Goal: Task Accomplishment & Management: Manage account settings

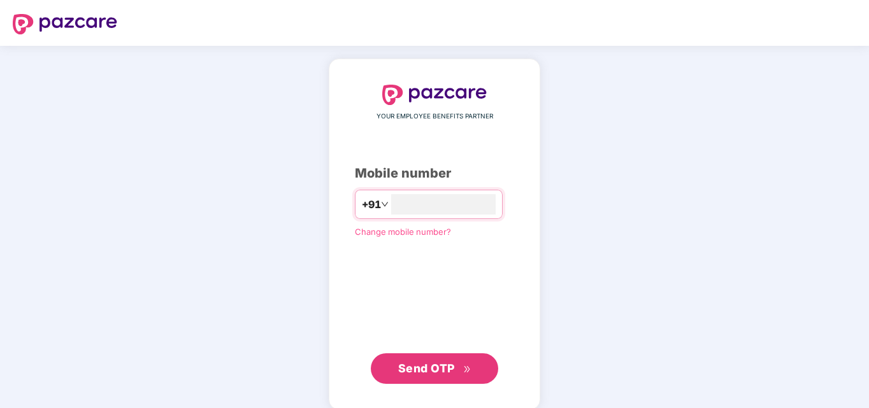
type input "**********"
click at [437, 363] on span "Send OTP" at bounding box center [426, 367] width 57 height 13
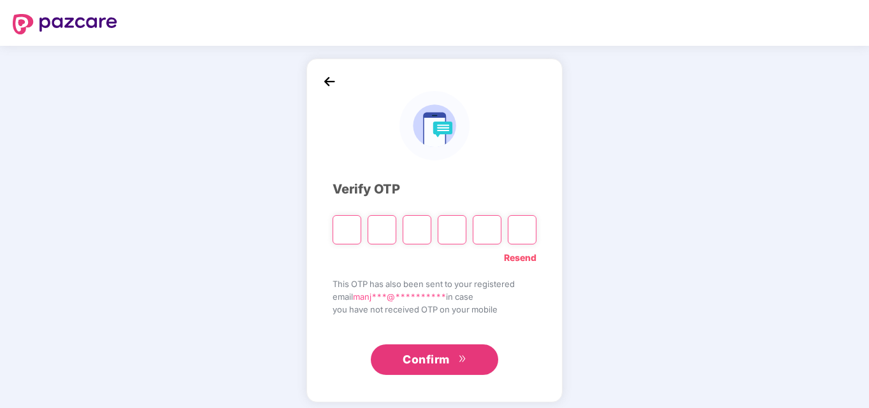
type input "*"
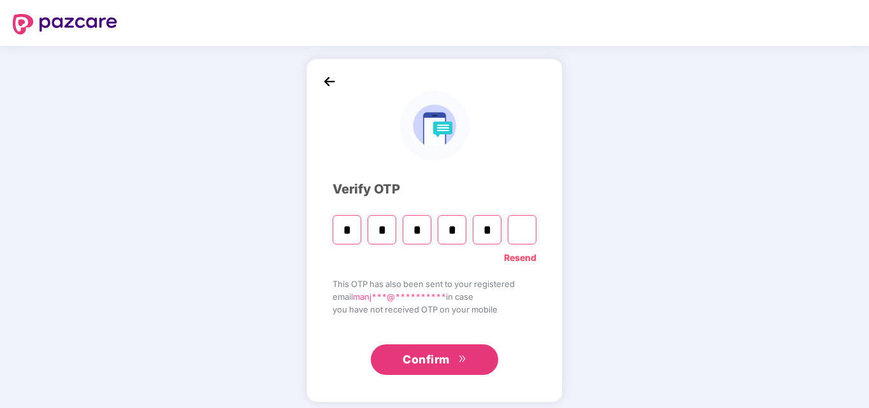
type input "*"
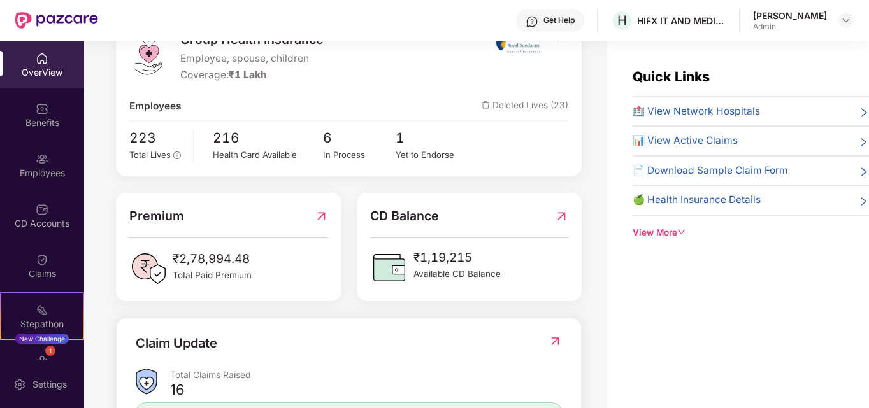
scroll to position [191, 0]
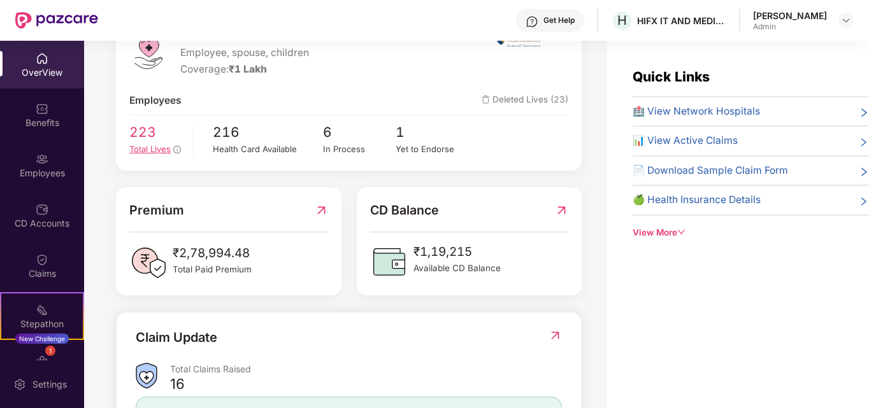
click at [159, 148] on span "Total Lives" at bounding box center [149, 149] width 41 height 10
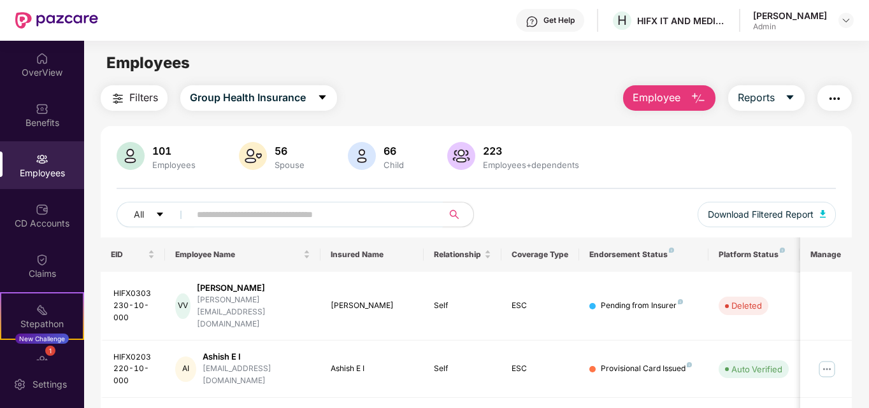
click at [224, 220] on input "text" at bounding box center [311, 214] width 229 height 19
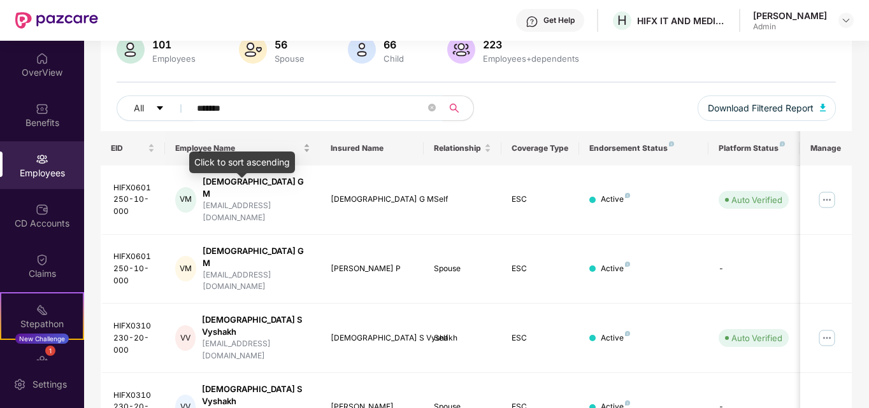
scroll to position [127, 0]
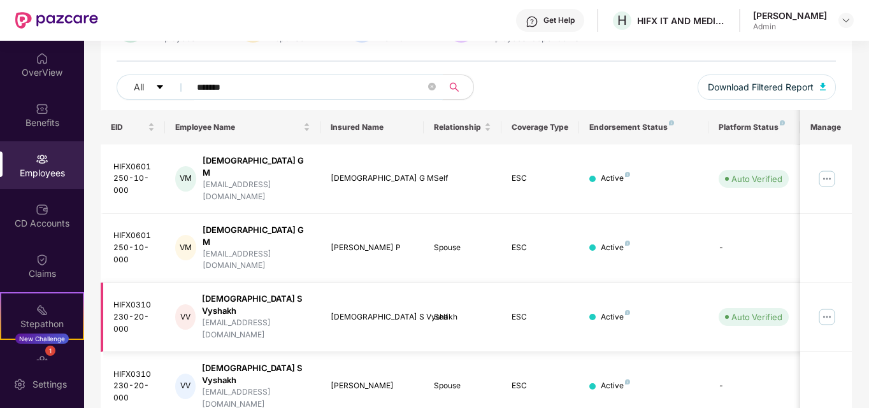
type input "******"
click at [829, 307] on img at bounding box center [827, 317] width 20 height 20
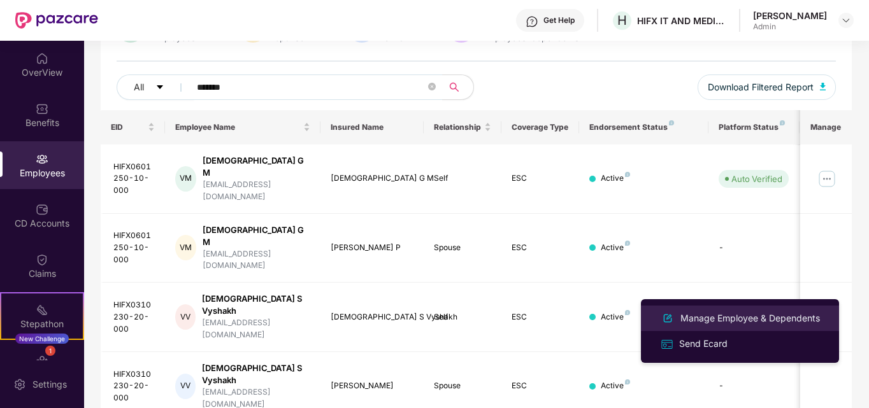
click at [708, 319] on div "Manage Employee & Dependents" at bounding box center [750, 319] width 145 height 14
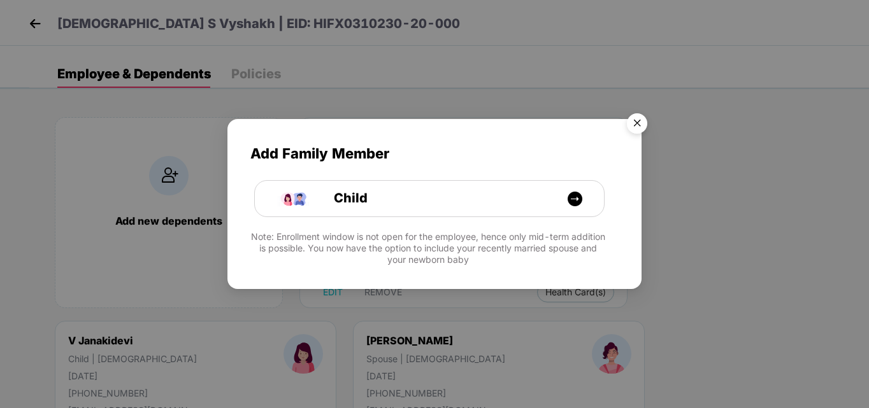
click at [637, 124] on img "Close" at bounding box center [637, 126] width 36 height 36
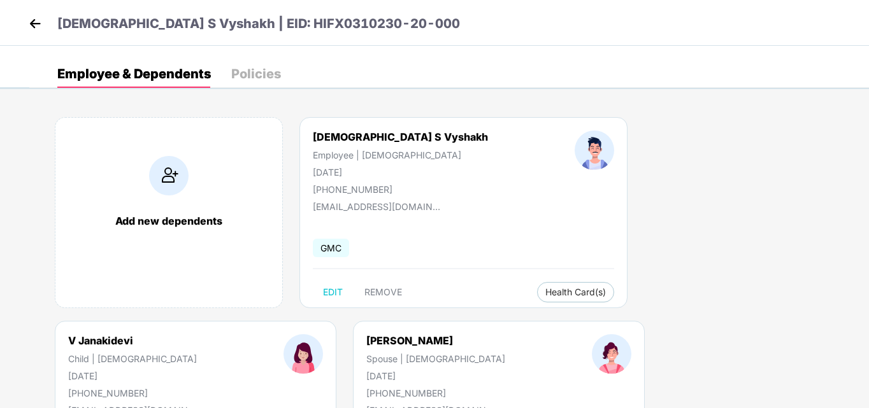
click at [32, 21] on img at bounding box center [34, 23] width 19 height 19
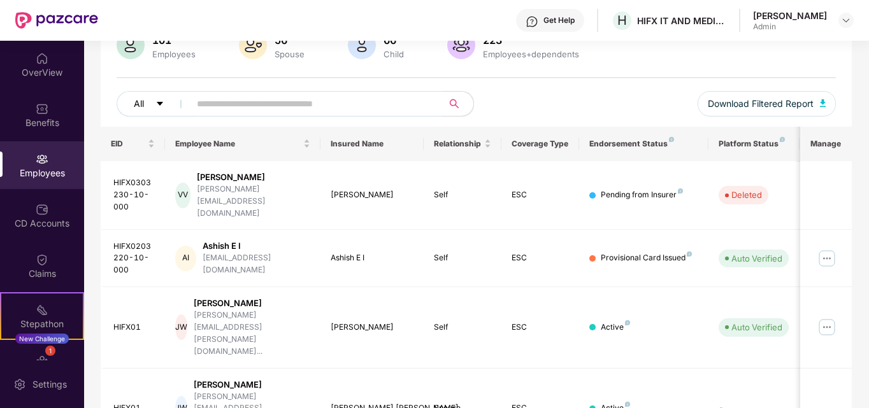
scroll to position [55, 0]
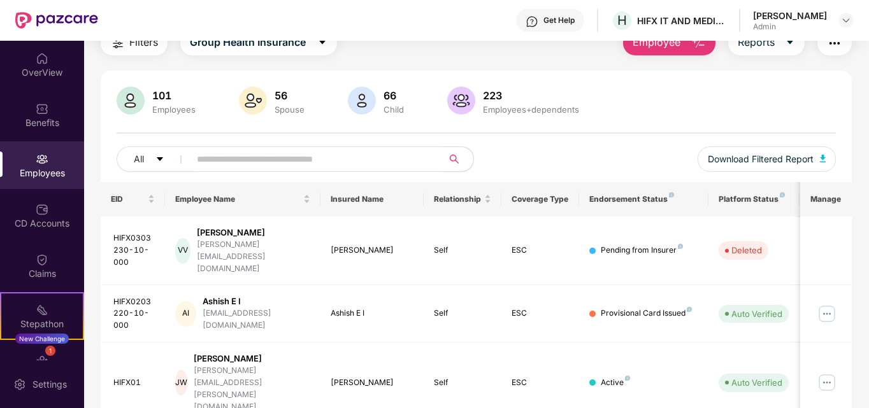
click at [221, 159] on input "text" at bounding box center [311, 159] width 229 height 19
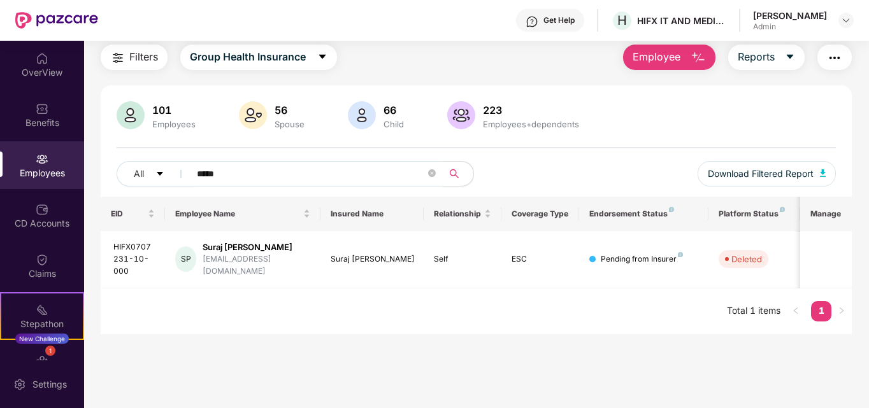
scroll to position [41, 0]
type input "*"
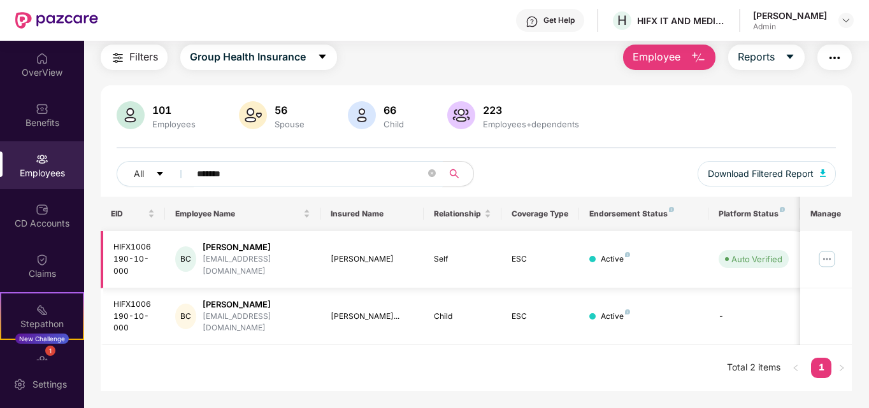
type input "*******"
click at [827, 256] on img at bounding box center [827, 259] width 20 height 20
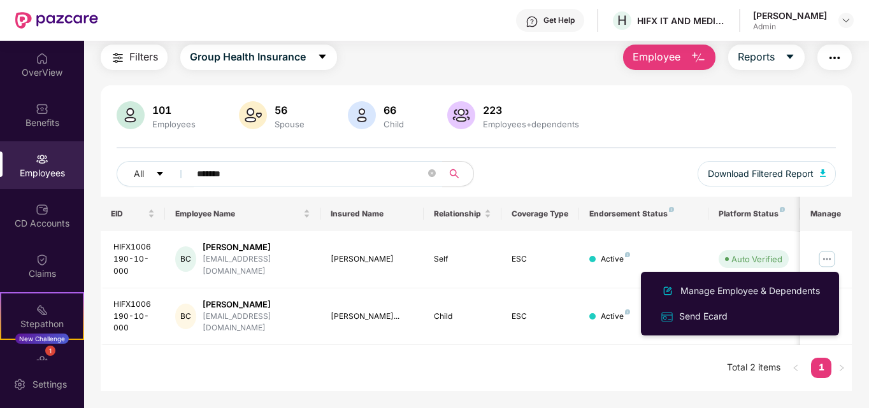
click at [602, 377] on div "EID Employee Name Insured Name Relationship Coverage Type Endorsement Status Pl…" at bounding box center [477, 294] width 752 height 194
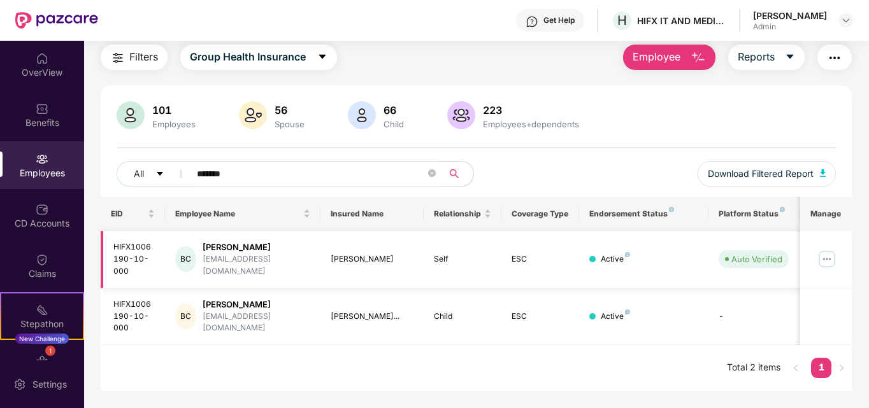
click at [828, 263] on img at bounding box center [827, 259] width 20 height 20
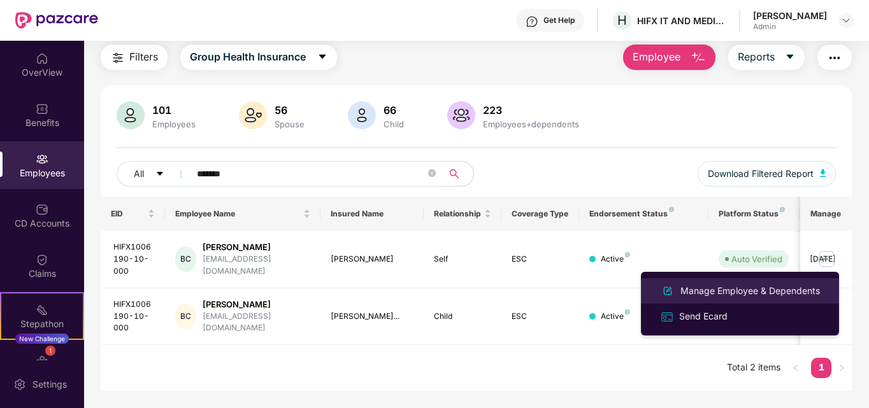
click at [689, 291] on div "Manage Employee & Dependents" at bounding box center [750, 291] width 145 height 14
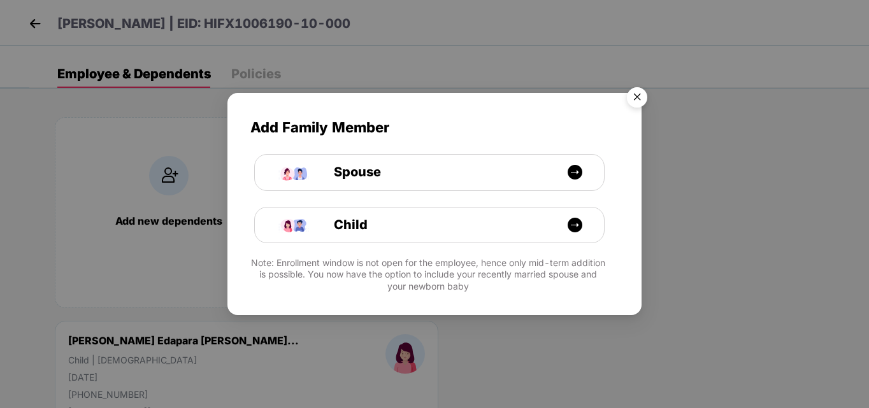
click at [639, 96] on img "Close" at bounding box center [637, 100] width 36 height 36
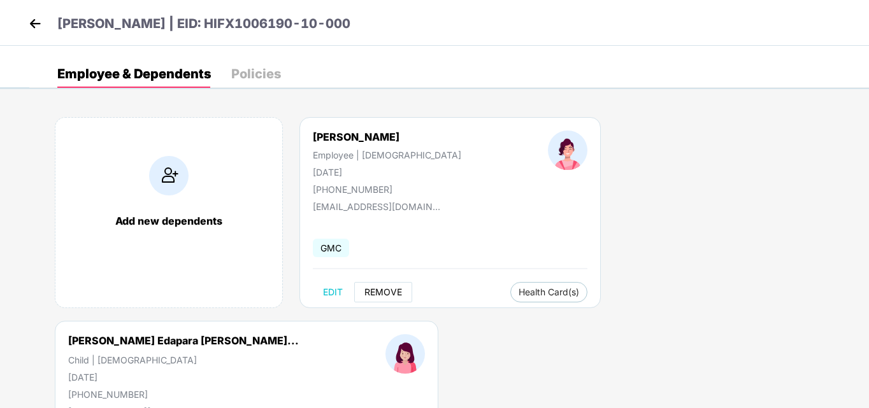
click at [379, 290] on span "REMOVE" at bounding box center [384, 292] width 38 height 10
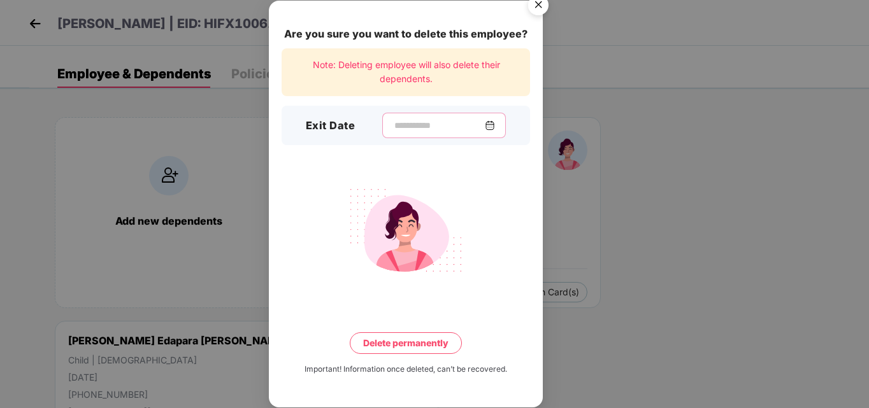
click at [393, 121] on input at bounding box center [439, 125] width 92 height 13
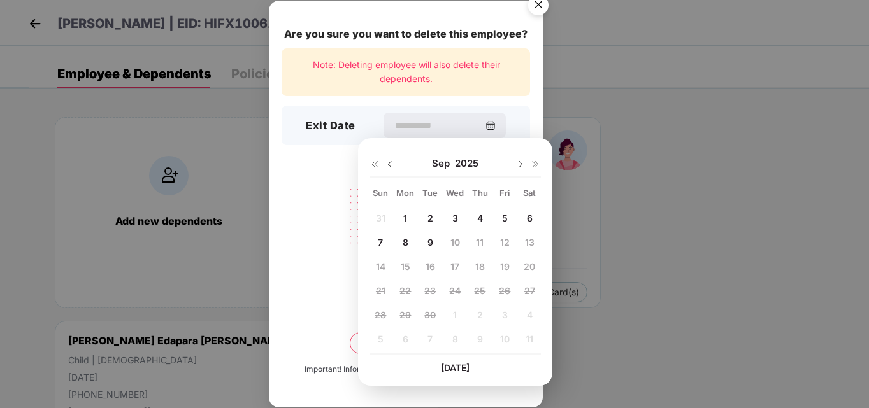
click at [391, 165] on img at bounding box center [390, 164] width 10 height 10
click at [502, 241] on div "27 28 29 30 31 1 2 3 4 5 6 7 8 9 10 11 12 13 14 15 16 17 18 19 20 21 22 23 24 2…" at bounding box center [455, 280] width 171 height 145
click at [407, 263] on span "11" at bounding box center [405, 266] width 8 height 11
type input "**********"
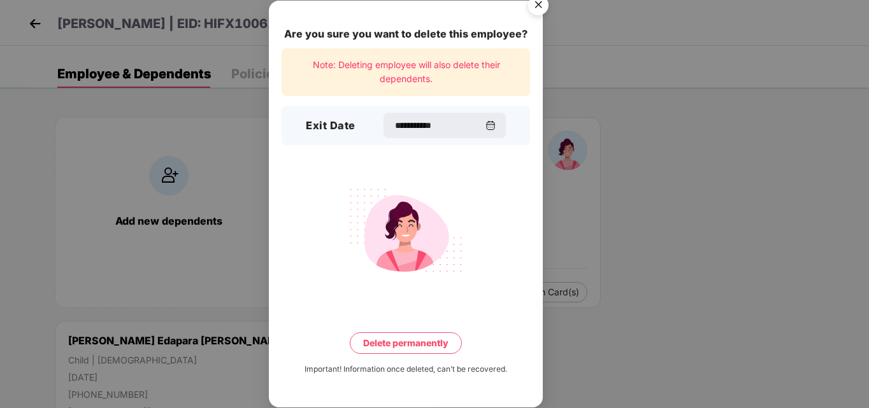
click at [430, 341] on button "Delete permanently" at bounding box center [406, 344] width 112 height 22
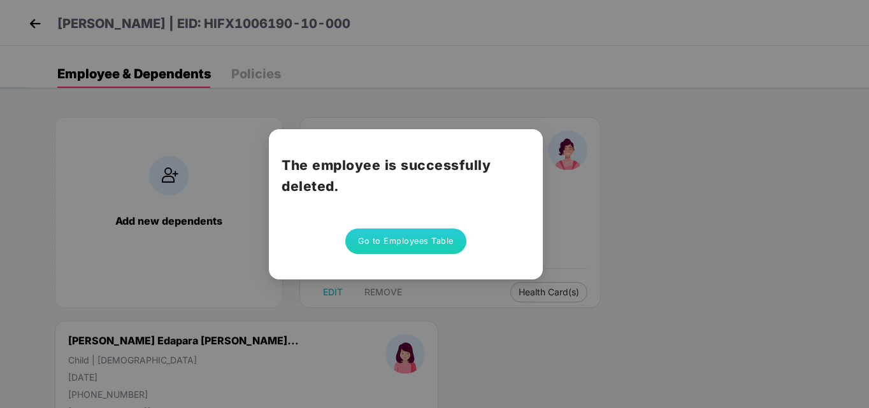
click at [394, 242] on button "Go to Employees Table" at bounding box center [405, 241] width 121 height 25
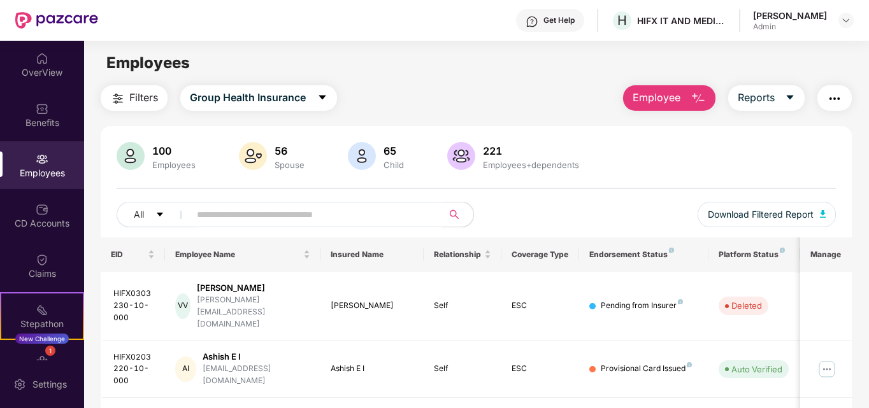
click at [278, 219] on input "text" at bounding box center [311, 214] width 229 height 19
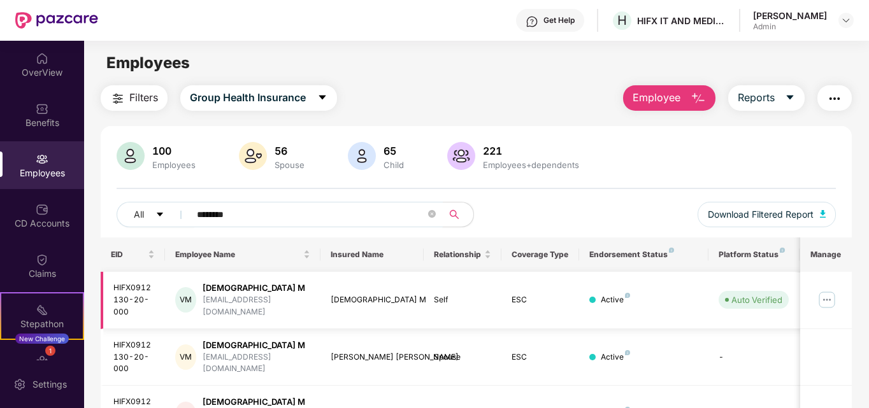
type input "********"
click at [827, 299] on img at bounding box center [827, 300] width 20 height 20
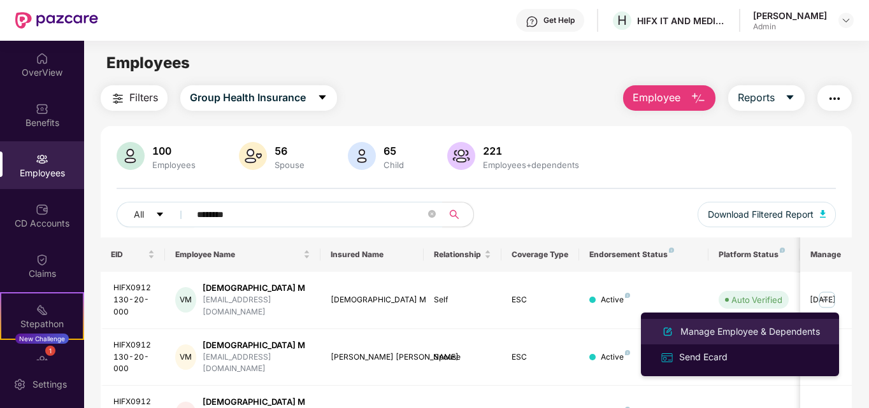
click at [730, 331] on div "Manage Employee & Dependents" at bounding box center [750, 332] width 145 height 14
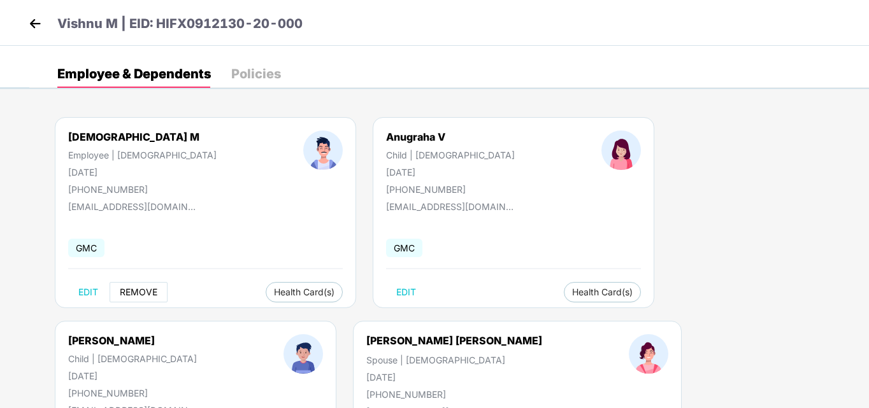
click at [138, 285] on button "REMOVE" at bounding box center [139, 292] width 58 height 20
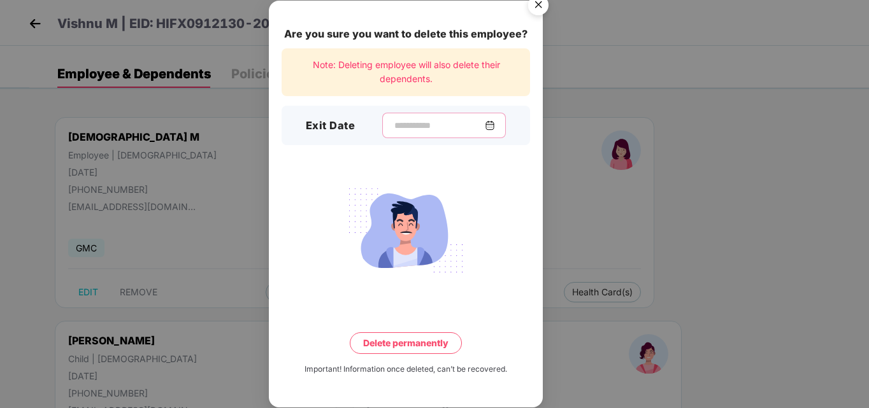
click at [393, 125] on input at bounding box center [439, 125] width 92 height 13
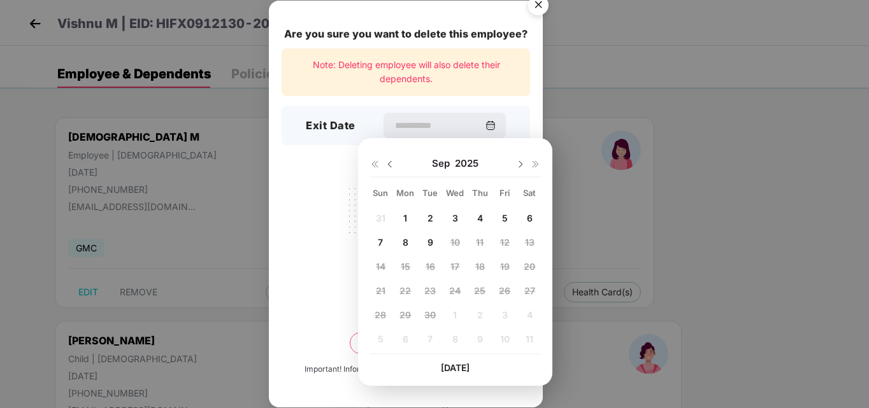
click at [388, 164] on img at bounding box center [390, 164] width 10 height 10
click at [505, 313] on span "29" at bounding box center [504, 315] width 11 height 11
type input "**********"
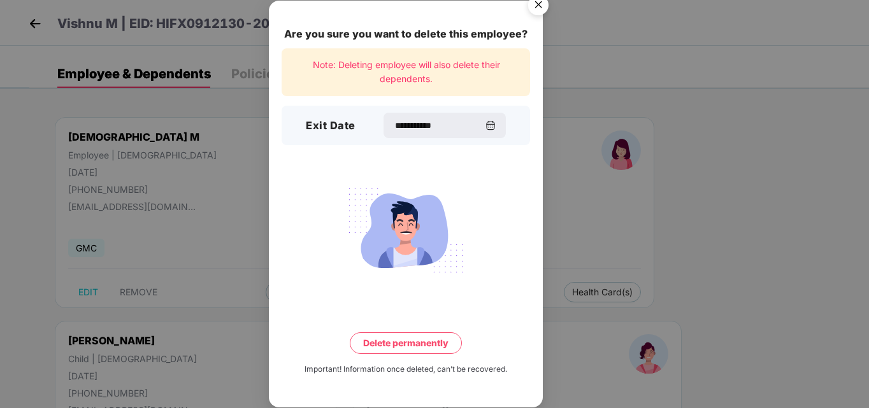
click at [421, 343] on button "Delete permanently" at bounding box center [406, 344] width 112 height 22
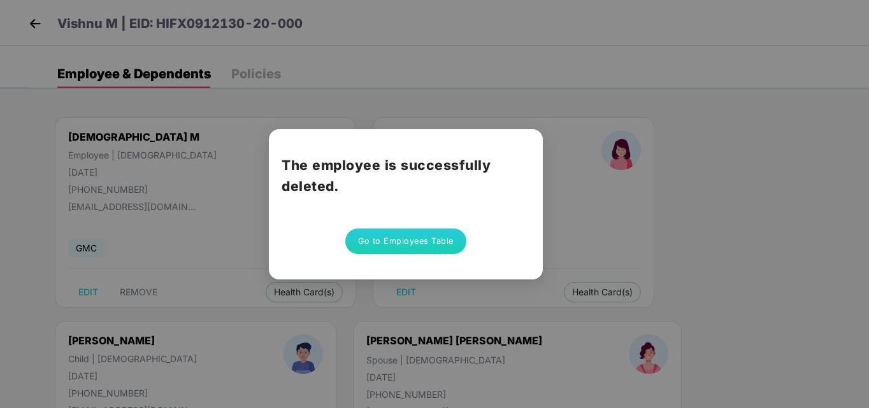
click at [387, 244] on button "Go to Employees Table" at bounding box center [405, 241] width 121 height 25
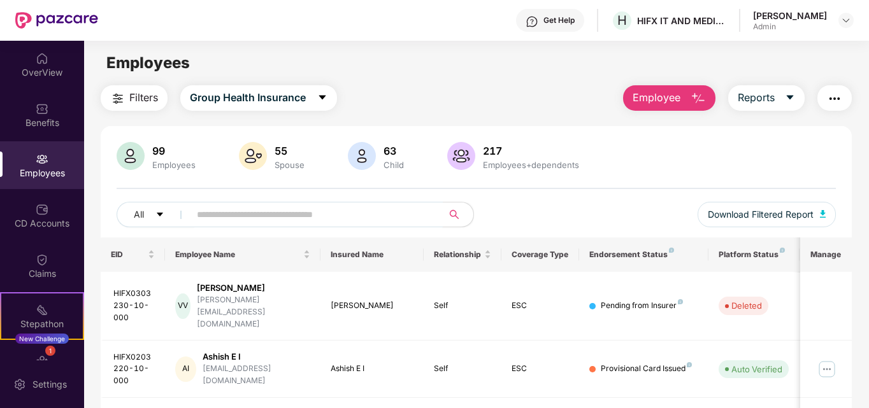
click at [236, 220] on input "text" at bounding box center [311, 214] width 229 height 19
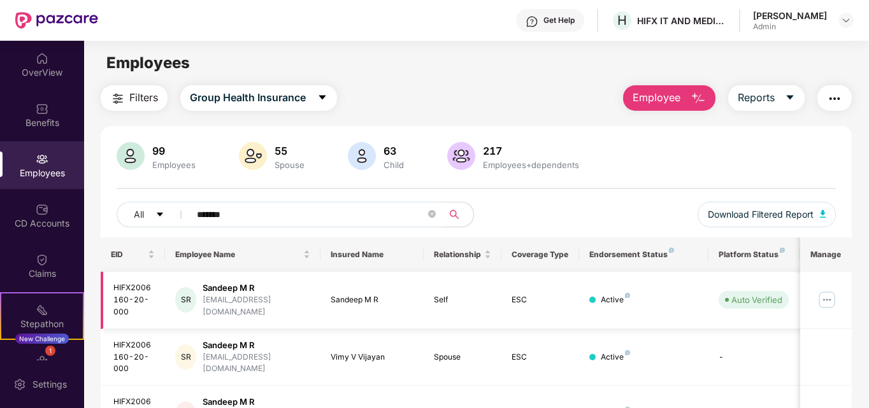
type input "*******"
click at [829, 298] on img at bounding box center [827, 300] width 20 height 20
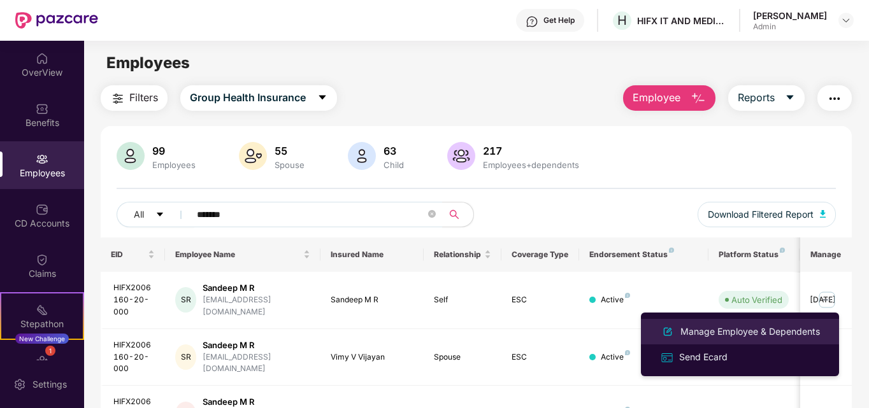
click at [726, 328] on div "Manage Employee & Dependents" at bounding box center [750, 332] width 145 height 14
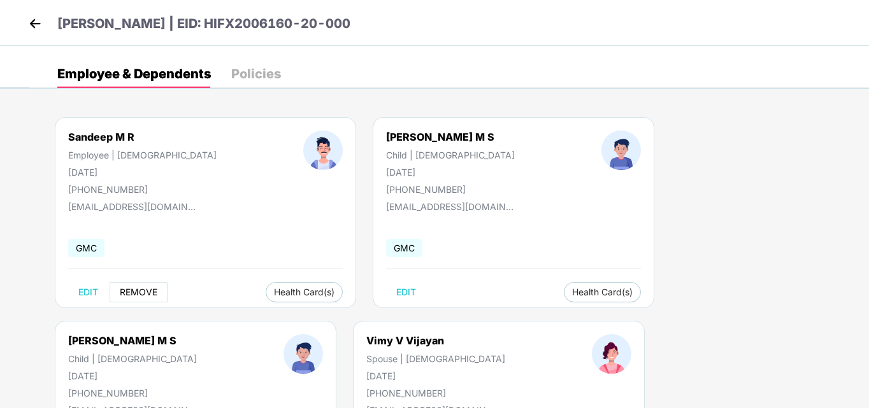
click at [136, 293] on span "REMOVE" at bounding box center [139, 292] width 38 height 10
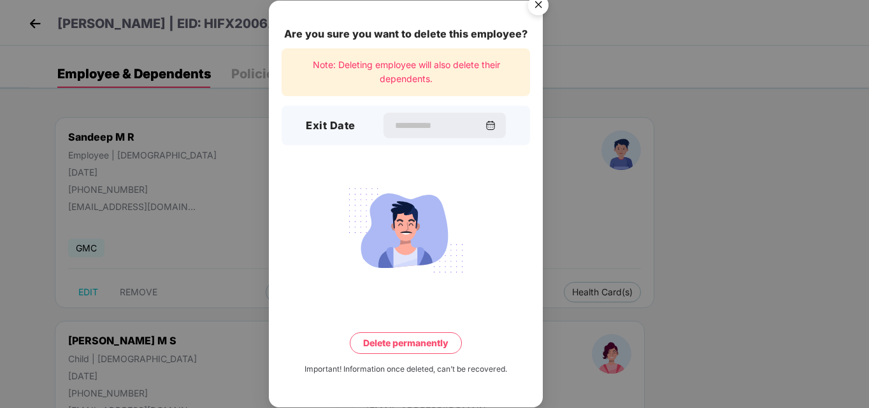
click at [327, 125] on h3 "Exit Date" at bounding box center [331, 126] width 50 height 17
click at [407, 126] on input at bounding box center [439, 125] width 92 height 13
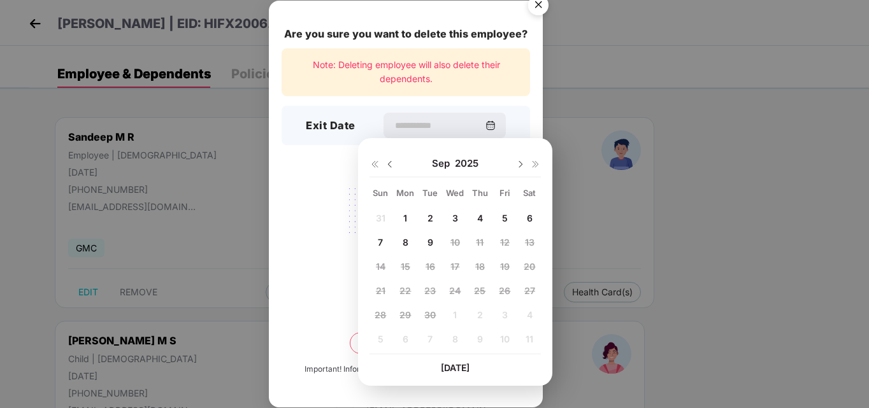
click at [387, 162] on img at bounding box center [390, 164] width 10 height 10
click at [507, 314] on span "29" at bounding box center [504, 315] width 11 height 11
type input "**********"
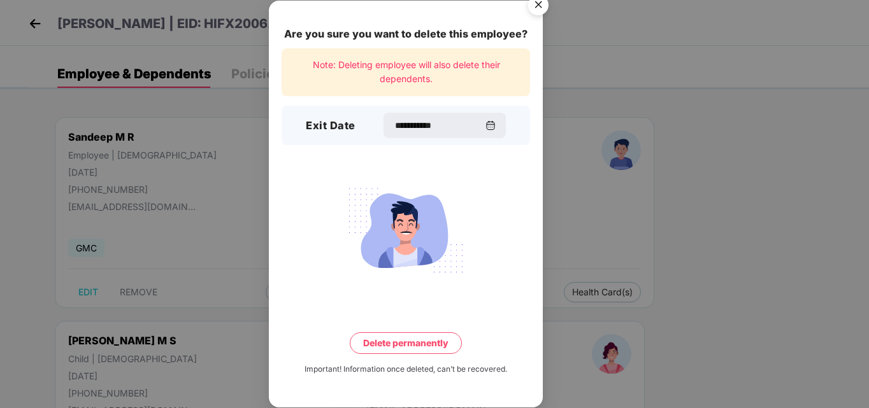
click at [438, 342] on button "Delete permanently" at bounding box center [406, 344] width 112 height 22
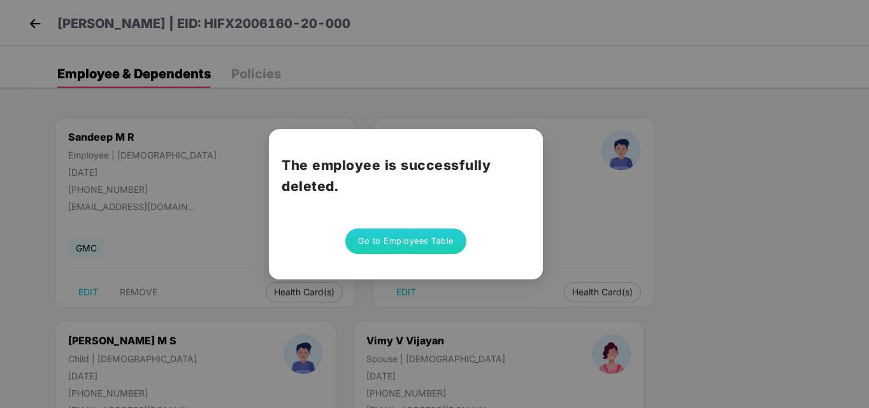
click at [404, 240] on button "Go to Employees Table" at bounding box center [405, 241] width 121 height 25
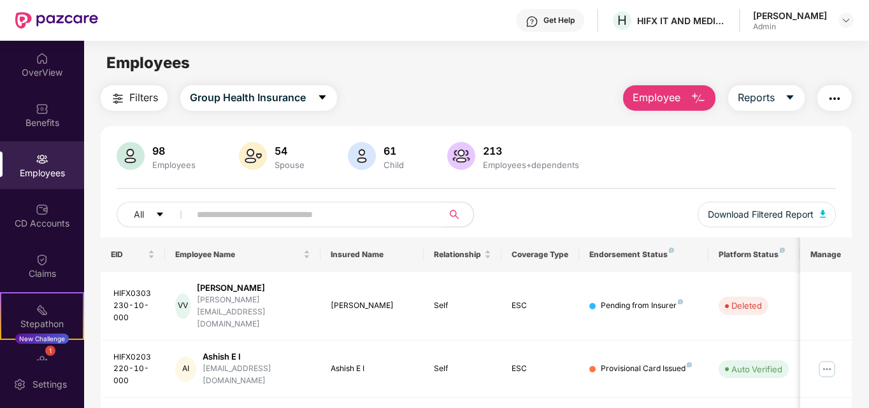
click at [255, 221] on input "text" at bounding box center [311, 214] width 229 height 19
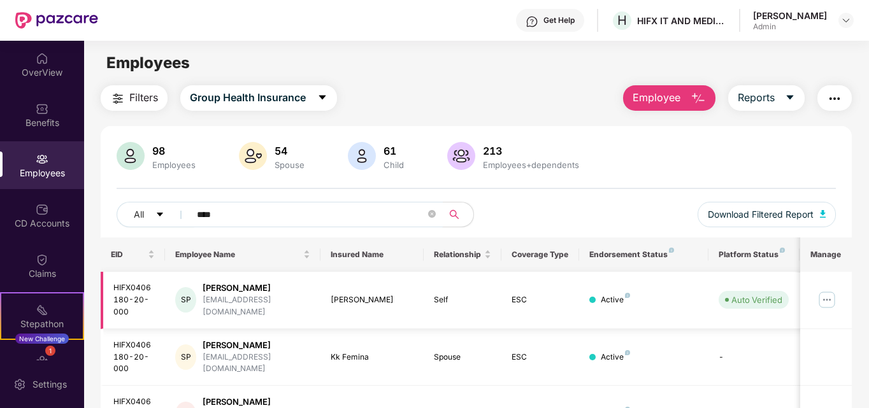
type input "****"
click at [826, 297] on img at bounding box center [827, 300] width 20 height 20
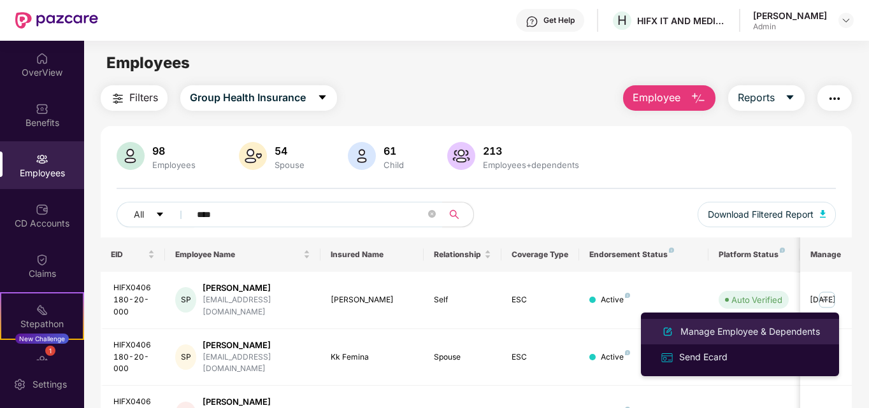
click at [687, 329] on div "Manage Employee & Dependents" at bounding box center [750, 332] width 145 height 14
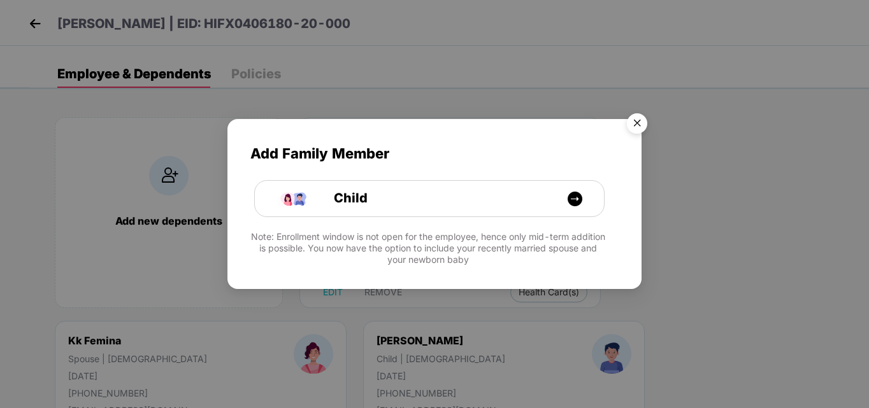
click at [635, 125] on img "Close" at bounding box center [637, 126] width 36 height 36
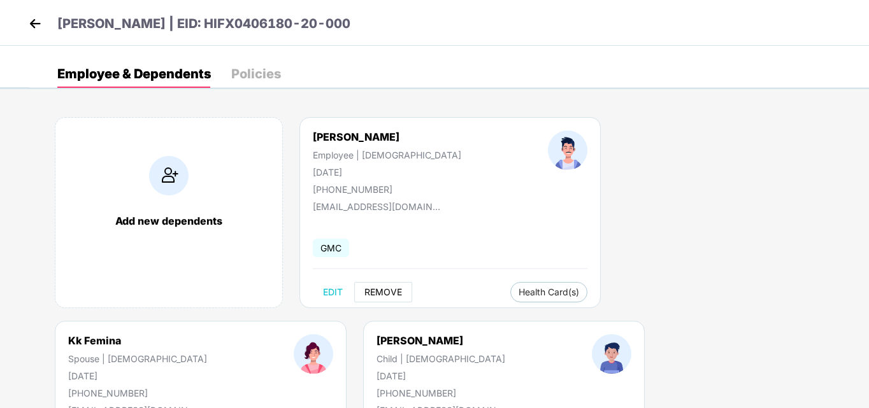
click at [369, 292] on span "REMOVE" at bounding box center [384, 292] width 38 height 10
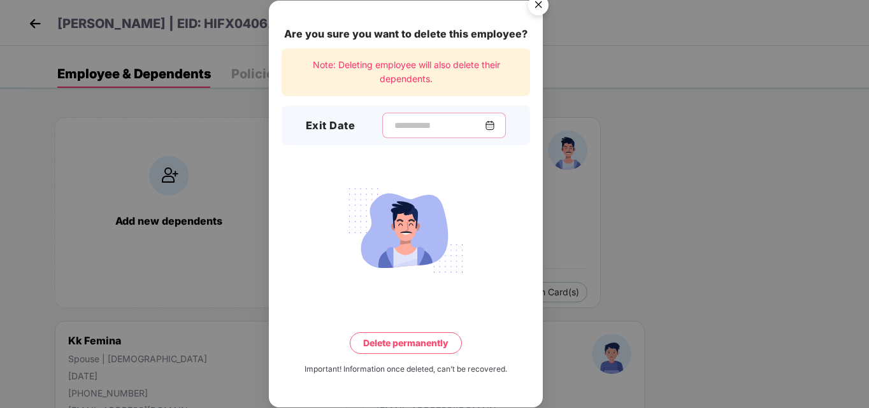
click at [398, 127] on input at bounding box center [439, 125] width 92 height 13
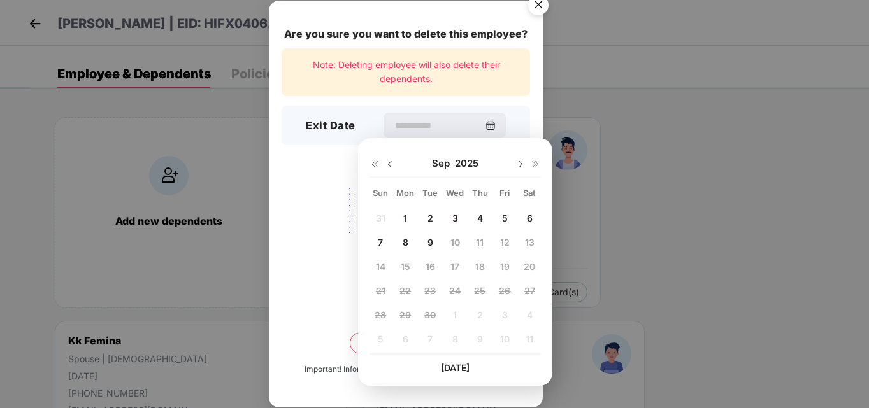
click at [389, 165] on img at bounding box center [390, 164] width 10 height 10
click at [507, 313] on span "29" at bounding box center [504, 315] width 11 height 11
type input "**********"
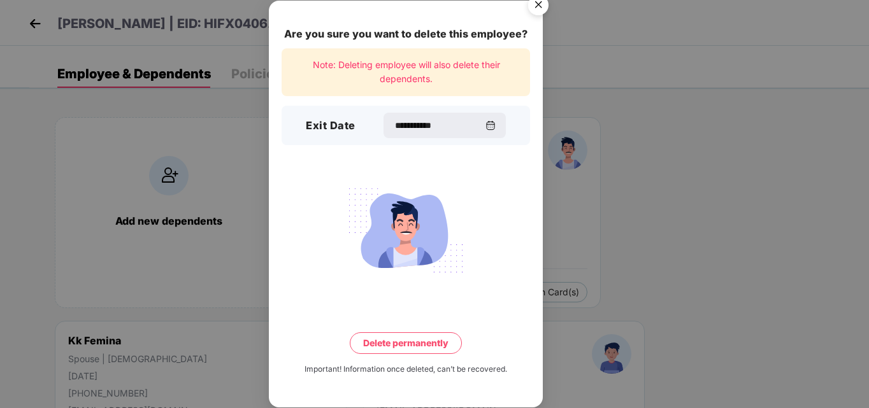
click at [430, 342] on button "Delete permanently" at bounding box center [406, 344] width 112 height 22
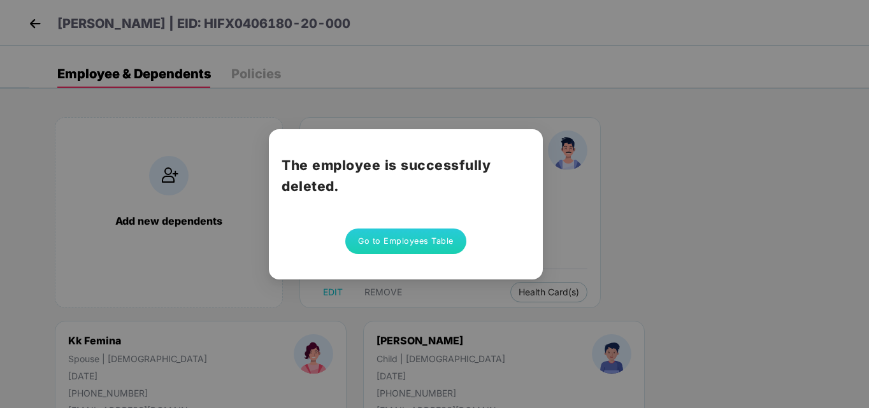
click at [415, 245] on button "Go to Employees Table" at bounding box center [405, 241] width 121 height 25
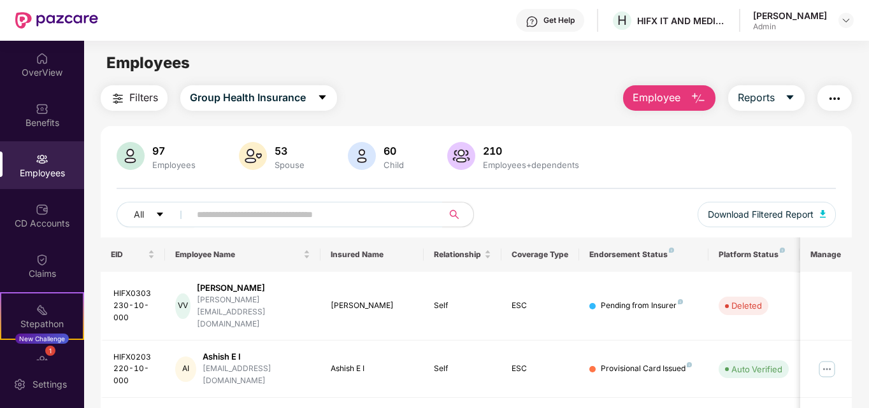
click at [296, 227] on div "All Download Filtered Report" at bounding box center [477, 220] width 720 height 36
click at [302, 222] on input "text" at bounding box center [311, 214] width 229 height 19
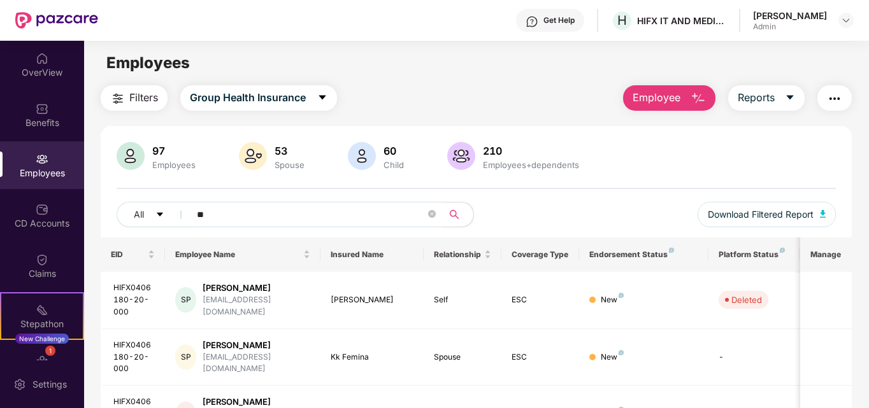
type input "*"
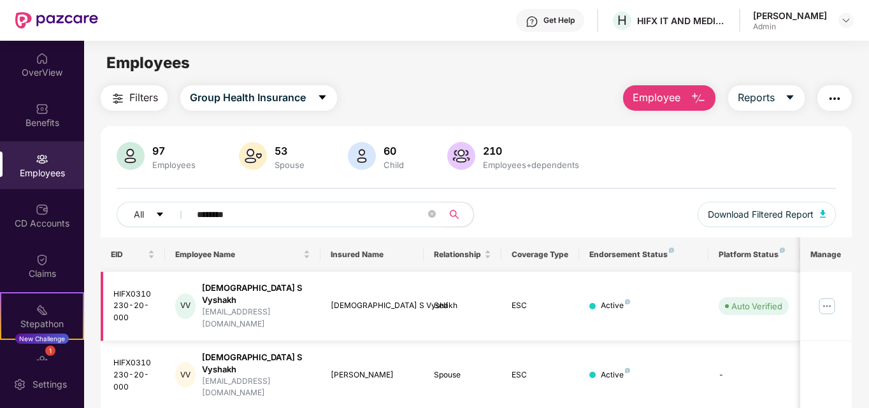
type input "********"
click at [827, 298] on img at bounding box center [827, 306] width 20 height 20
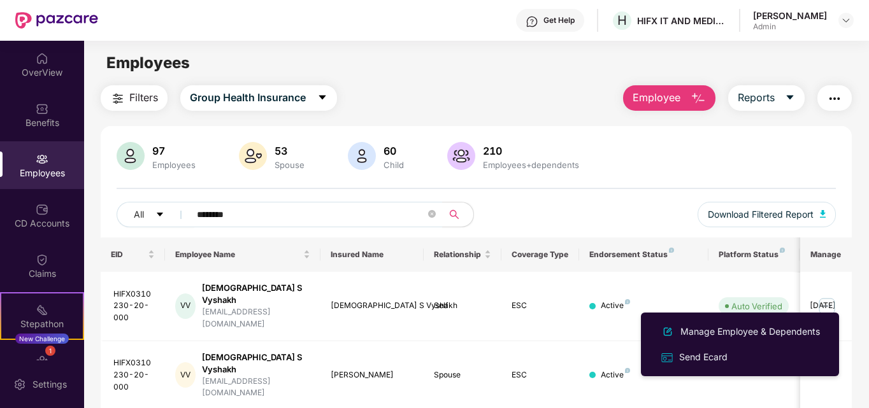
click at [709, 331] on div "Manage Employee & Dependents" at bounding box center [750, 332] width 145 height 14
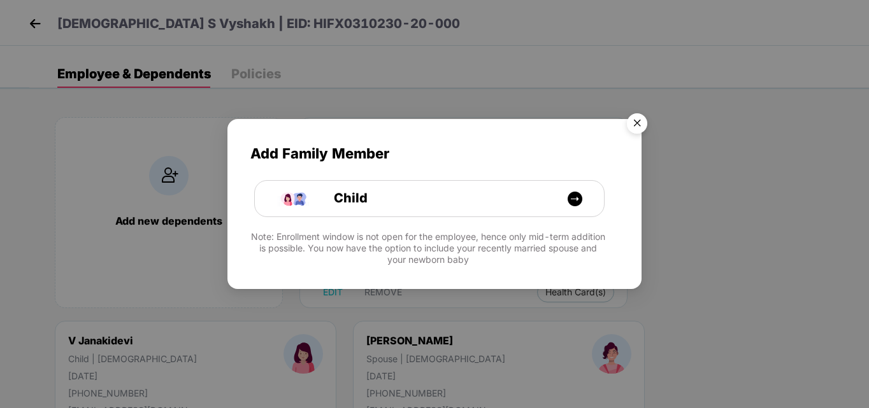
drag, startPoint x: 638, startPoint y: 125, endPoint x: 415, endPoint y: 144, distance: 223.9
click at [636, 125] on img "Close" at bounding box center [637, 126] width 36 height 36
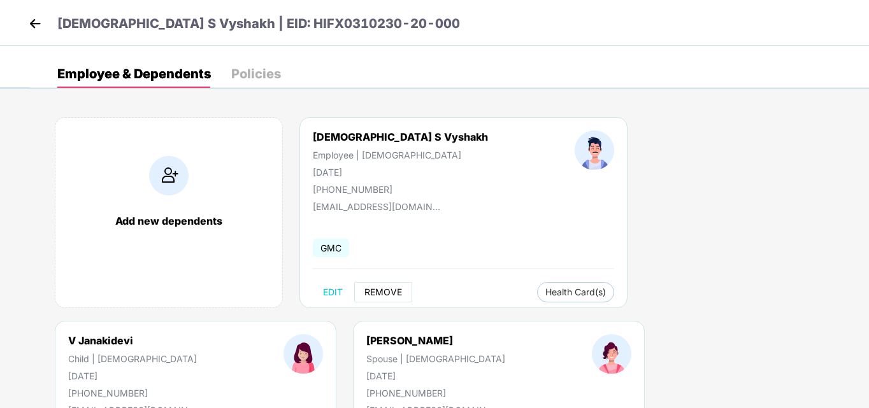
click at [379, 292] on span "REMOVE" at bounding box center [384, 292] width 38 height 10
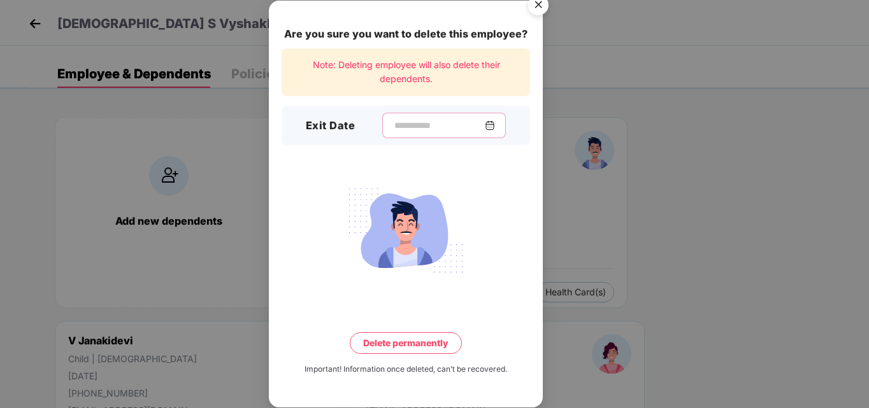
click at [400, 122] on input at bounding box center [439, 125] width 92 height 13
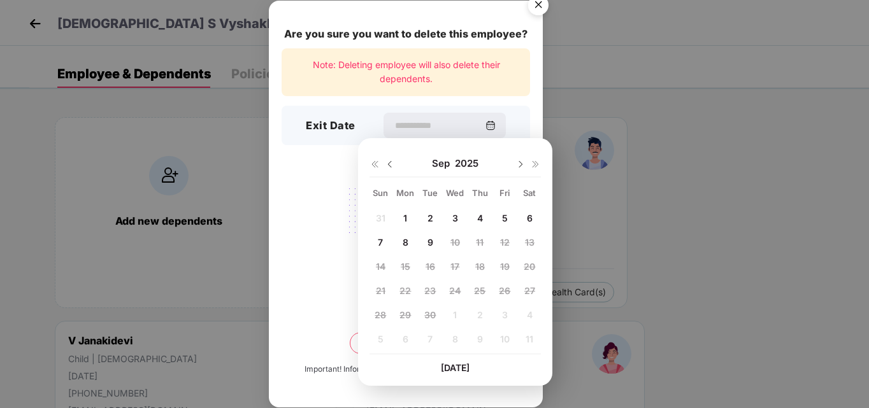
click at [389, 166] on img at bounding box center [390, 164] width 10 height 10
click at [507, 315] on span "29" at bounding box center [504, 315] width 11 height 11
type input "**********"
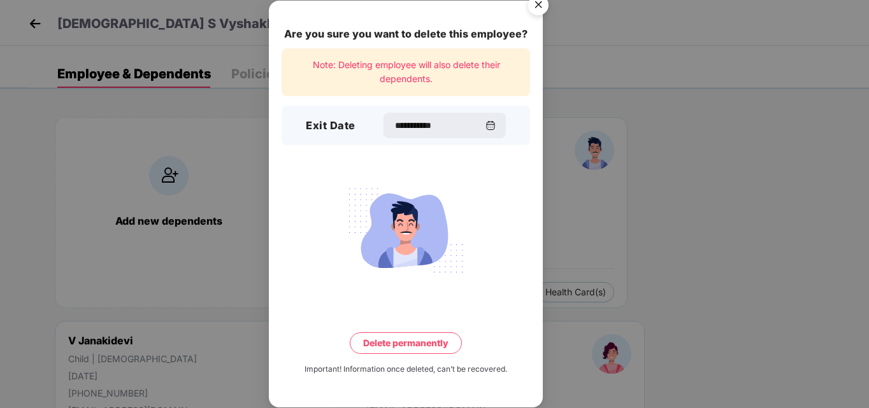
click at [430, 342] on button "Delete permanently" at bounding box center [406, 344] width 112 height 22
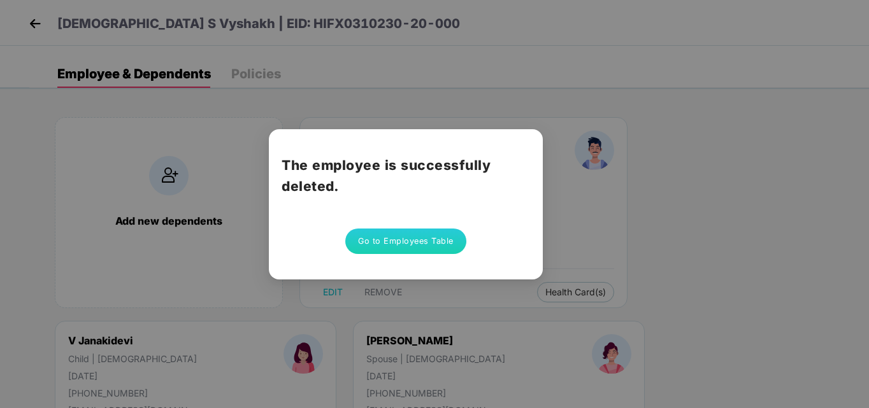
click at [405, 237] on button "Go to Employees Table" at bounding box center [405, 241] width 121 height 25
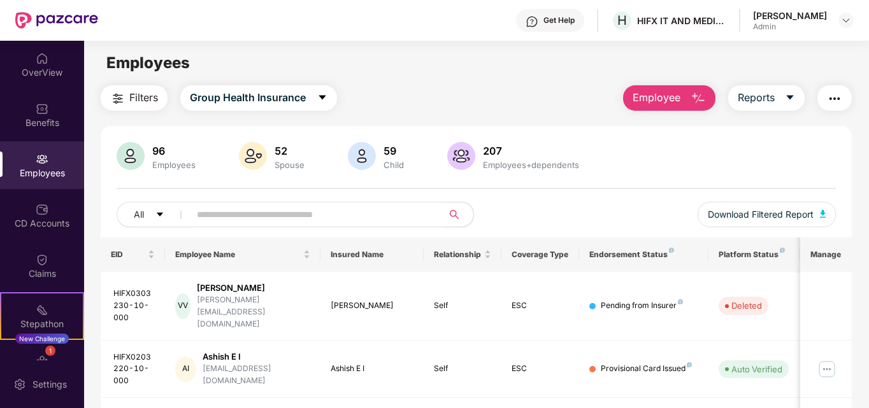
click at [250, 211] on input "text" at bounding box center [311, 214] width 229 height 19
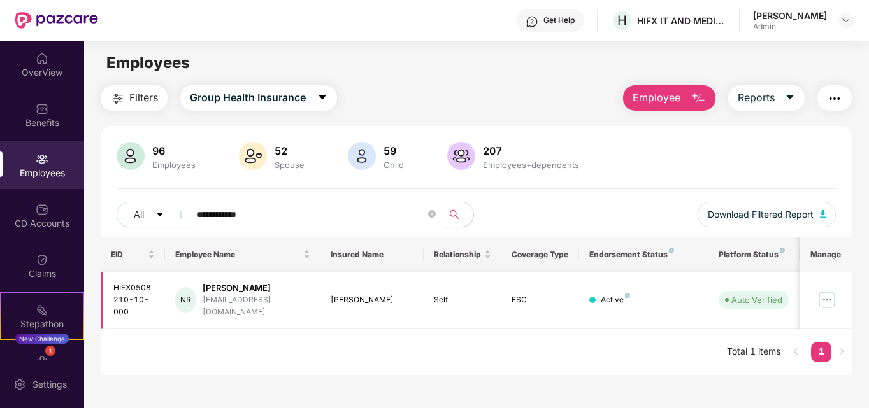
type input "**********"
click at [827, 297] on img at bounding box center [827, 300] width 20 height 20
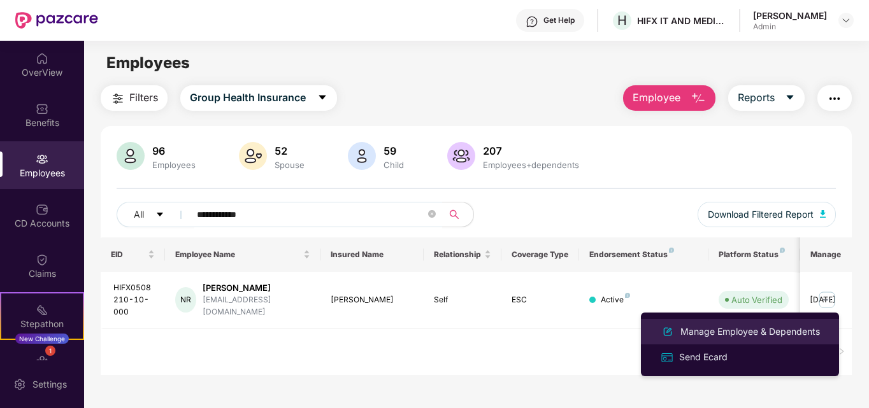
click at [725, 329] on div "Manage Employee & Dependents" at bounding box center [750, 332] width 145 height 14
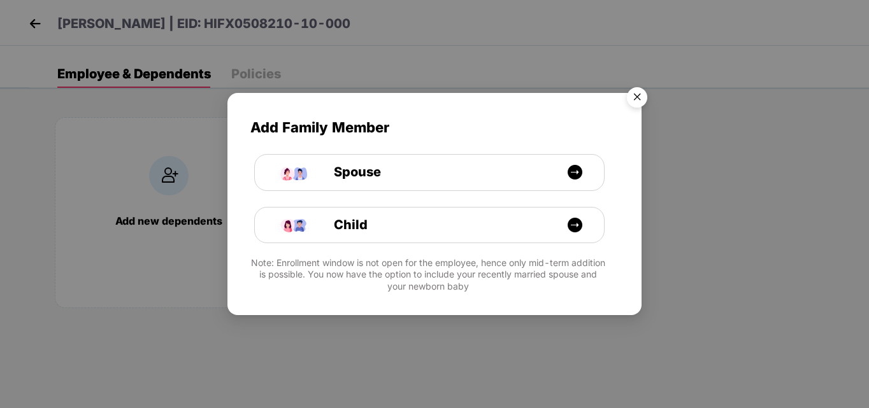
click at [639, 95] on img "Close" at bounding box center [637, 100] width 36 height 36
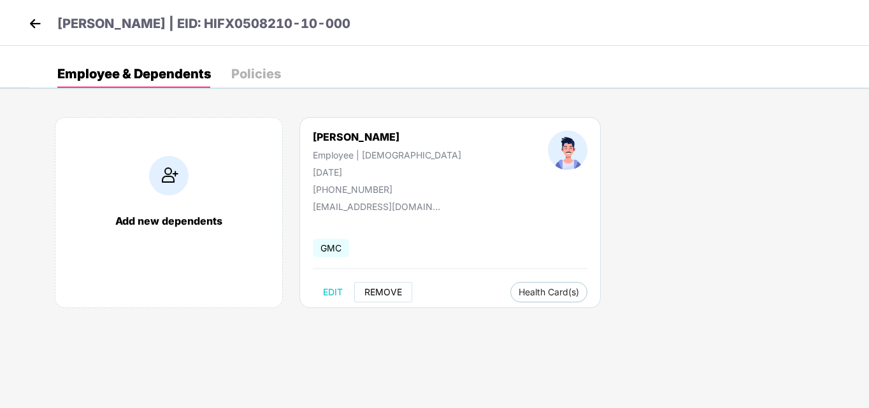
click at [383, 294] on span "REMOVE" at bounding box center [384, 292] width 38 height 10
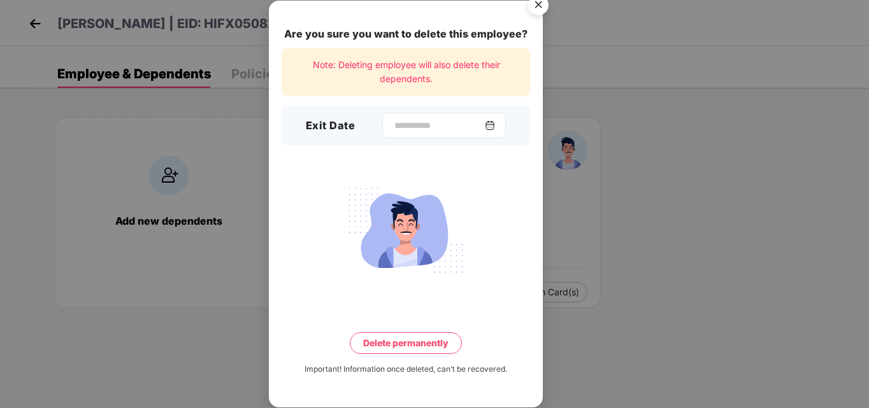
click at [382, 134] on div at bounding box center [444, 125] width 124 height 25
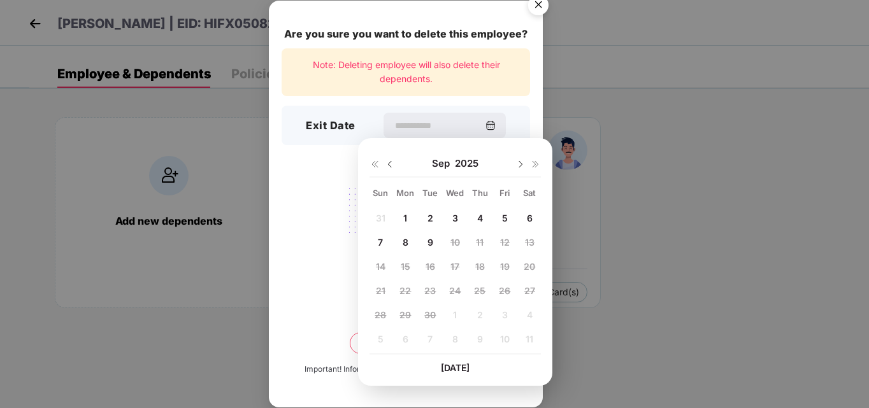
click at [390, 164] on img at bounding box center [390, 164] width 10 height 10
click at [505, 314] on span "29" at bounding box center [504, 315] width 11 height 11
type input "**********"
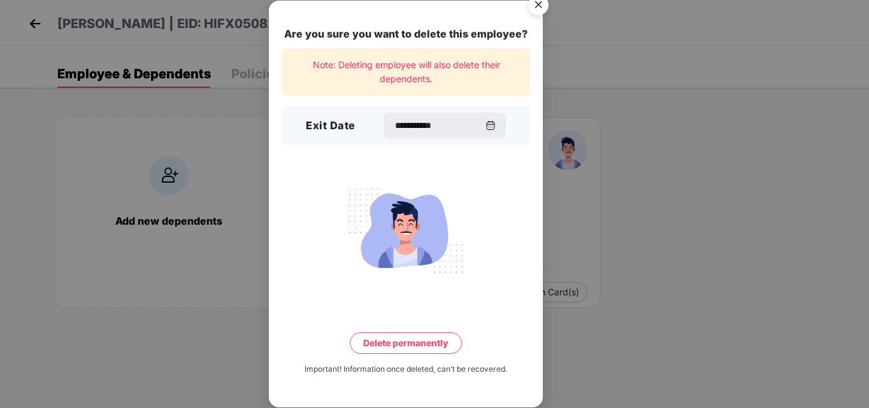
click at [540, 9] on img "Close" at bounding box center [539, 7] width 36 height 36
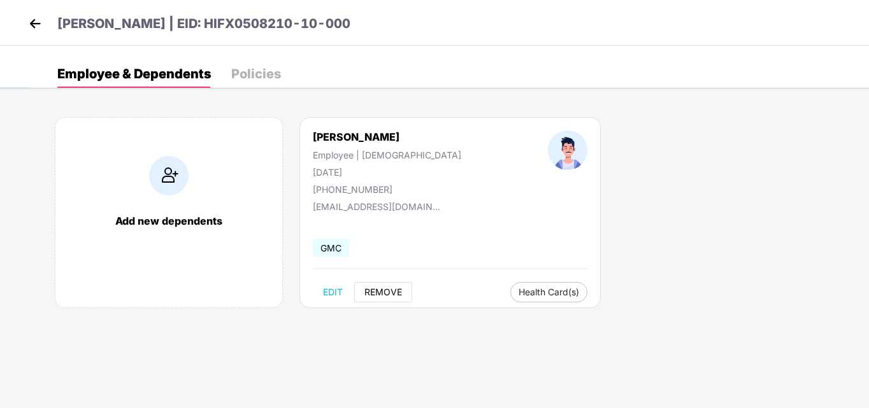
click at [395, 293] on span "REMOVE" at bounding box center [384, 292] width 38 height 10
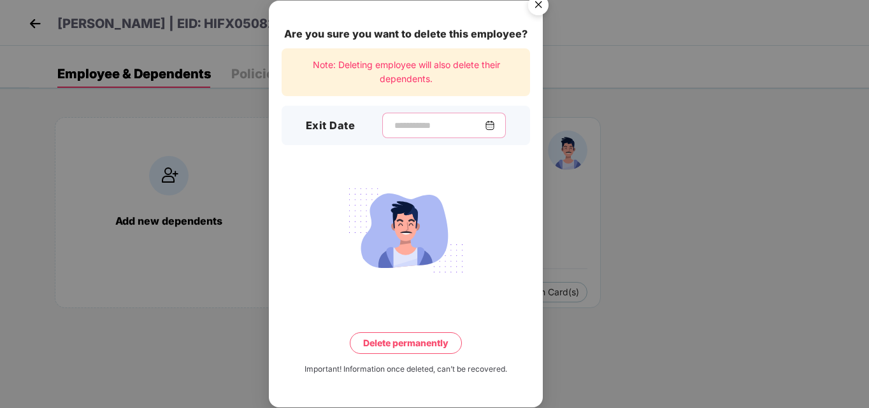
click at [417, 121] on input at bounding box center [439, 125] width 92 height 13
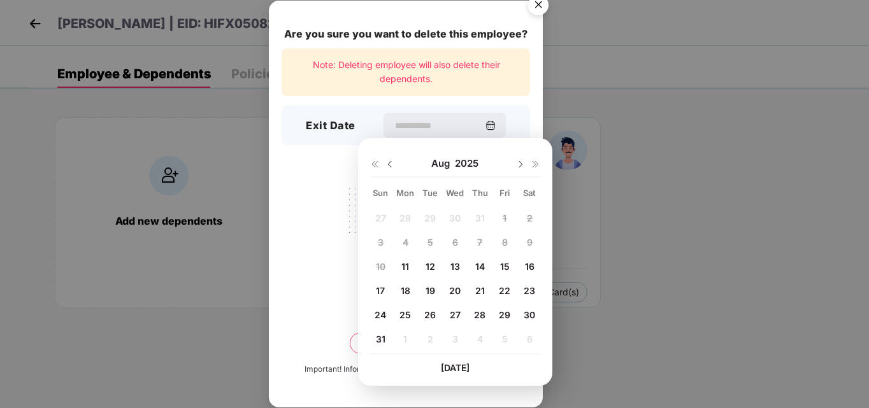
click at [509, 312] on span "29" at bounding box center [504, 315] width 11 height 11
type input "**********"
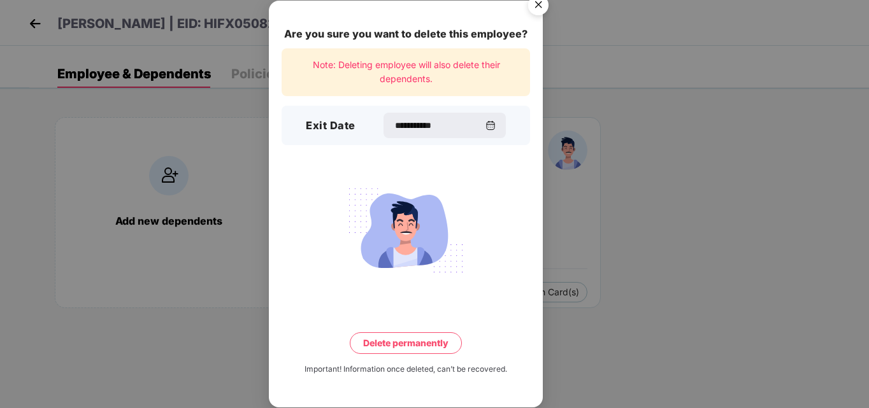
click at [426, 338] on button "Delete permanently" at bounding box center [406, 344] width 112 height 22
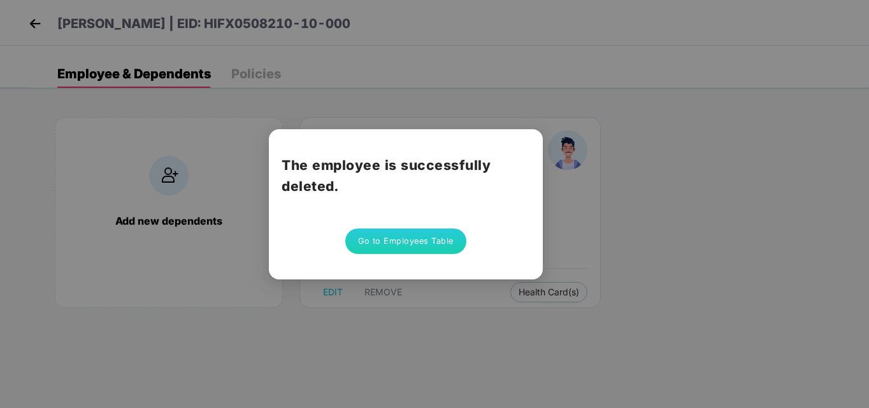
click at [421, 243] on button "Go to Employees Table" at bounding box center [405, 241] width 121 height 25
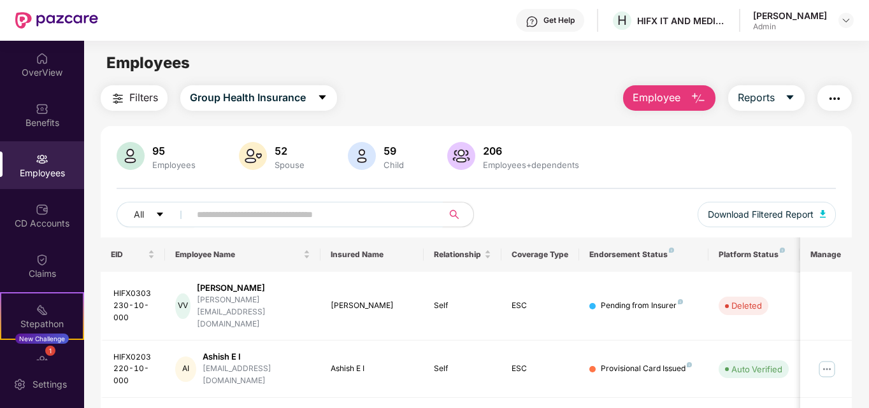
click at [347, 215] on input "text" at bounding box center [311, 214] width 229 height 19
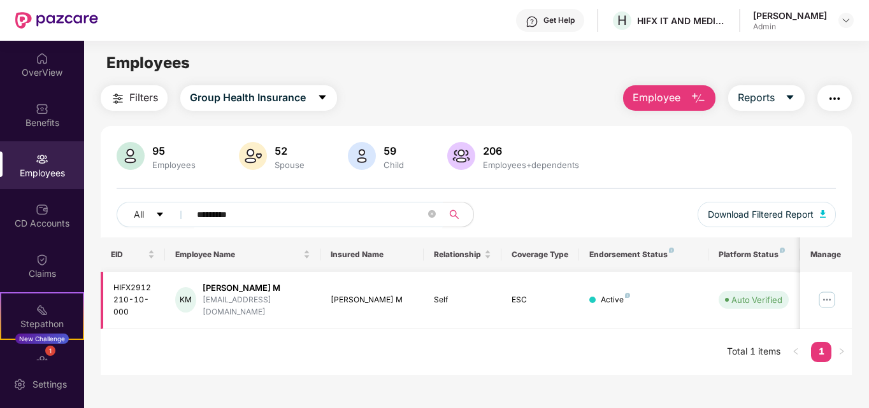
type input "*********"
click at [831, 299] on img at bounding box center [827, 300] width 20 height 20
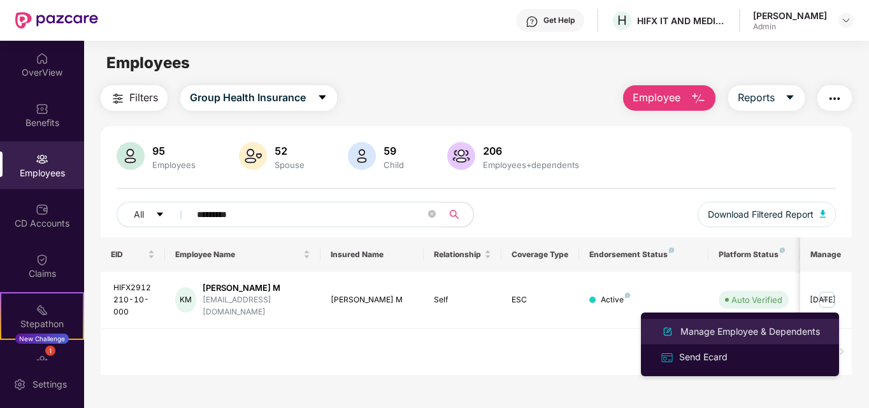
click at [744, 330] on div "Manage Employee & Dependents" at bounding box center [750, 332] width 145 height 14
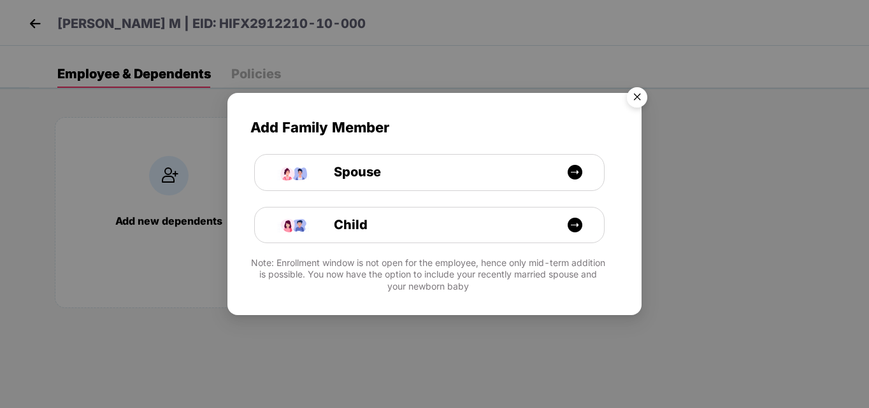
click at [637, 99] on img "Close" at bounding box center [637, 100] width 36 height 36
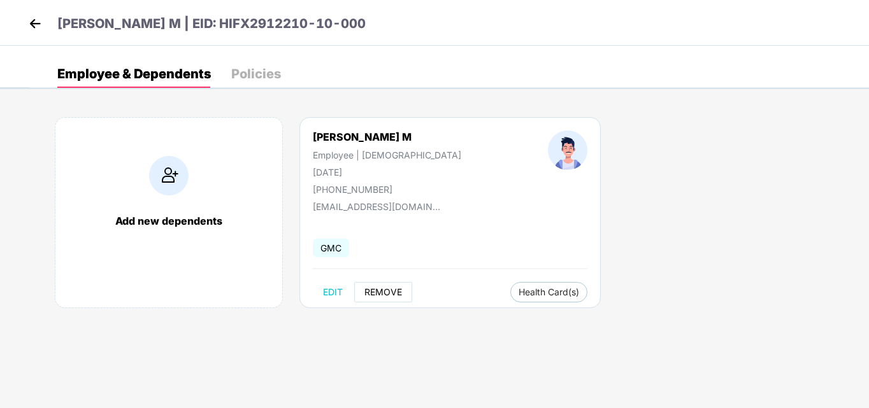
click at [387, 292] on span "REMOVE" at bounding box center [384, 292] width 38 height 10
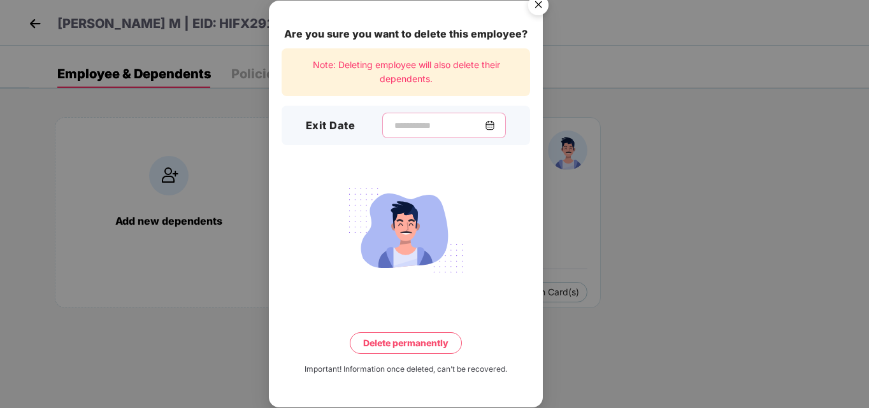
click at [393, 125] on input at bounding box center [439, 125] width 92 height 13
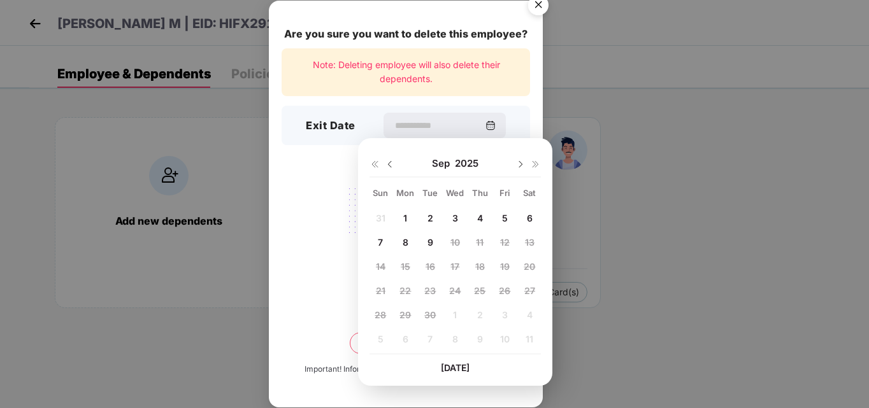
click at [389, 166] on img at bounding box center [390, 164] width 10 height 10
click at [507, 314] on span "29" at bounding box center [504, 315] width 11 height 11
type input "**********"
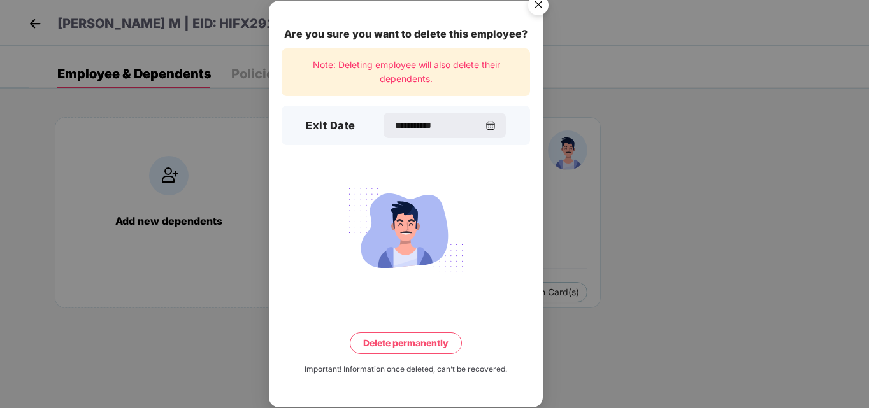
click at [433, 340] on button "Delete permanently" at bounding box center [406, 344] width 112 height 22
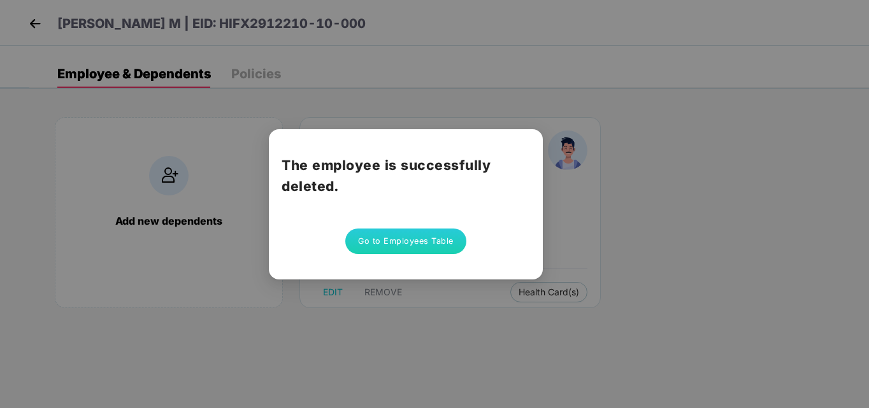
click at [410, 242] on button "Go to Employees Table" at bounding box center [405, 241] width 121 height 25
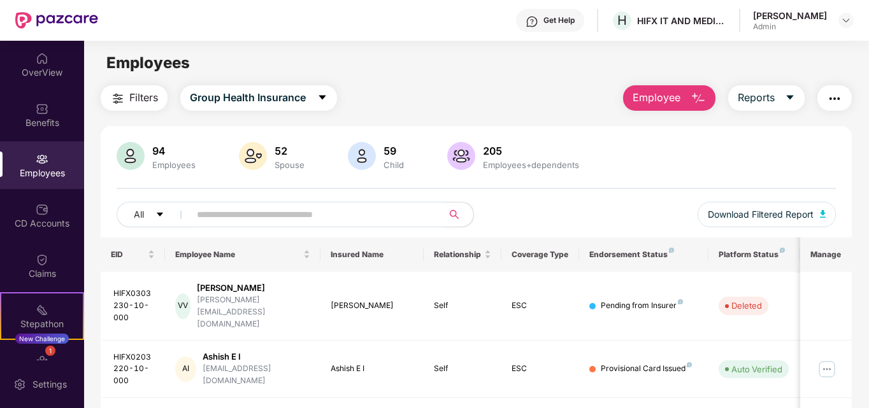
click at [330, 211] on input "text" at bounding box center [311, 214] width 229 height 19
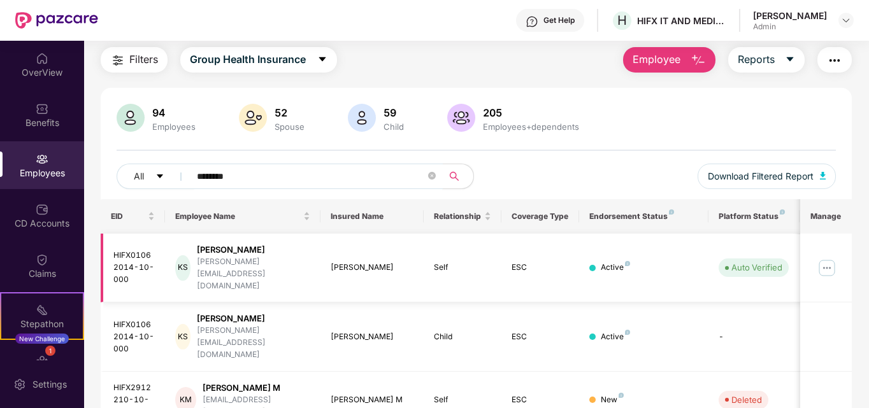
scroll to position [81, 0]
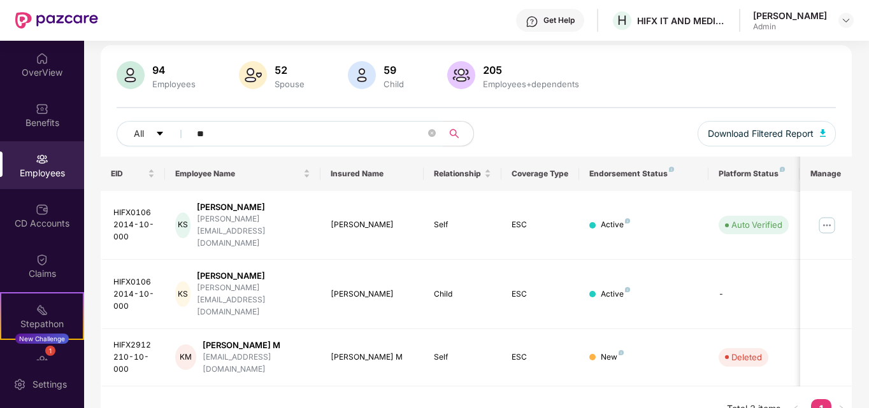
type input "*"
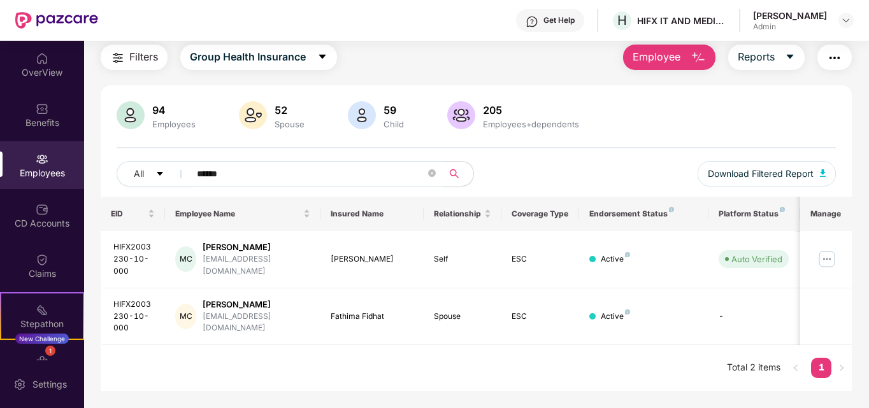
scroll to position [41, 0]
type input "******"
click at [826, 256] on img at bounding box center [827, 259] width 20 height 20
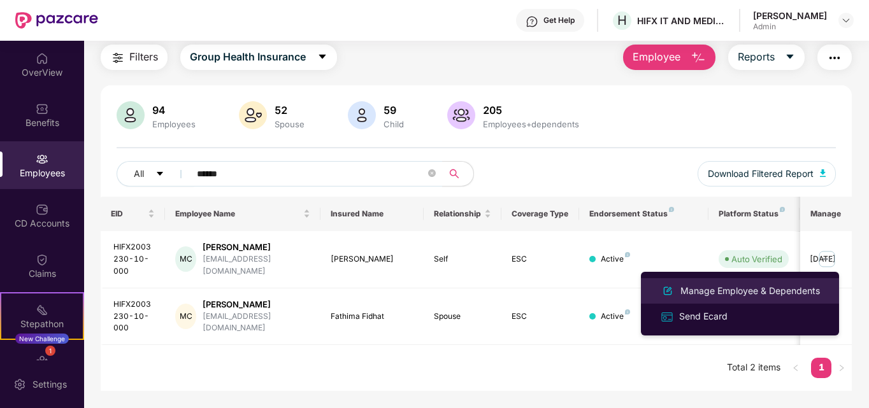
click at [747, 290] on div "Manage Employee & Dependents" at bounding box center [750, 291] width 145 height 14
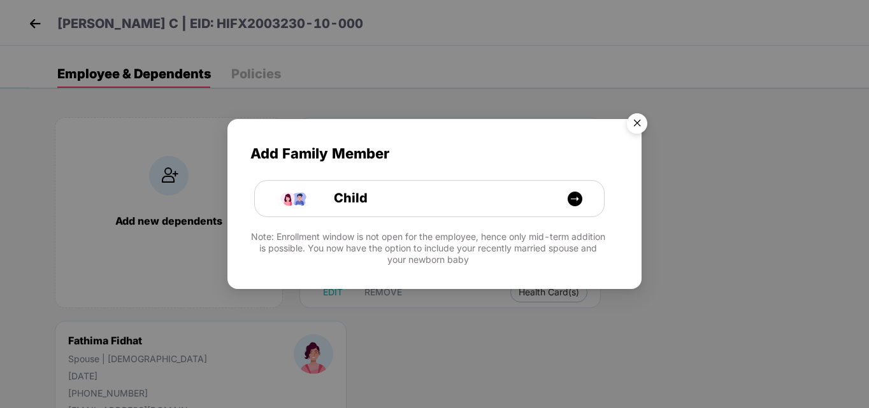
click at [637, 120] on img "Close" at bounding box center [637, 126] width 36 height 36
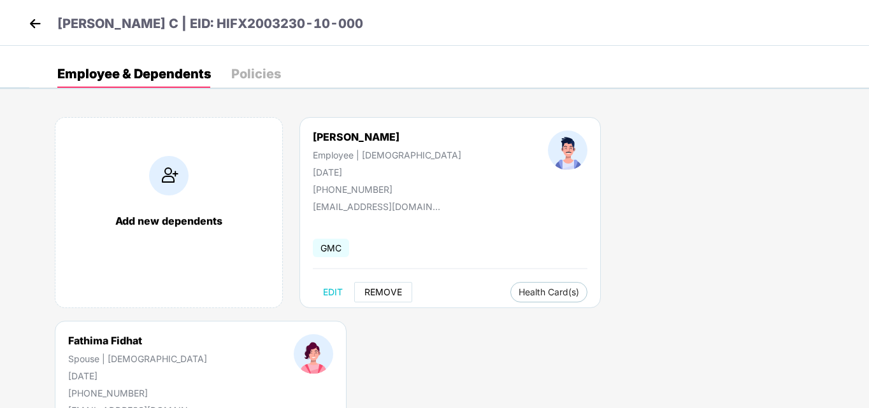
click at [387, 292] on span "REMOVE" at bounding box center [384, 292] width 38 height 10
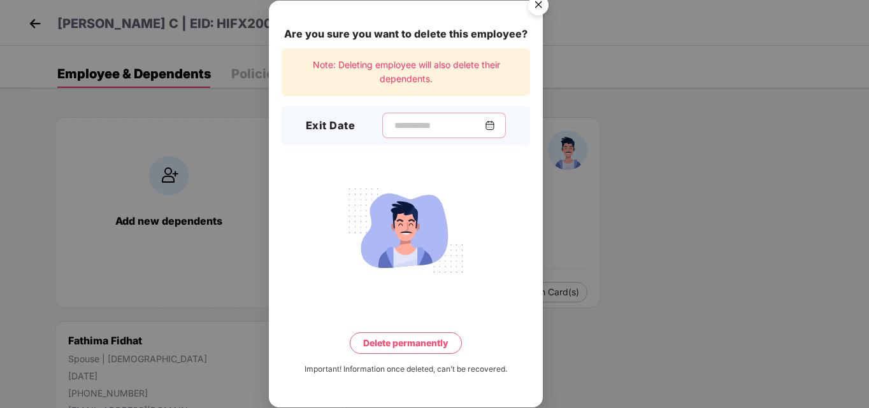
click at [401, 129] on input at bounding box center [439, 125] width 92 height 13
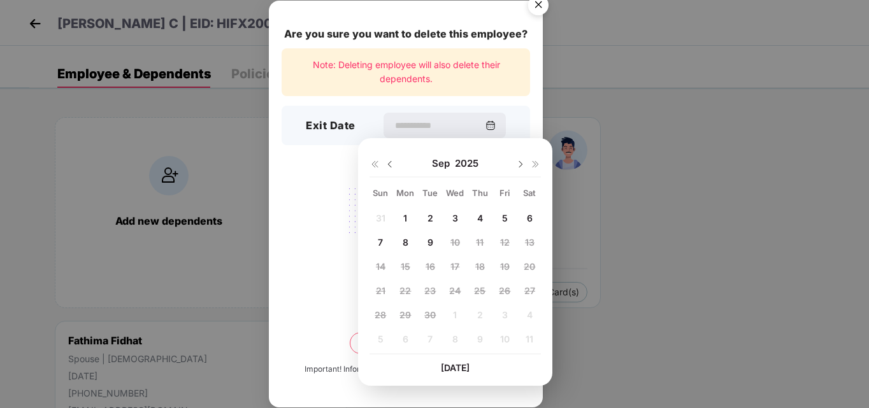
click at [387, 165] on img at bounding box center [390, 164] width 10 height 10
click at [509, 313] on span "29" at bounding box center [504, 315] width 11 height 11
type input "**********"
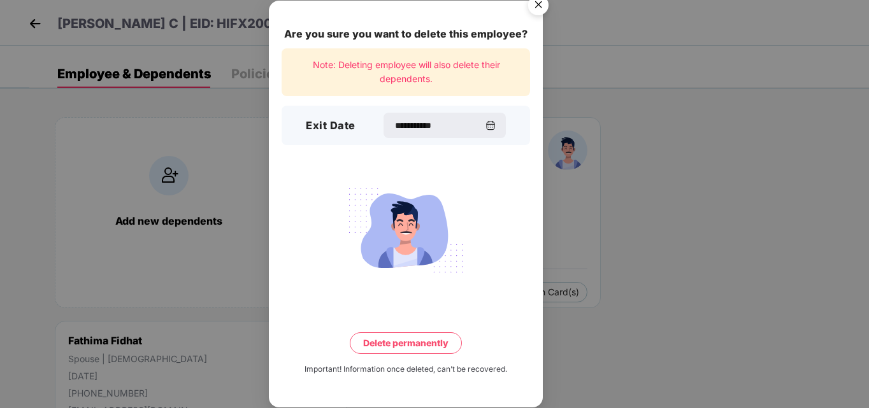
click at [433, 340] on button "Delete permanently" at bounding box center [406, 344] width 112 height 22
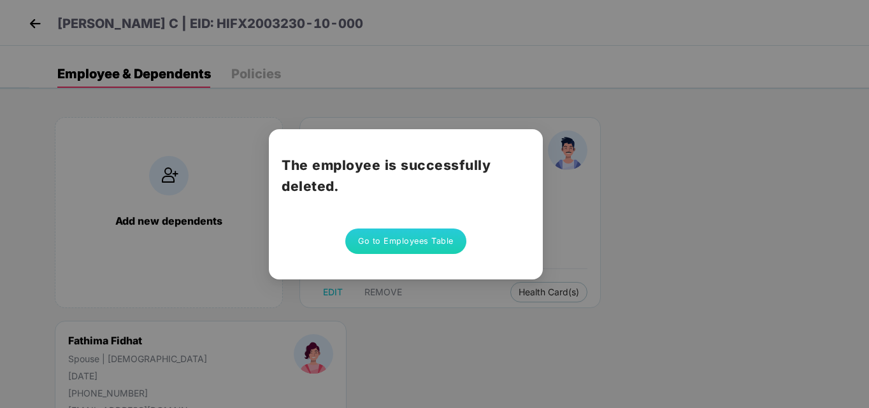
click at [423, 240] on button "Go to Employees Table" at bounding box center [405, 241] width 121 height 25
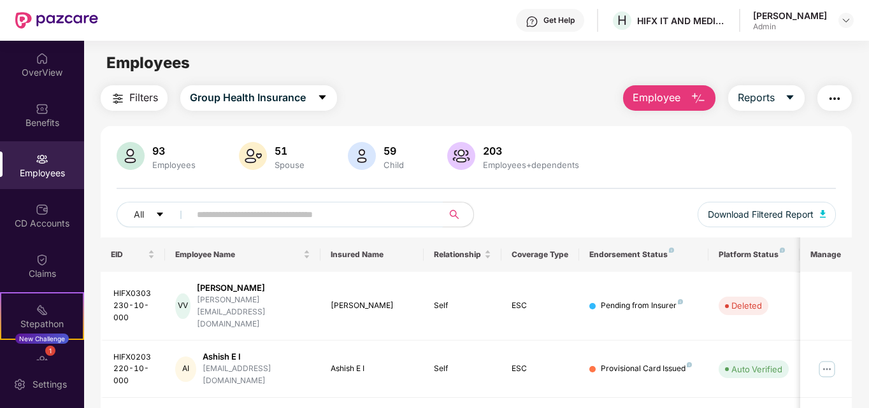
click at [333, 212] on input "text" at bounding box center [311, 214] width 229 height 19
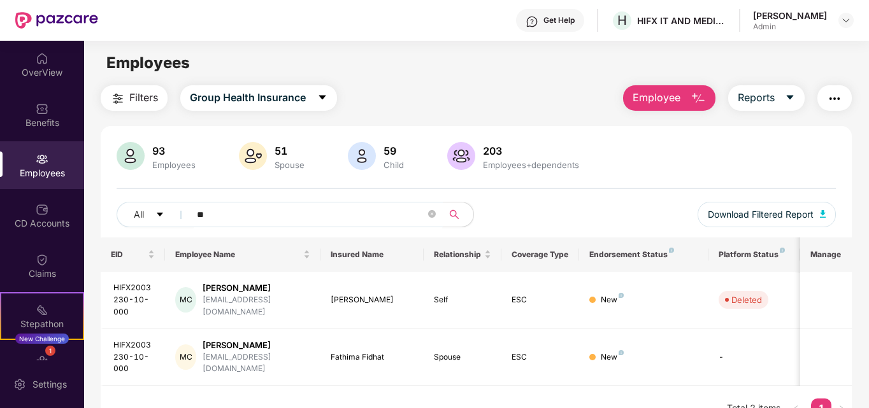
type input "*"
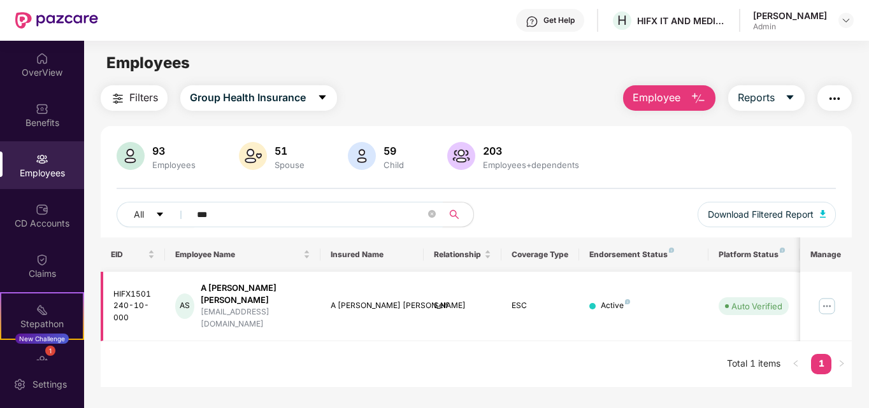
type input "***"
click at [825, 297] on img at bounding box center [827, 306] width 20 height 20
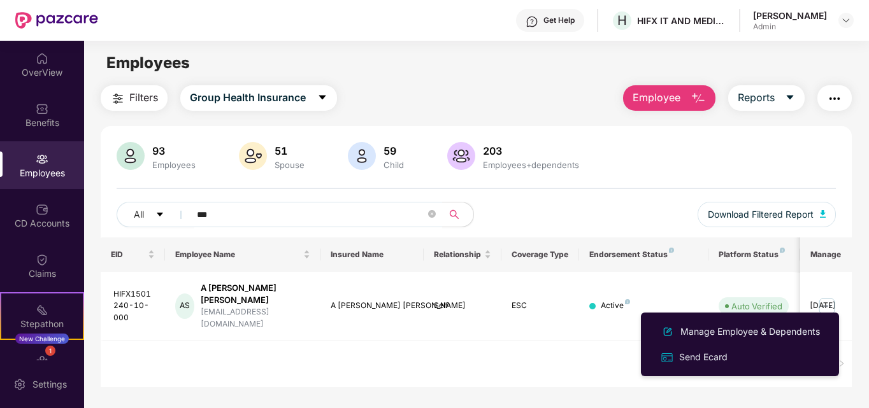
click at [718, 333] on div "Manage Employee & Dependents" at bounding box center [750, 332] width 145 height 14
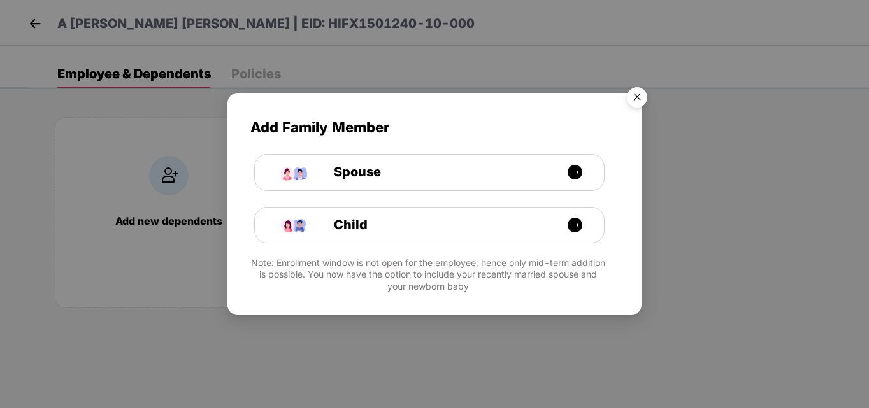
drag, startPoint x: 636, startPoint y: 95, endPoint x: 435, endPoint y: 114, distance: 201.6
click at [636, 96] on img "Close" at bounding box center [637, 100] width 36 height 36
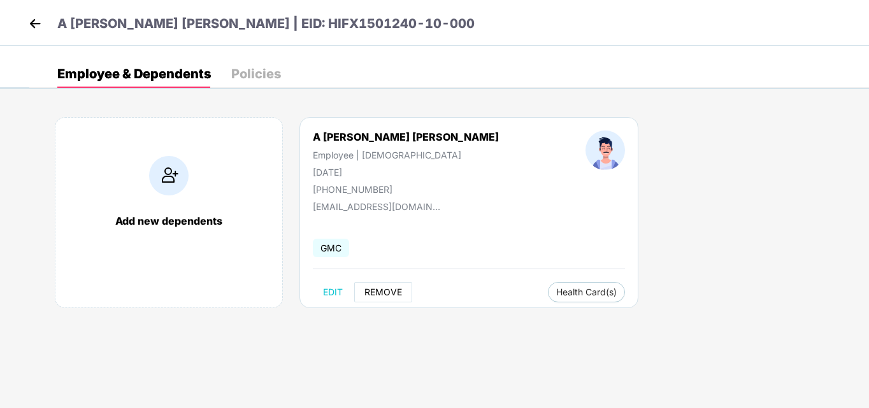
click at [386, 290] on span "REMOVE" at bounding box center [384, 292] width 38 height 10
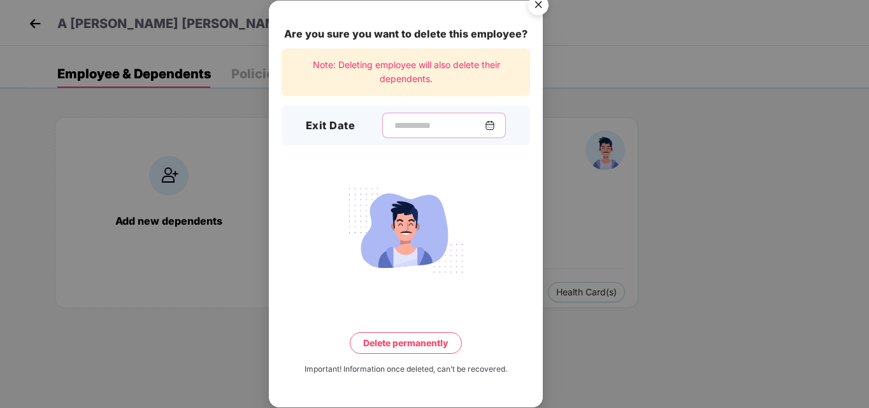
click at [402, 122] on input at bounding box center [439, 125] width 92 height 13
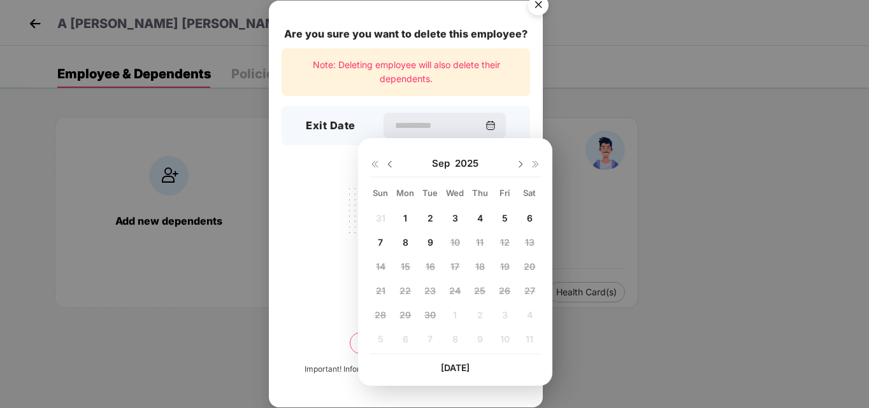
click at [387, 164] on img at bounding box center [390, 164] width 10 height 10
click at [509, 315] on span "29" at bounding box center [504, 315] width 11 height 11
type input "**********"
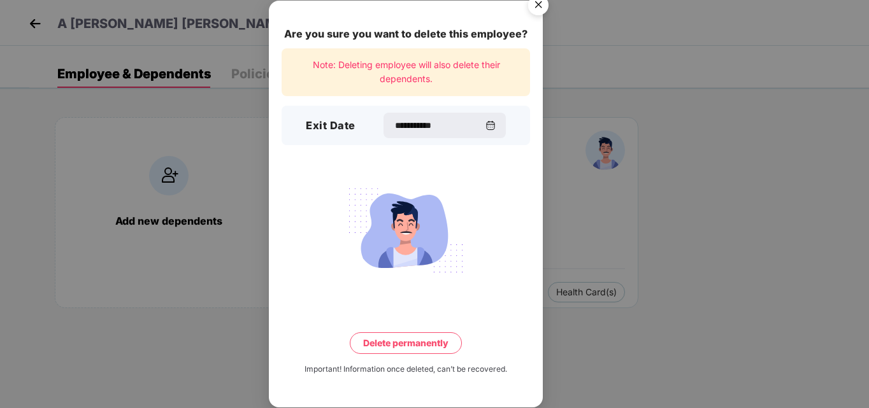
click at [426, 344] on button "Delete permanently" at bounding box center [406, 344] width 112 height 22
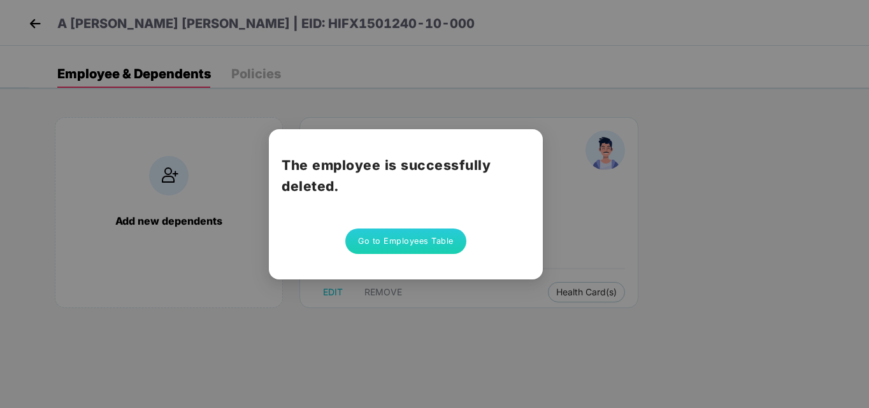
click at [421, 242] on button "Go to Employees Table" at bounding box center [405, 241] width 121 height 25
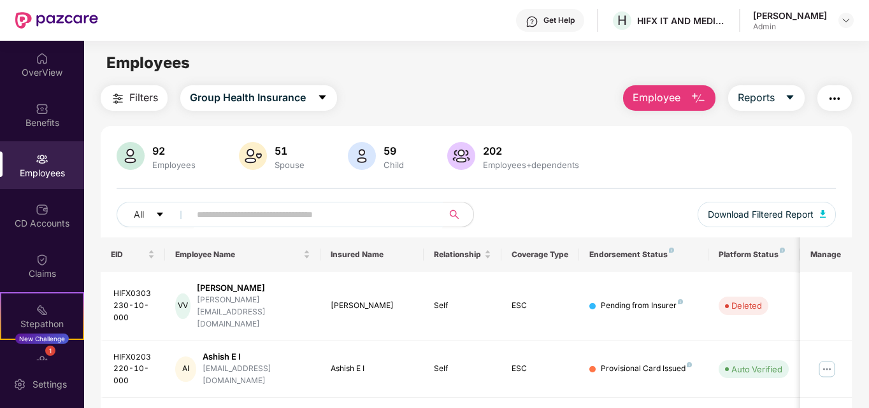
click at [219, 219] on input "text" at bounding box center [311, 214] width 229 height 19
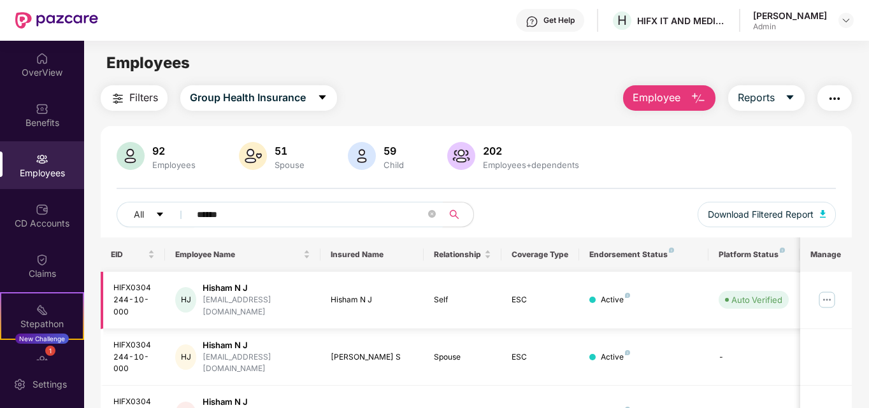
type input "******"
click at [823, 298] on img at bounding box center [827, 300] width 20 height 20
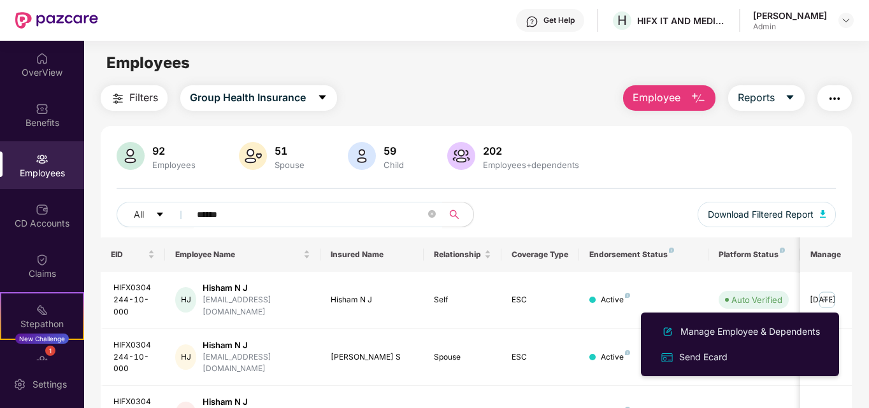
click at [761, 333] on div "Manage Employee & Dependents" at bounding box center [750, 332] width 145 height 14
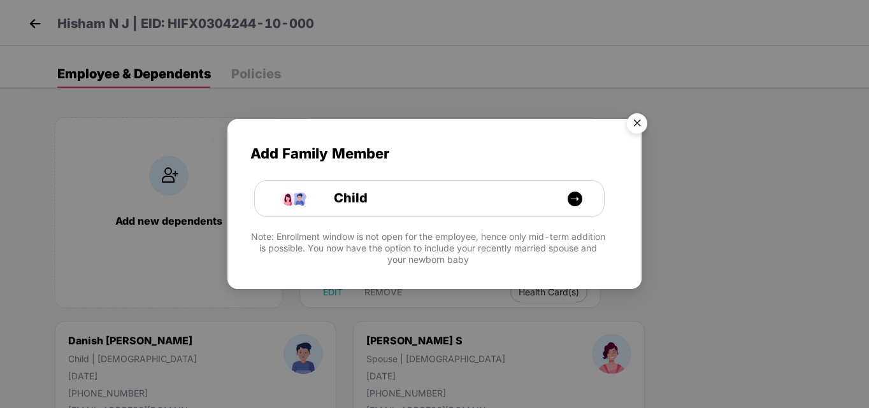
click at [633, 122] on img "Close" at bounding box center [637, 126] width 36 height 36
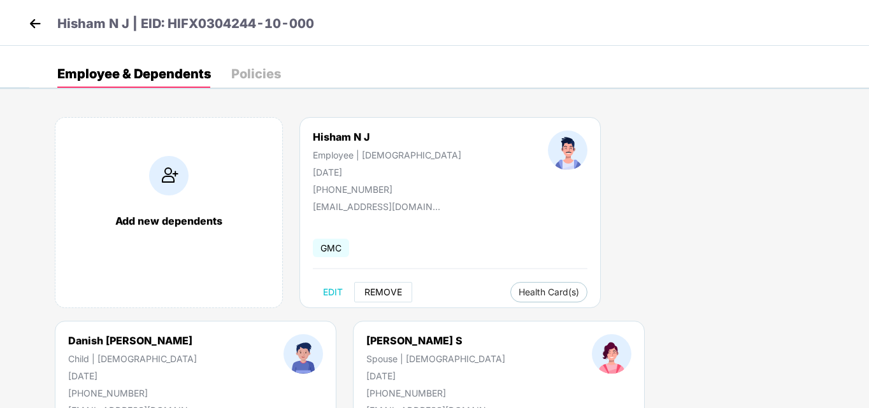
click at [386, 287] on span "REMOVE" at bounding box center [384, 292] width 38 height 10
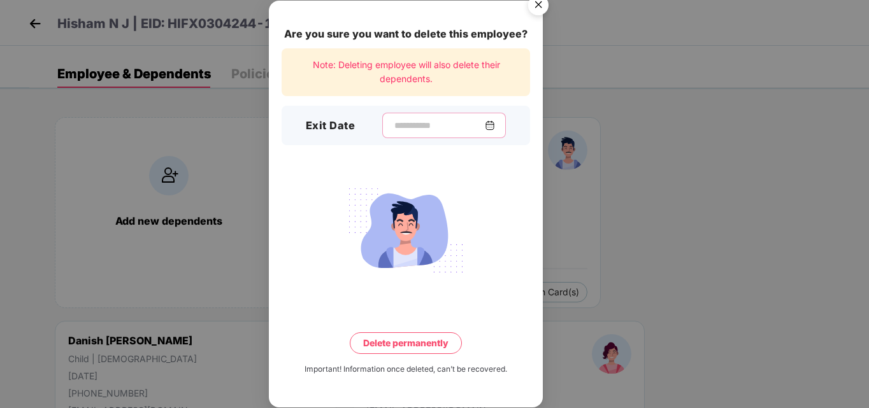
click at [393, 125] on input at bounding box center [439, 125] width 92 height 13
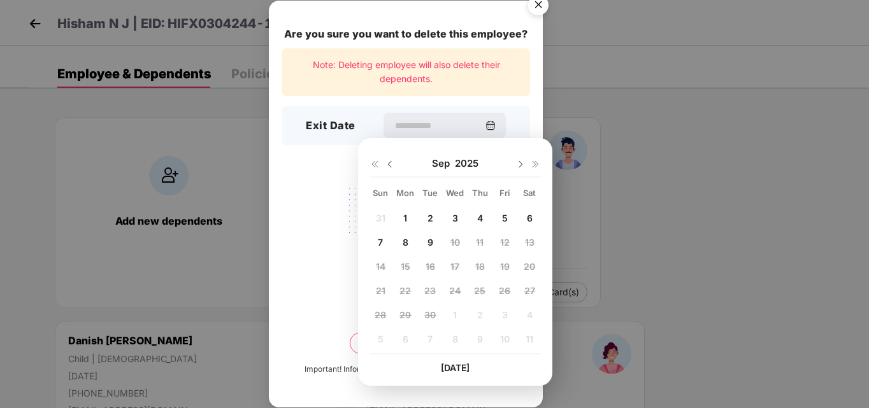
click at [393, 164] on img at bounding box center [390, 164] width 10 height 10
click at [507, 314] on span "29" at bounding box center [504, 315] width 11 height 11
type input "**********"
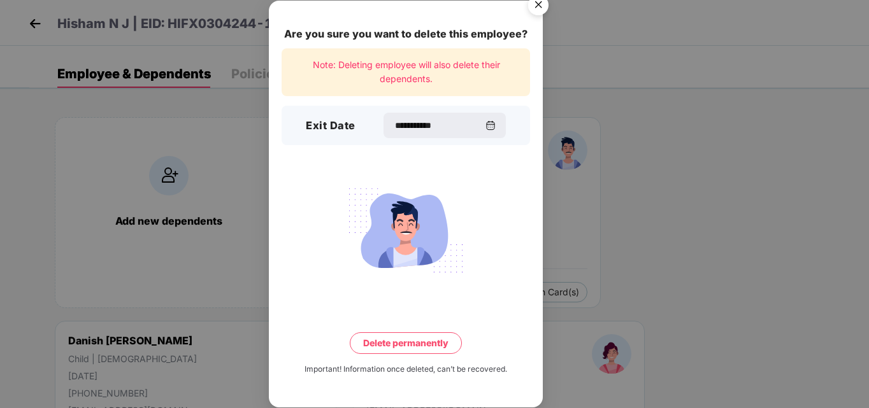
click at [442, 337] on button "Delete permanently" at bounding box center [406, 344] width 112 height 22
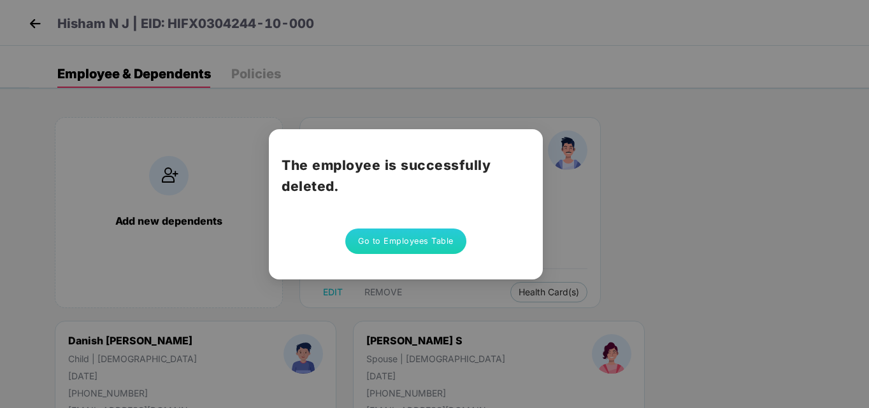
click at [412, 242] on button "Go to Employees Table" at bounding box center [405, 241] width 121 height 25
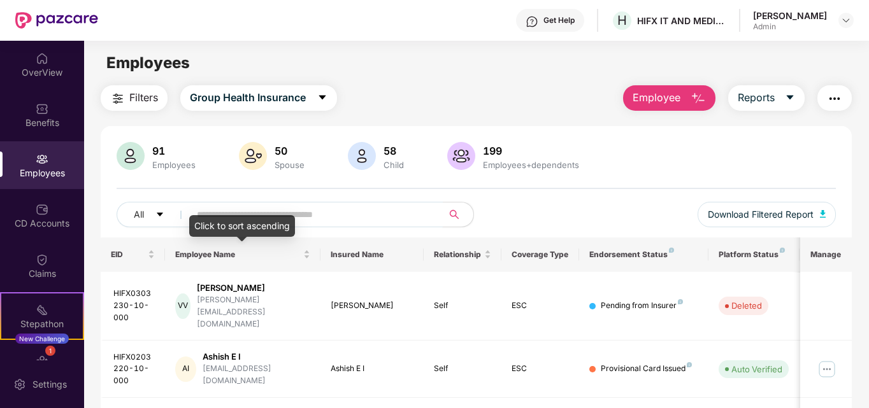
click at [294, 213] on input "text" at bounding box center [311, 214] width 229 height 19
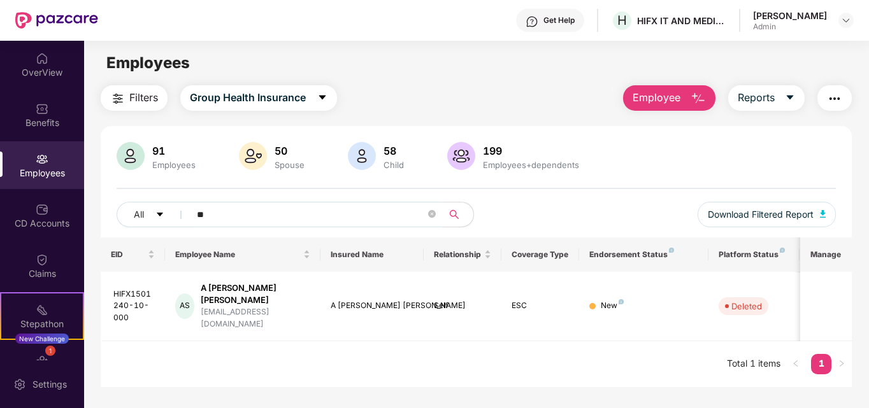
type input "*"
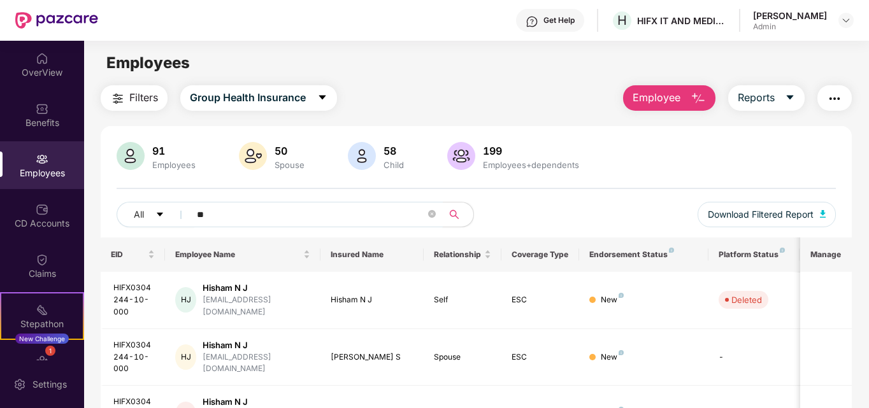
type input "*"
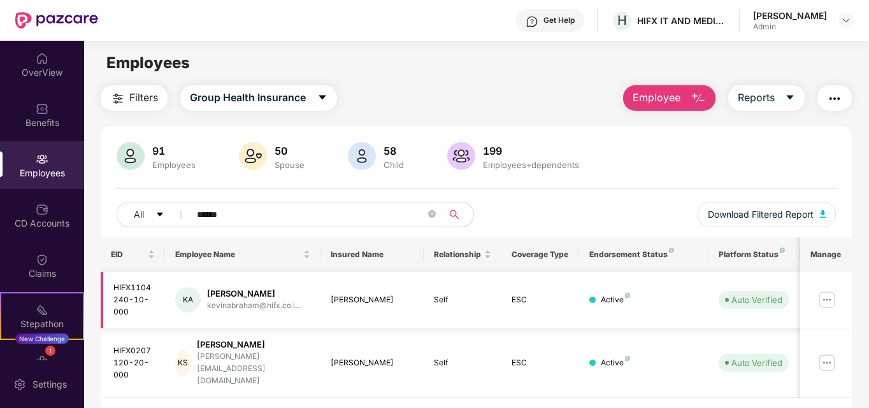
type input "*****"
click at [827, 297] on img at bounding box center [827, 300] width 20 height 20
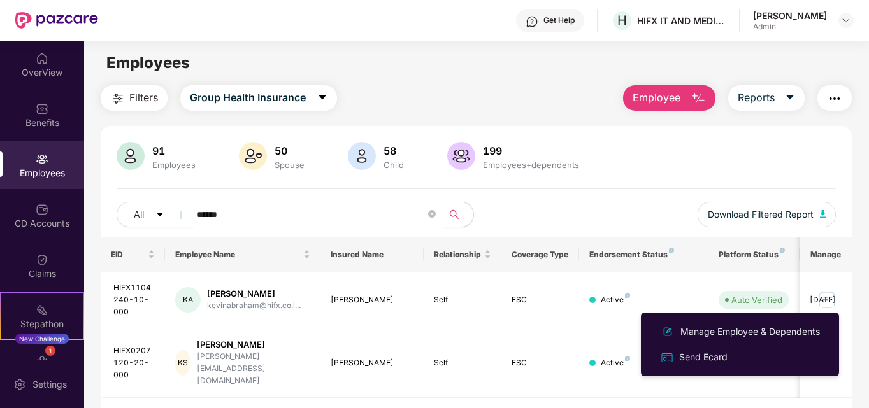
click at [734, 335] on div "Manage Employee & Dependents" at bounding box center [750, 332] width 145 height 14
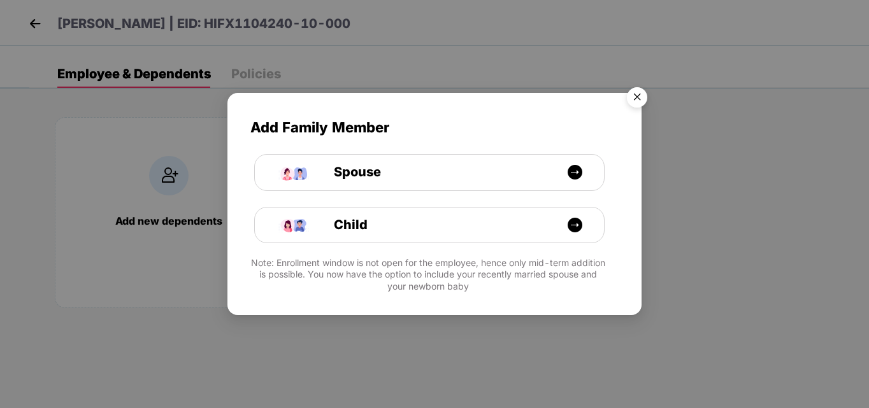
click at [638, 96] on img "Close" at bounding box center [637, 100] width 36 height 36
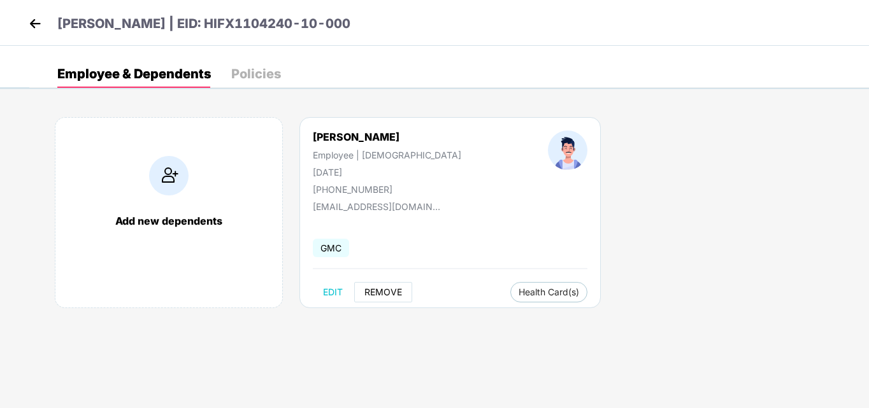
click at [391, 287] on span "REMOVE" at bounding box center [384, 292] width 38 height 10
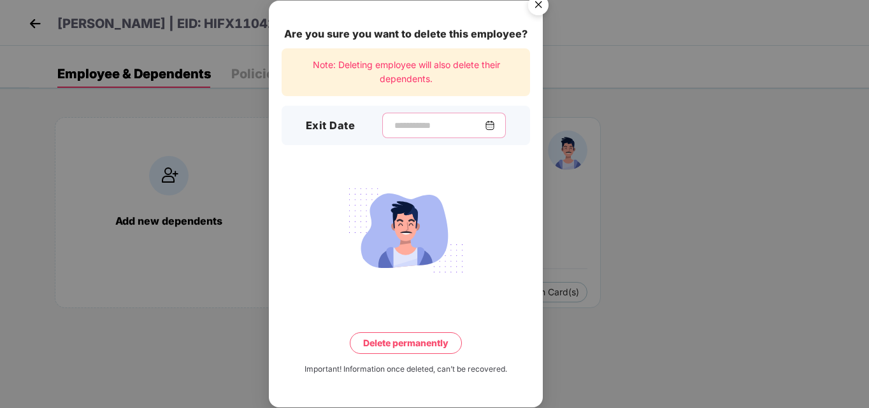
click at [393, 123] on input at bounding box center [439, 125] width 92 height 13
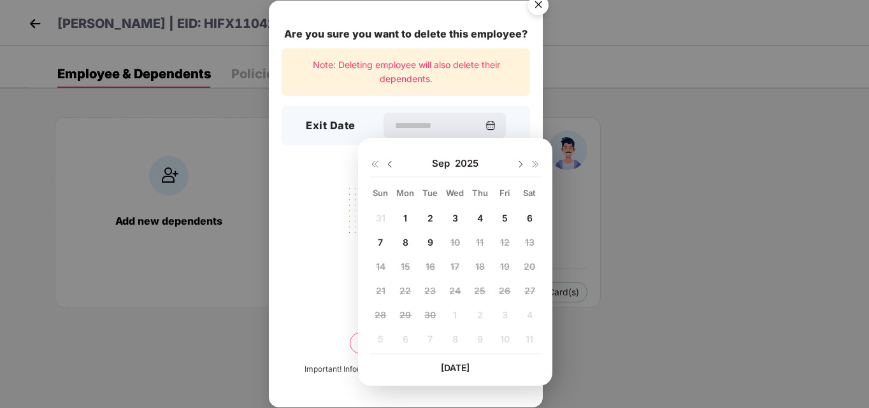
click at [389, 164] on img at bounding box center [390, 164] width 10 height 10
click at [507, 315] on span "29" at bounding box center [504, 315] width 11 height 11
type input "**********"
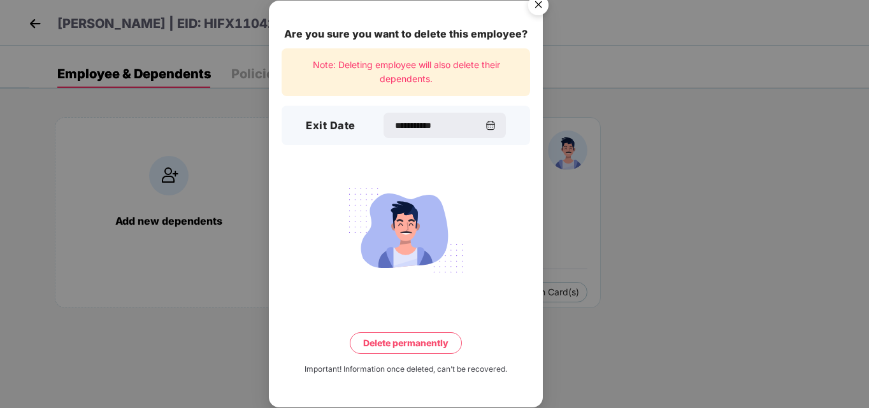
click at [424, 342] on button "Delete permanently" at bounding box center [406, 344] width 112 height 22
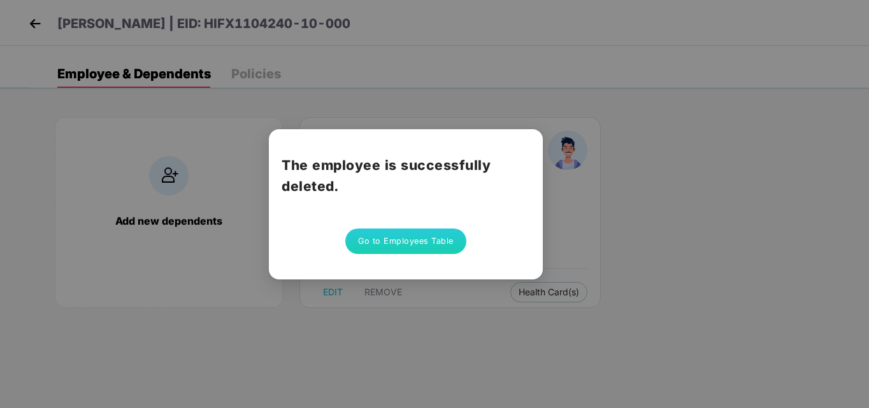
click at [428, 236] on button "Go to Employees Table" at bounding box center [405, 241] width 121 height 25
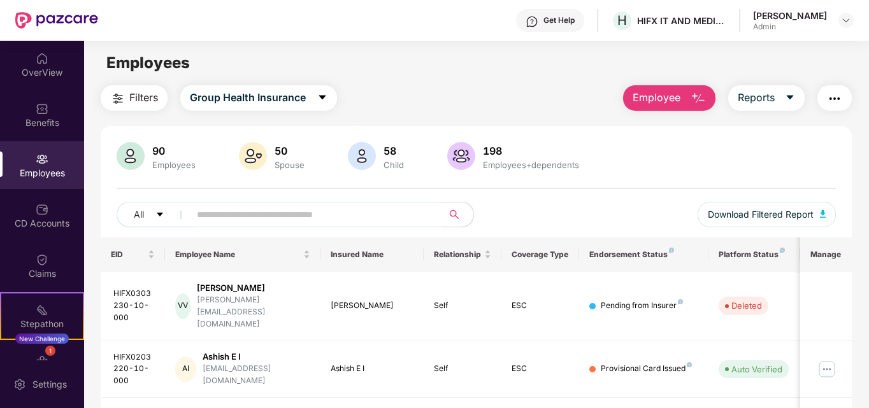
click at [349, 217] on input "text" at bounding box center [311, 214] width 229 height 19
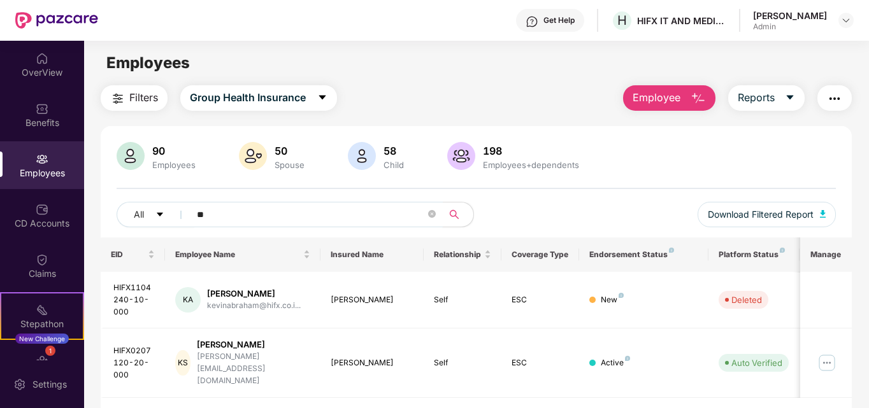
type input "*"
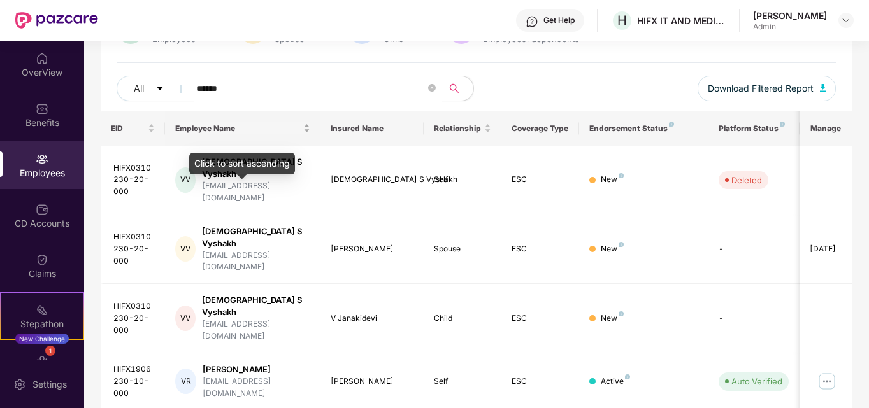
scroll to position [127, 0]
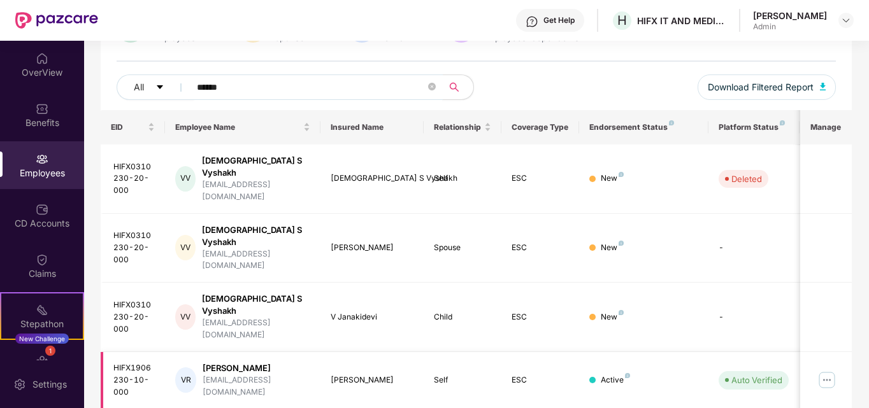
type input "******"
click at [830, 370] on img at bounding box center [827, 380] width 20 height 20
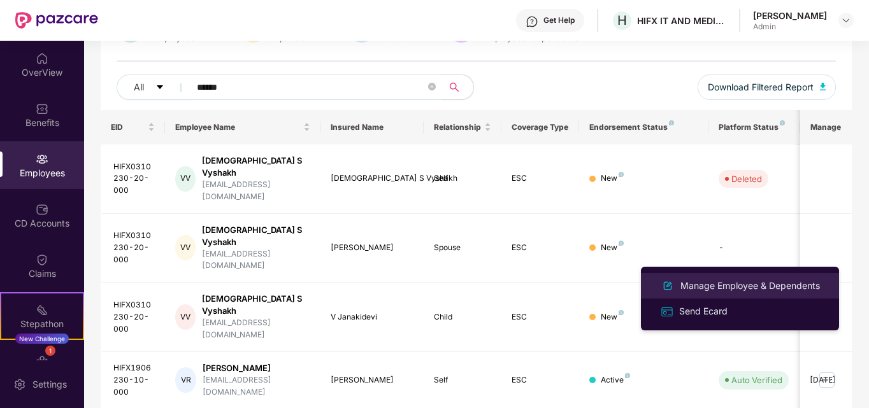
click at [719, 280] on div "Manage Employee & Dependents" at bounding box center [750, 286] width 145 height 14
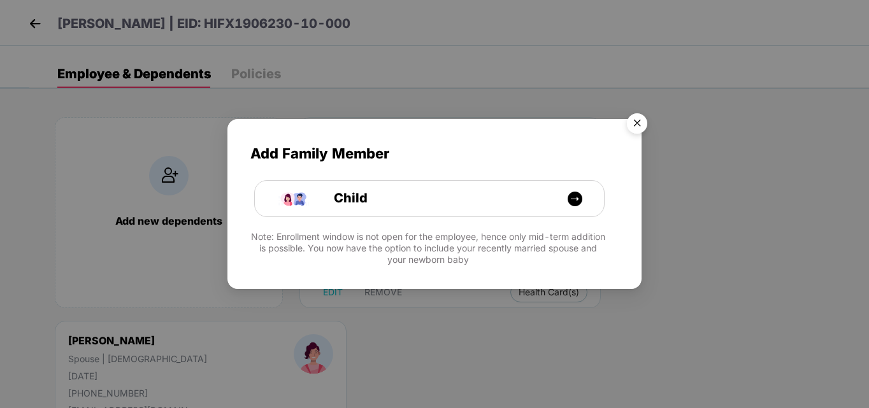
click at [634, 120] on img "Close" at bounding box center [637, 126] width 36 height 36
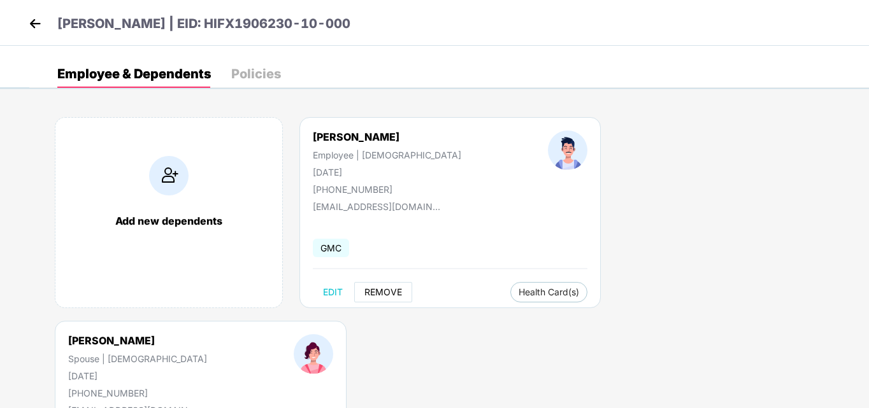
click at [382, 289] on span "REMOVE" at bounding box center [384, 292] width 38 height 10
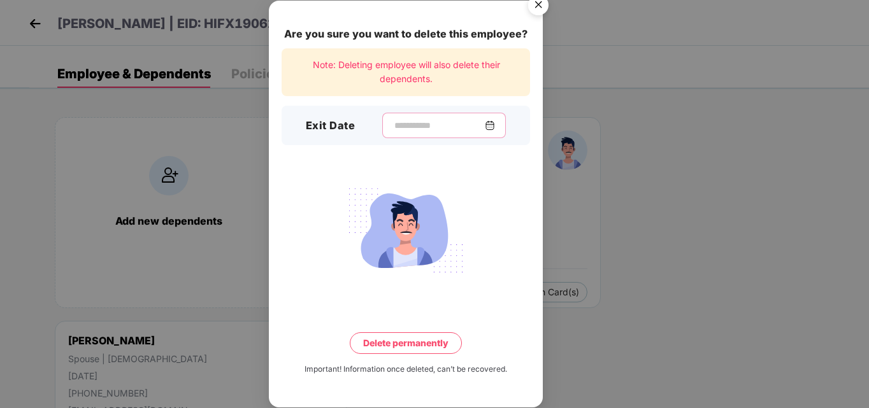
click at [398, 125] on input at bounding box center [439, 125] width 92 height 13
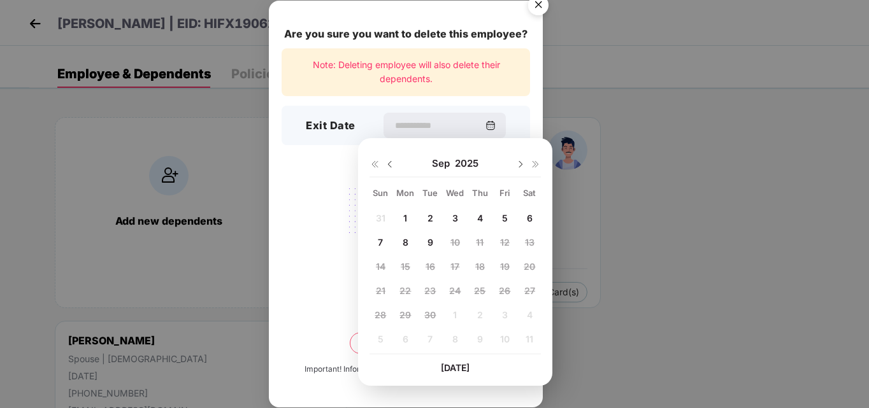
click at [388, 161] on img at bounding box center [390, 164] width 10 height 10
click at [507, 312] on span "29" at bounding box center [504, 315] width 11 height 11
type input "**********"
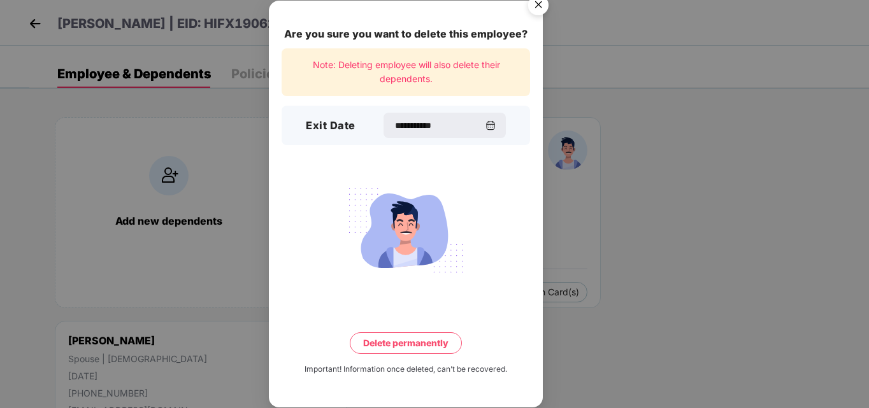
click at [433, 343] on button "Delete permanently" at bounding box center [406, 344] width 112 height 22
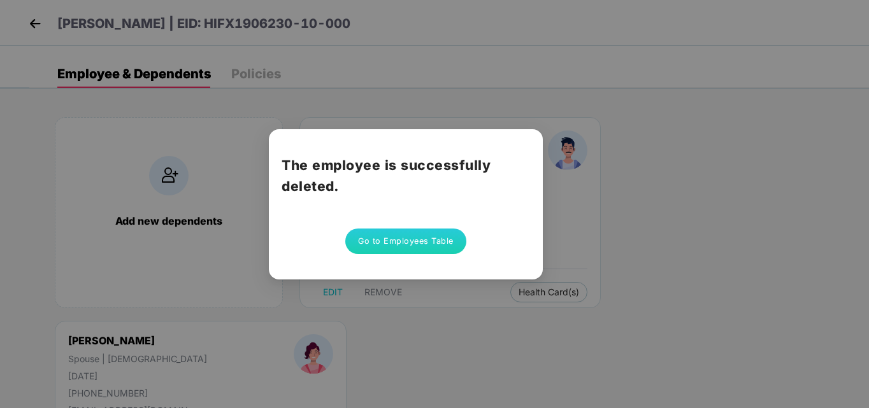
click at [419, 240] on button "Go to Employees Table" at bounding box center [405, 241] width 121 height 25
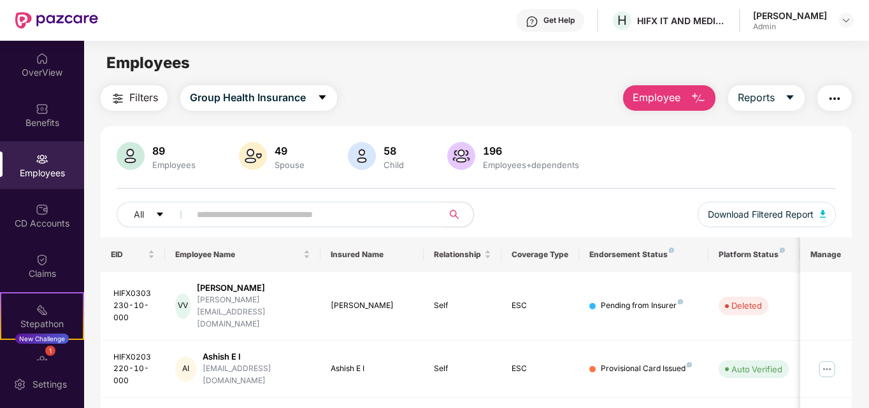
click at [300, 215] on input "text" at bounding box center [311, 214] width 229 height 19
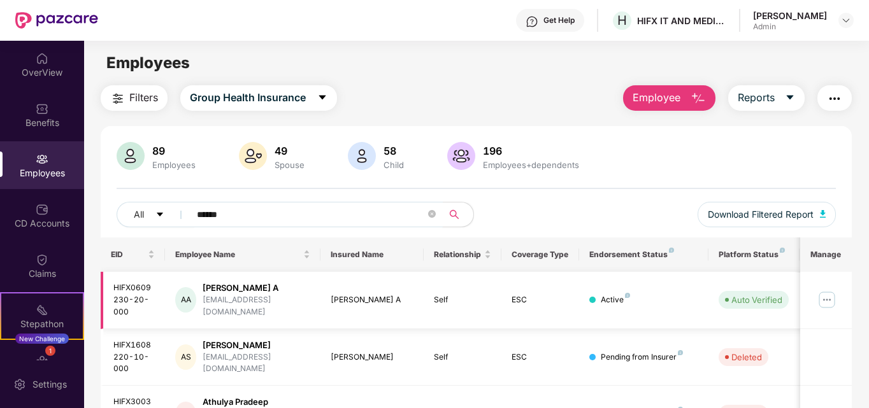
type input "*****"
click at [828, 296] on img at bounding box center [827, 300] width 20 height 20
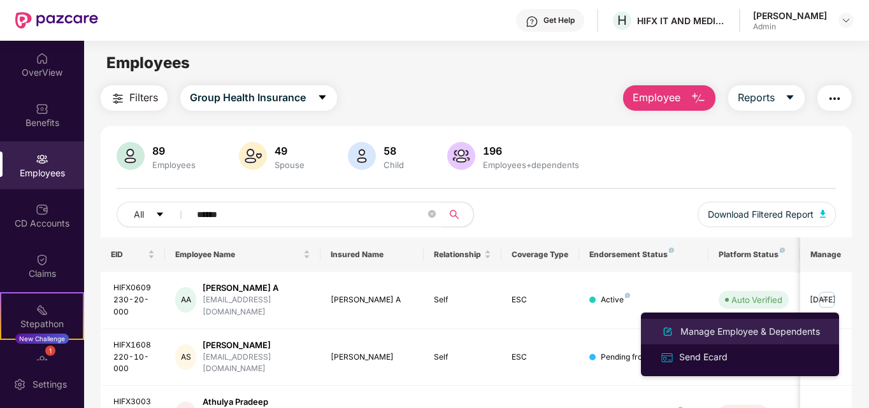
click at [689, 329] on div "Manage Employee & Dependents" at bounding box center [750, 332] width 145 height 14
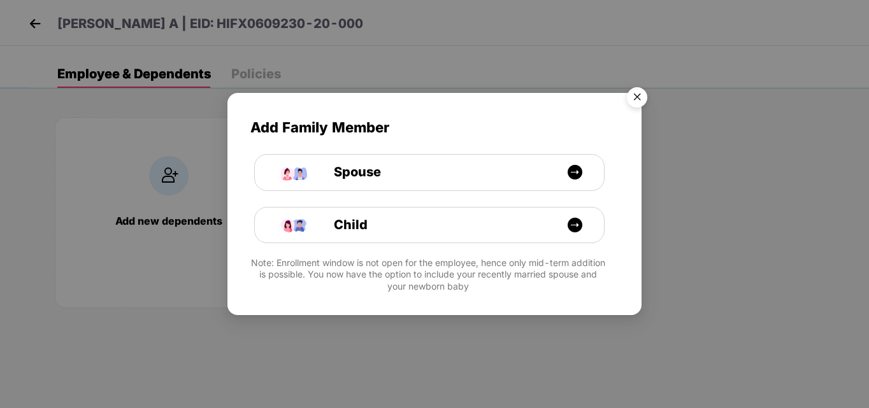
click at [636, 96] on img "Close" at bounding box center [637, 100] width 36 height 36
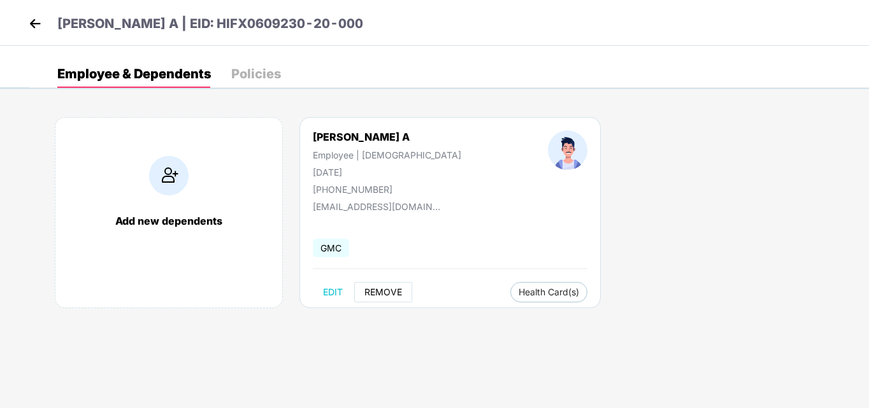
click at [377, 291] on span "REMOVE" at bounding box center [384, 292] width 38 height 10
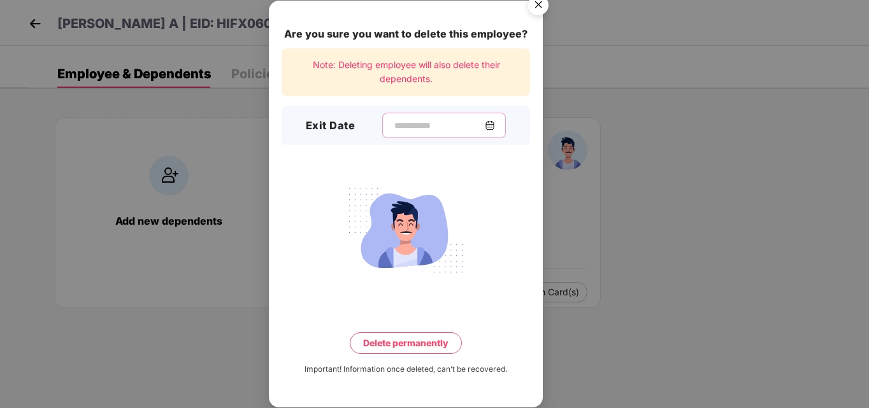
click at [408, 127] on input at bounding box center [439, 125] width 92 height 13
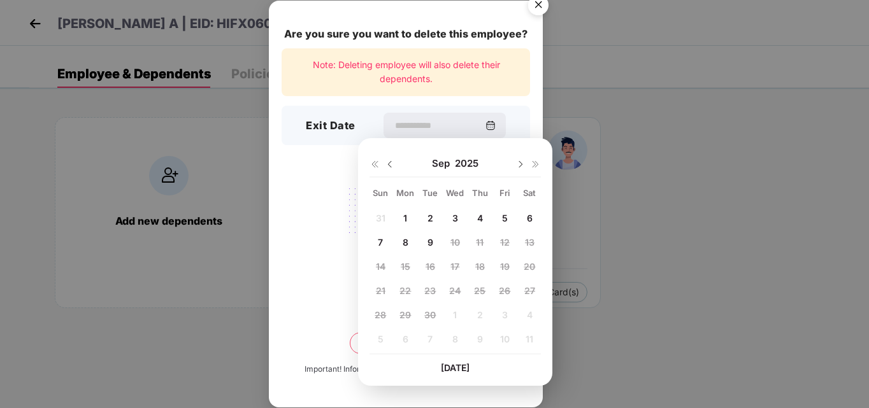
click at [392, 165] on img at bounding box center [390, 164] width 10 height 10
click at [509, 314] on span "29" at bounding box center [504, 315] width 11 height 11
type input "**********"
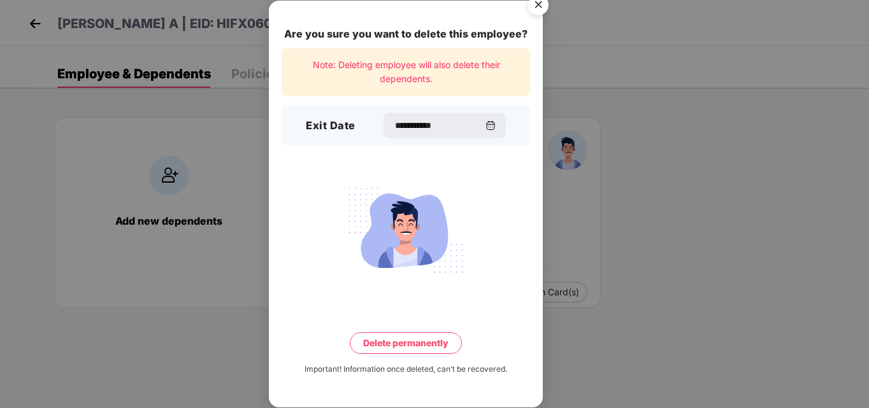
click at [428, 340] on button "Delete permanently" at bounding box center [406, 344] width 112 height 22
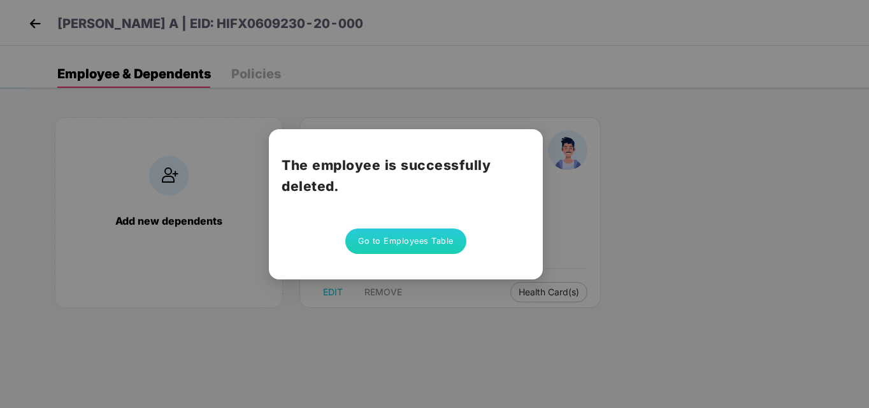
click at [398, 239] on button "Go to Employees Table" at bounding box center [405, 241] width 121 height 25
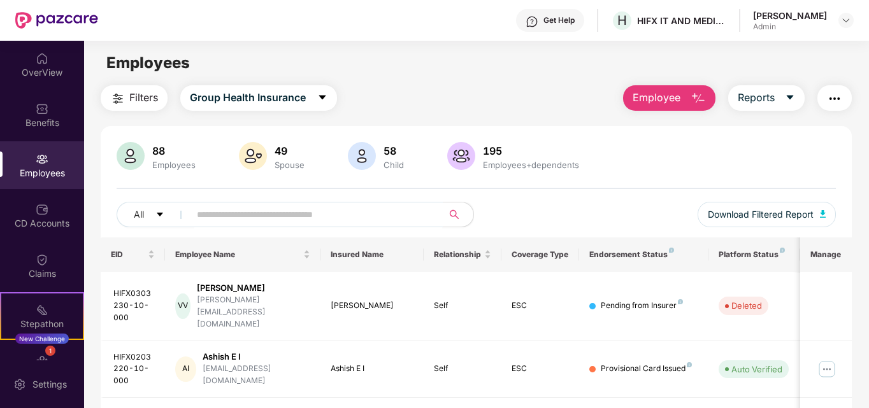
click at [237, 215] on input "text" at bounding box center [311, 214] width 229 height 19
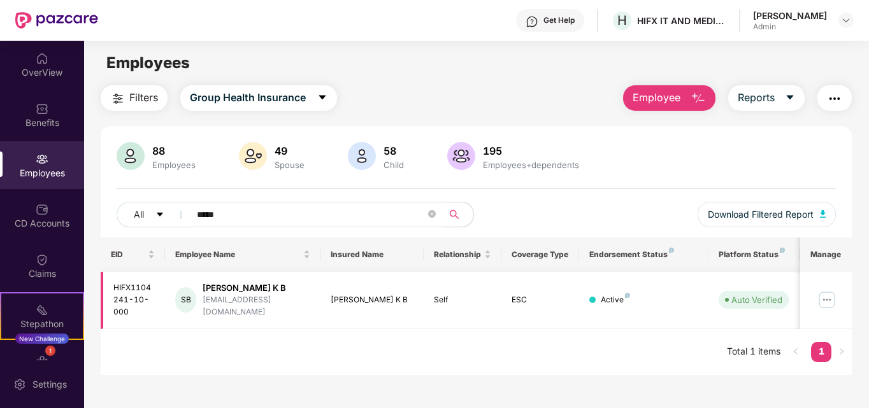
type input "*****"
click at [832, 298] on img at bounding box center [827, 300] width 20 height 20
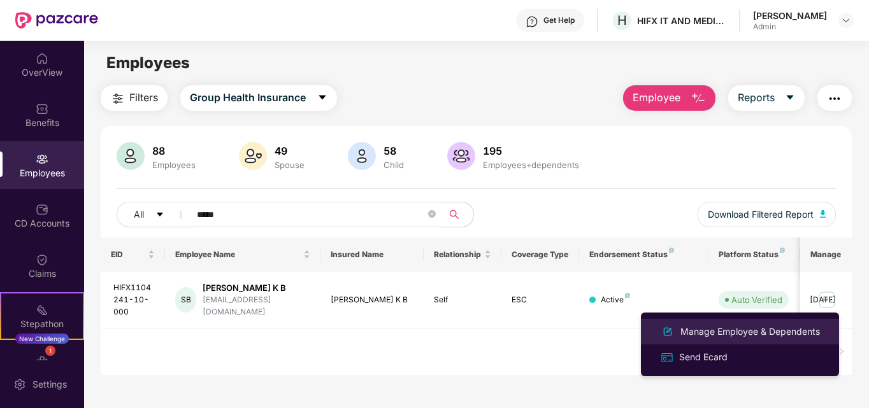
click at [742, 328] on div "Manage Employee & Dependents" at bounding box center [750, 332] width 145 height 14
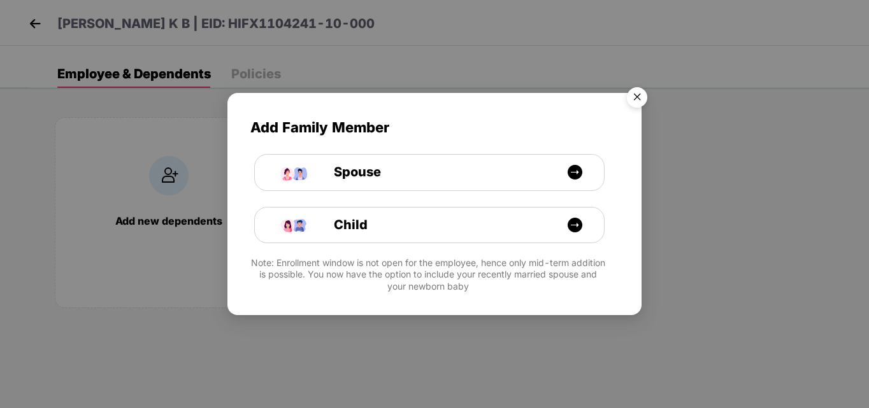
click at [638, 99] on img "Close" at bounding box center [637, 100] width 36 height 36
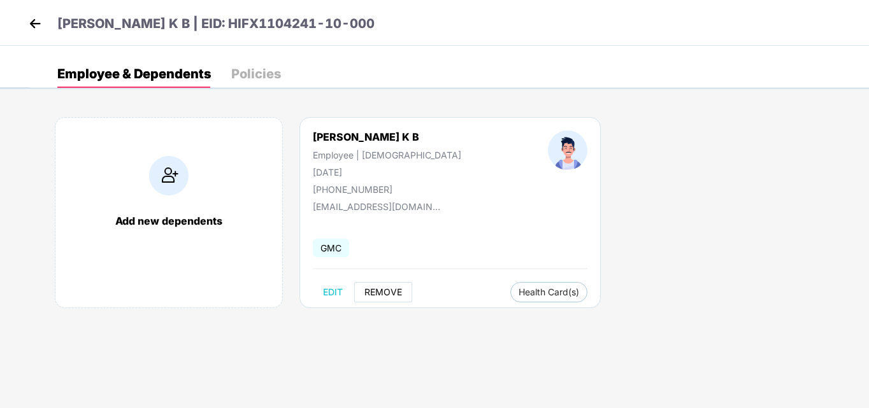
click at [386, 287] on span "REMOVE" at bounding box center [384, 292] width 38 height 10
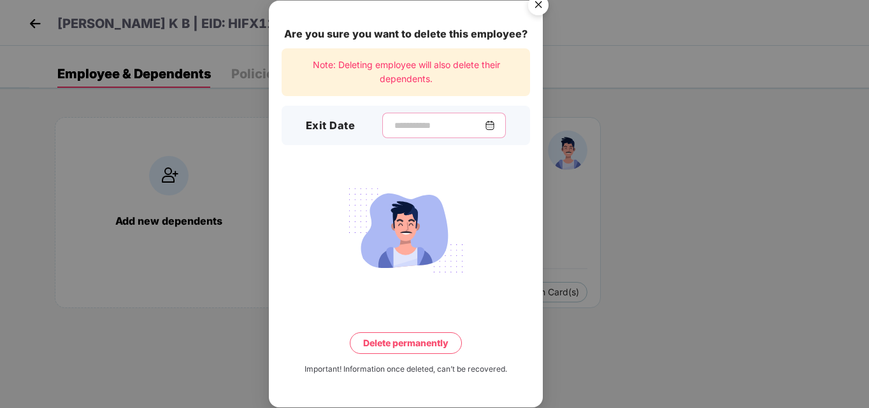
click at [397, 127] on input at bounding box center [439, 125] width 92 height 13
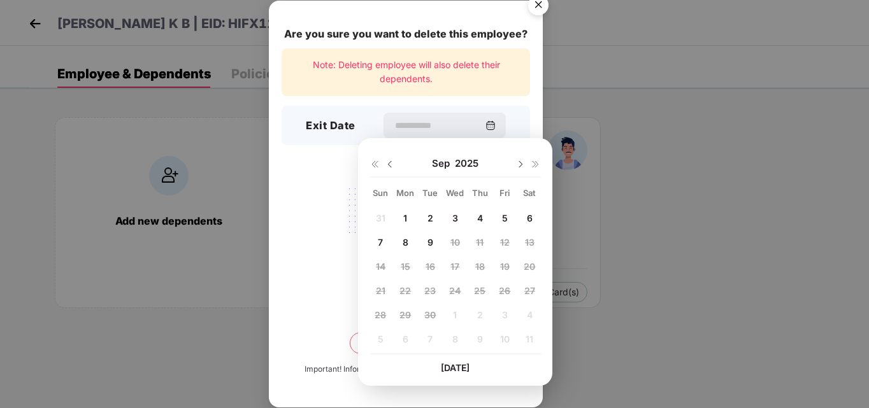
click at [391, 166] on img at bounding box center [390, 164] width 10 height 10
click at [506, 315] on span "29" at bounding box center [504, 315] width 11 height 11
type input "**********"
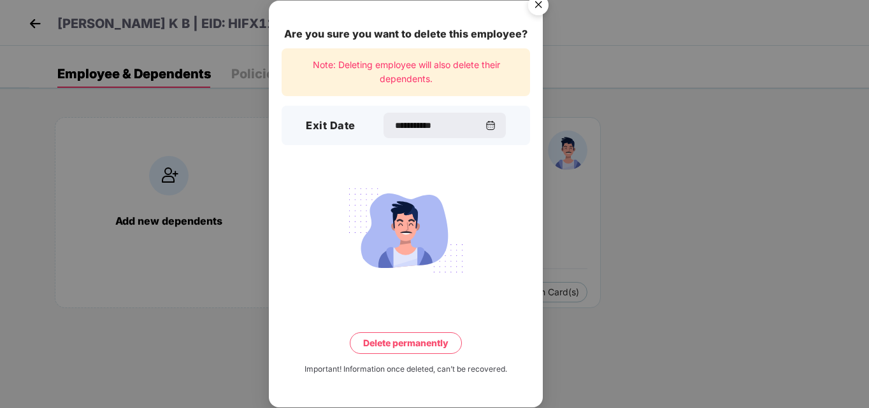
click at [418, 342] on button "Delete permanently" at bounding box center [406, 344] width 112 height 22
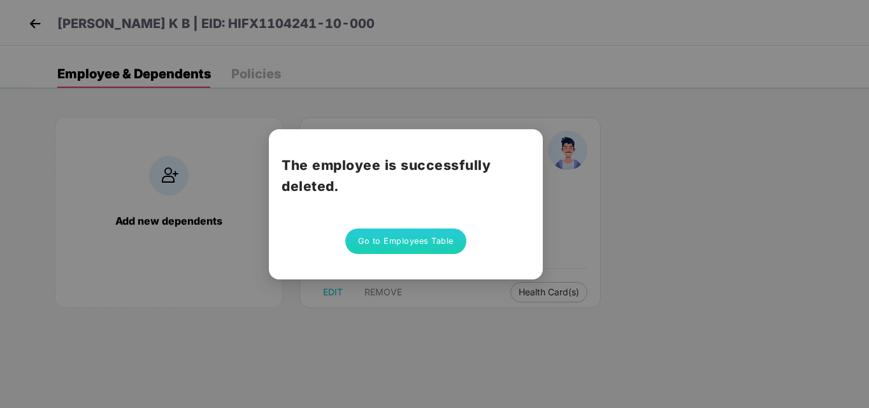
click at [429, 241] on button "Go to Employees Table" at bounding box center [405, 241] width 121 height 25
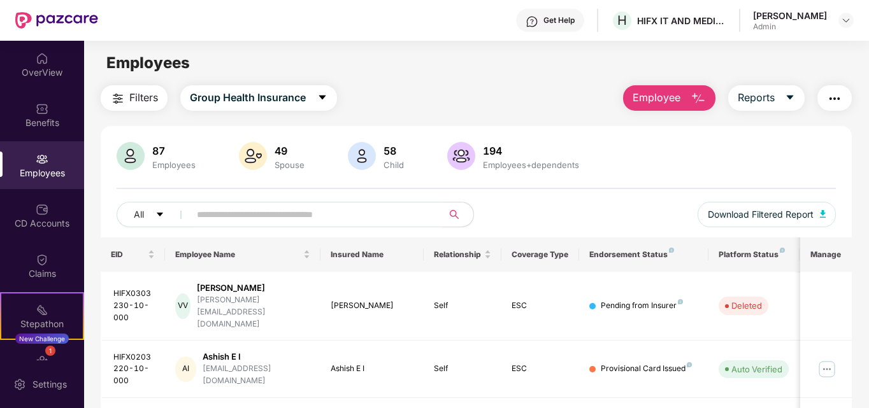
drag, startPoint x: 322, startPoint y: 216, endPoint x: 333, endPoint y: 210, distance: 13.1
click at [323, 215] on input "text" at bounding box center [311, 214] width 229 height 19
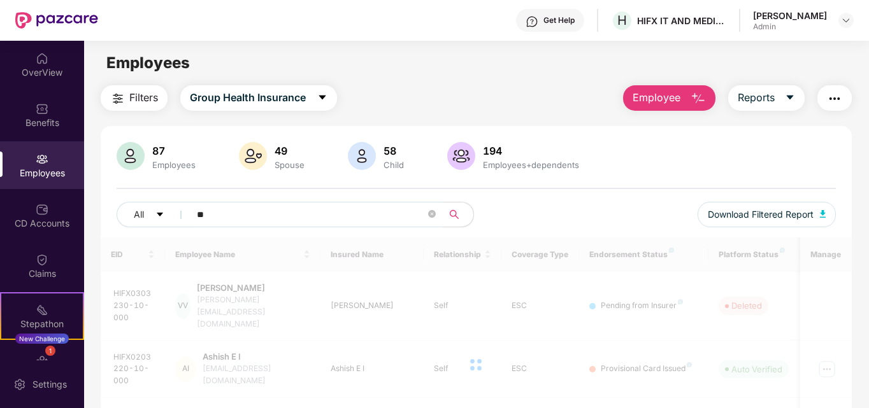
type input "*"
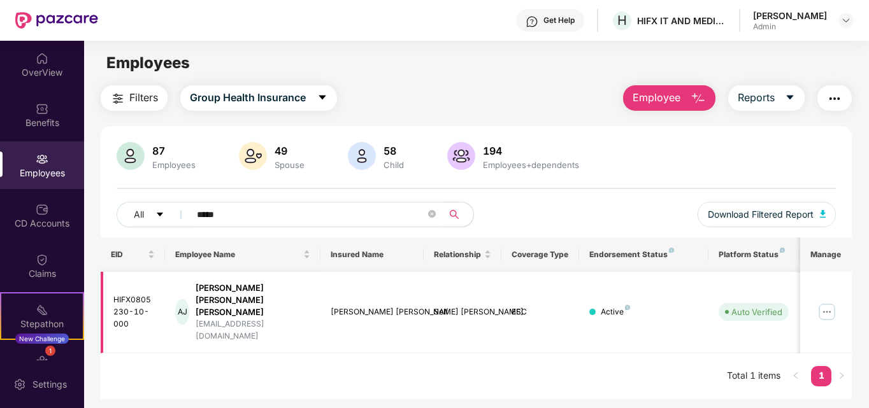
type input "*****"
click at [829, 302] on img at bounding box center [827, 312] width 20 height 20
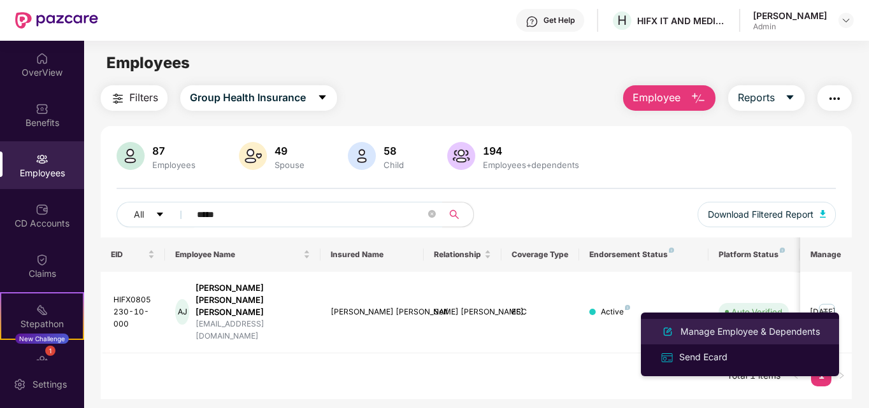
click at [728, 329] on div "Manage Employee & Dependents" at bounding box center [750, 332] width 145 height 14
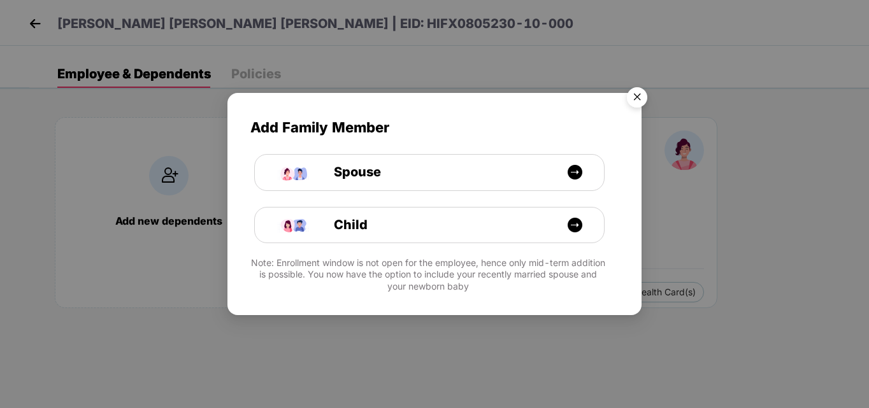
click at [636, 96] on img "Close" at bounding box center [637, 100] width 36 height 36
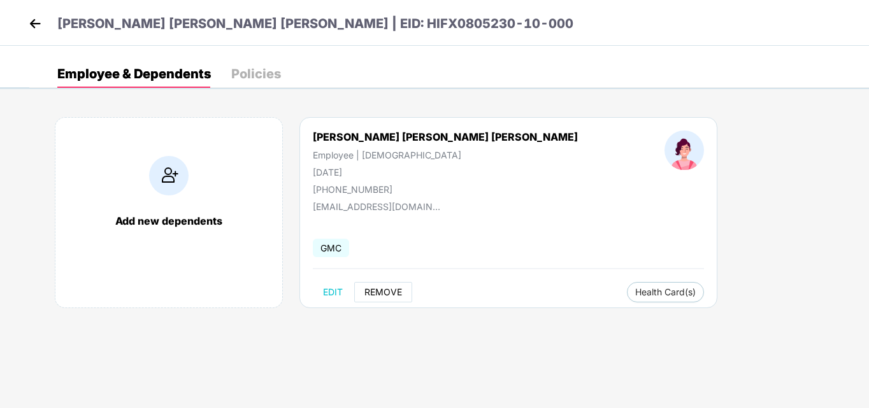
click at [391, 292] on span "REMOVE" at bounding box center [384, 292] width 38 height 10
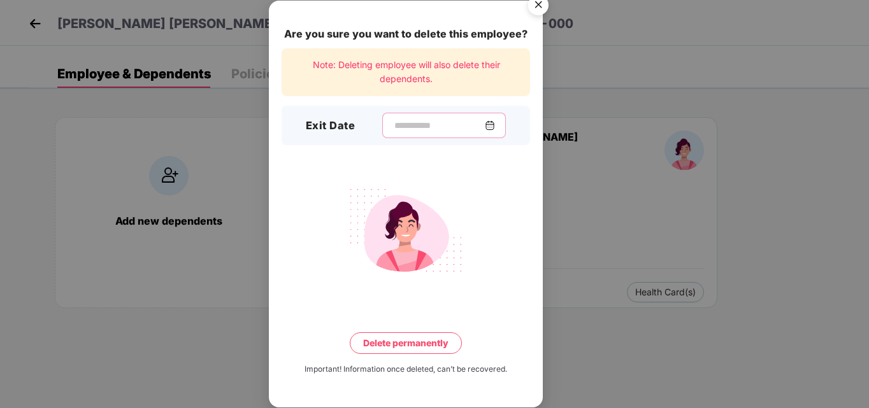
click at [424, 125] on input at bounding box center [439, 125] width 92 height 13
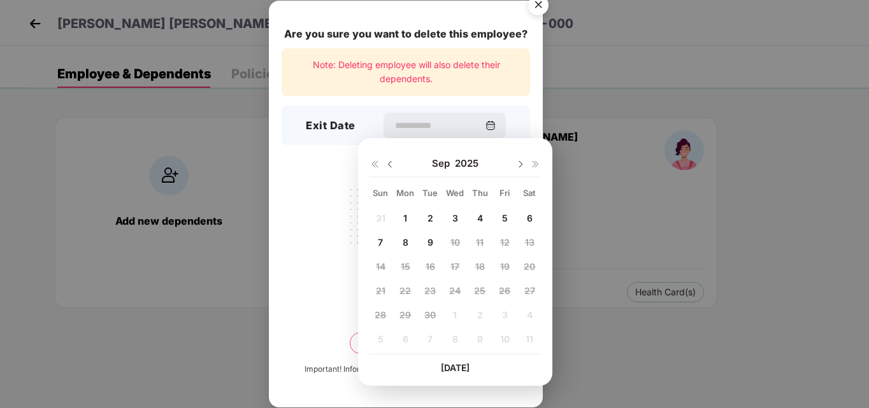
click at [391, 164] on img at bounding box center [390, 164] width 10 height 10
click at [507, 314] on span "29" at bounding box center [504, 315] width 11 height 11
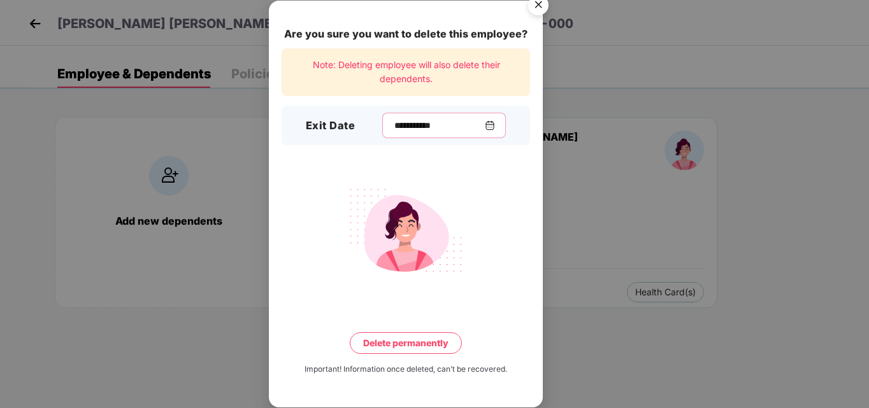
click at [436, 121] on input "**********" at bounding box center [439, 125] width 92 height 13
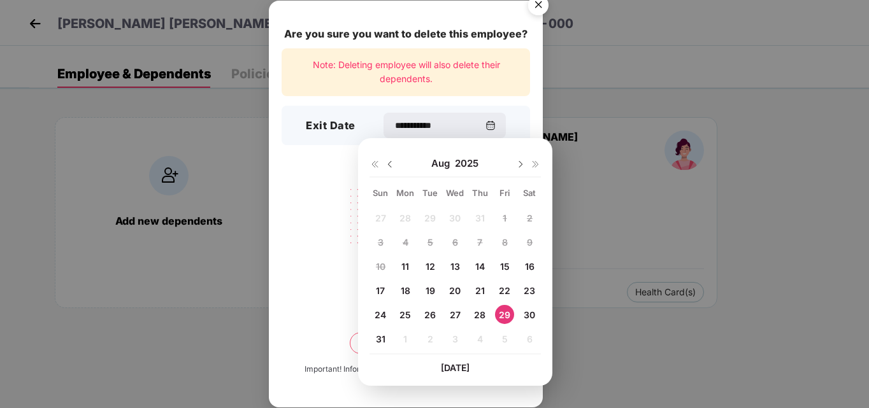
click at [519, 161] on img at bounding box center [521, 164] width 10 height 10
click at [406, 242] on span "8" at bounding box center [406, 242] width 6 height 11
type input "**********"
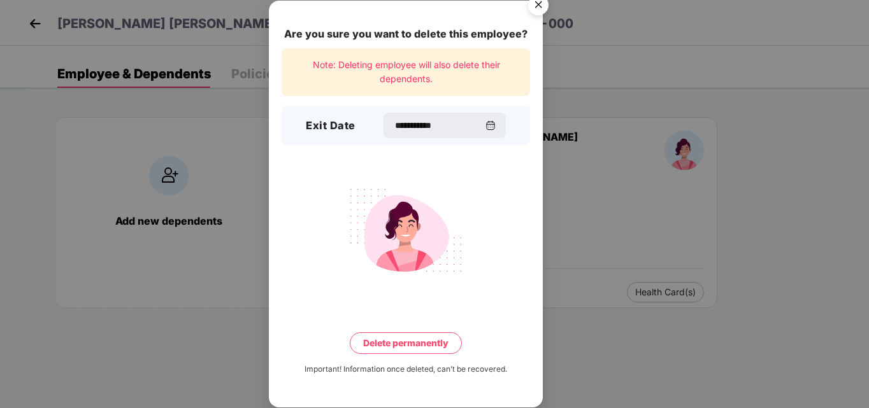
click at [410, 343] on button "Delete permanently" at bounding box center [406, 344] width 112 height 22
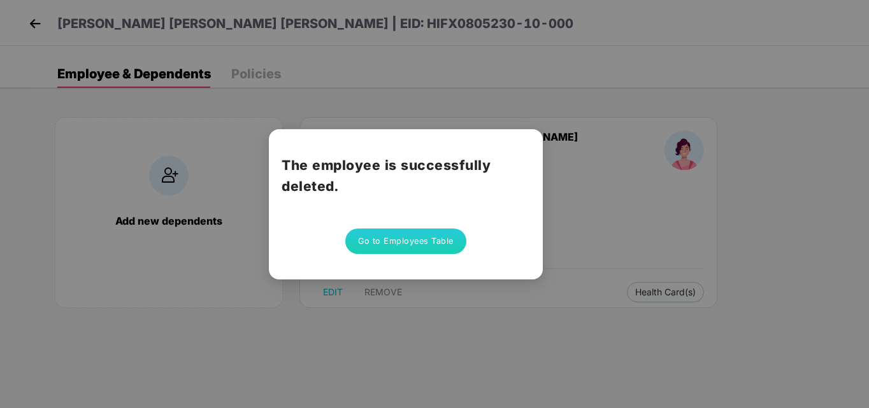
click at [421, 242] on button "Go to Employees Table" at bounding box center [405, 241] width 121 height 25
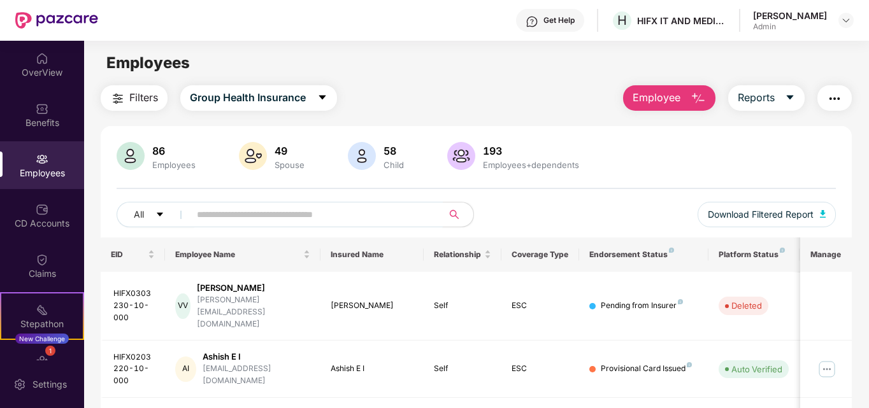
click at [347, 219] on input "text" at bounding box center [311, 214] width 229 height 19
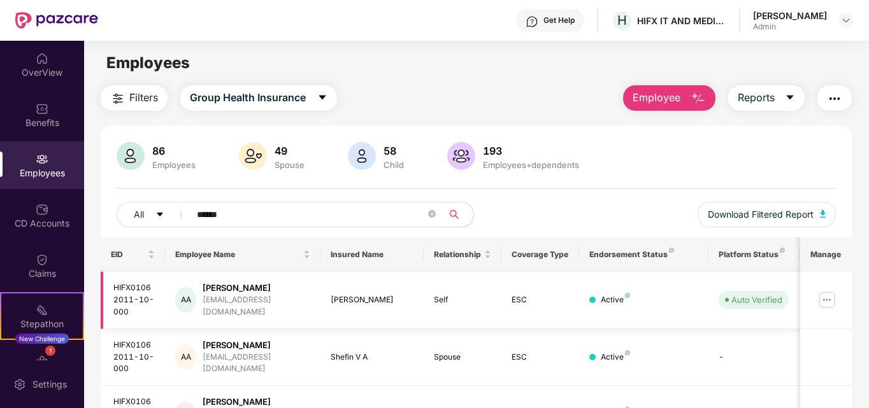
type input "******"
click at [827, 299] on img at bounding box center [827, 300] width 20 height 20
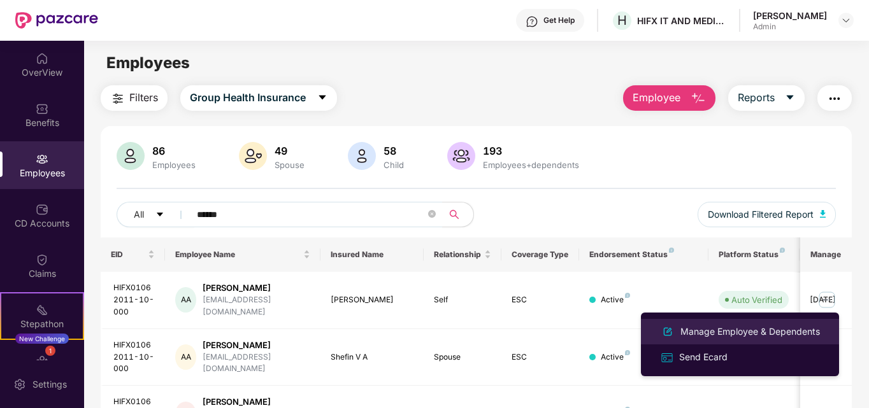
click at [756, 326] on div "Manage Employee & Dependents" at bounding box center [750, 332] width 145 height 14
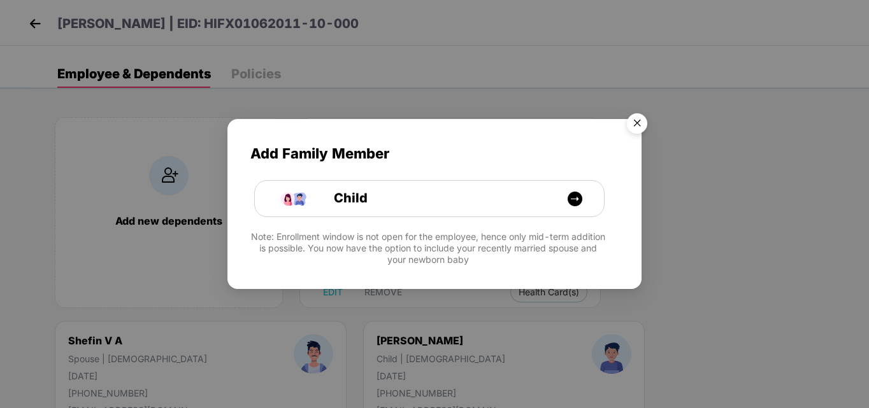
click at [638, 122] on img "Close" at bounding box center [637, 126] width 36 height 36
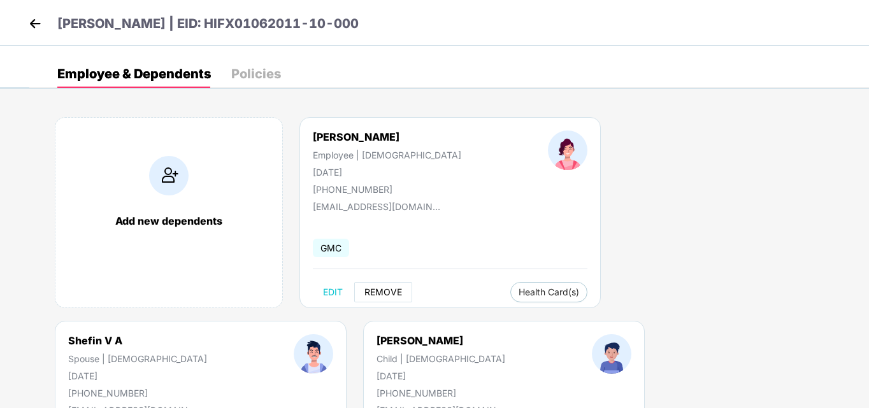
click at [382, 290] on span "REMOVE" at bounding box center [384, 292] width 38 height 10
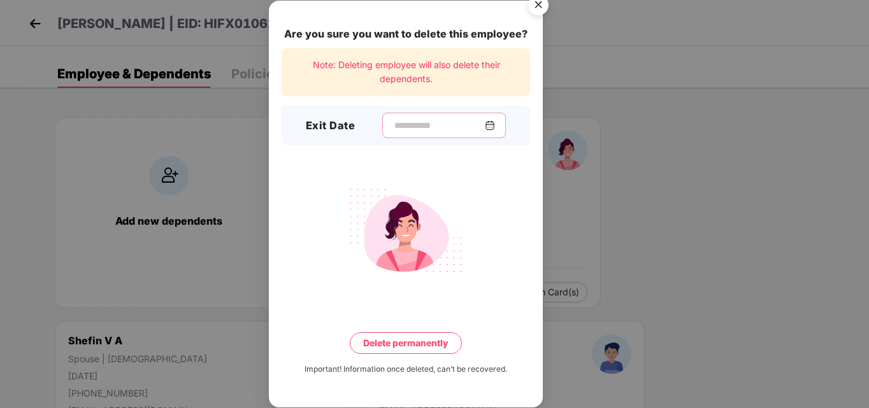
click at [393, 120] on input at bounding box center [439, 125] width 92 height 13
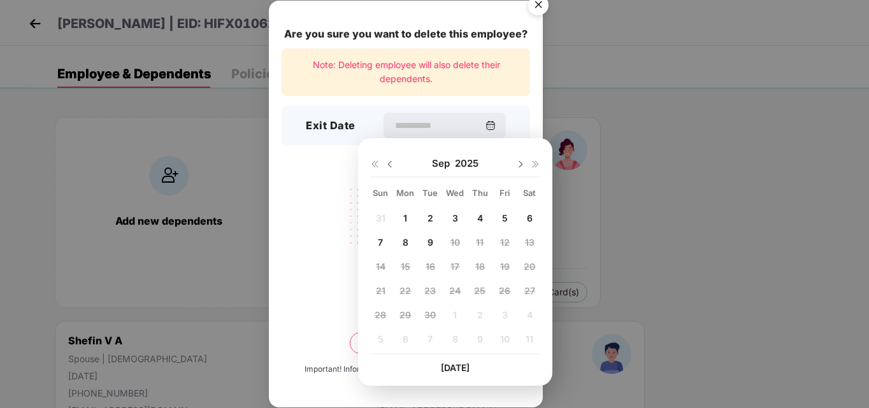
click at [390, 161] on img at bounding box center [390, 164] width 10 height 10
click at [503, 315] on span "29" at bounding box center [504, 315] width 11 height 11
type input "**********"
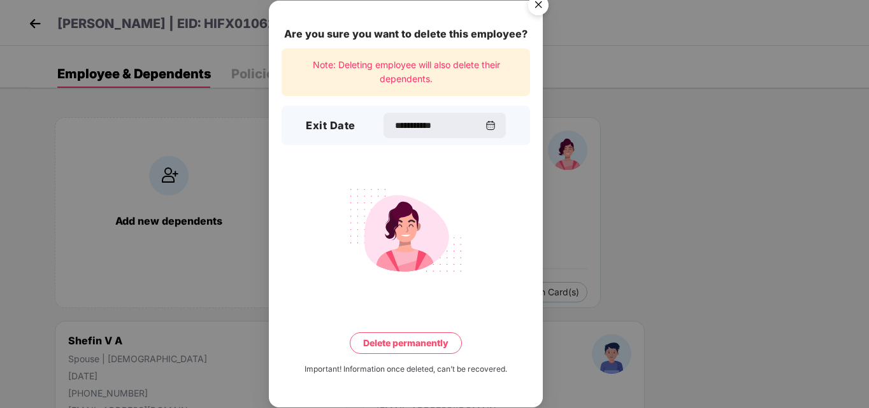
click at [424, 342] on button "Delete permanently" at bounding box center [406, 344] width 112 height 22
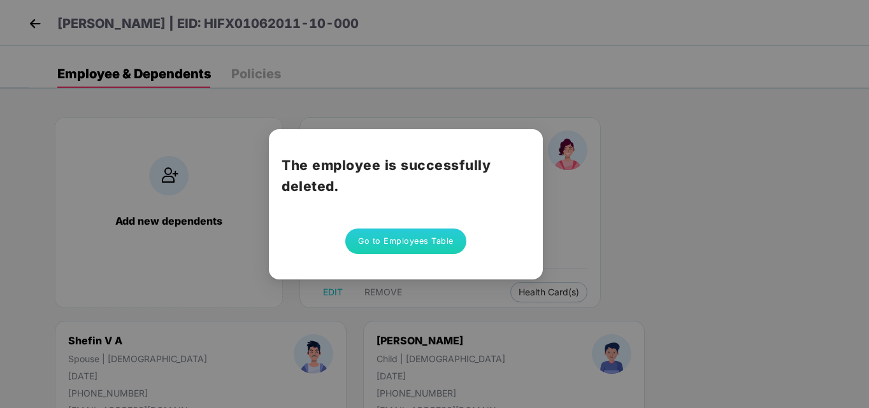
click at [411, 243] on button "Go to Employees Table" at bounding box center [405, 241] width 121 height 25
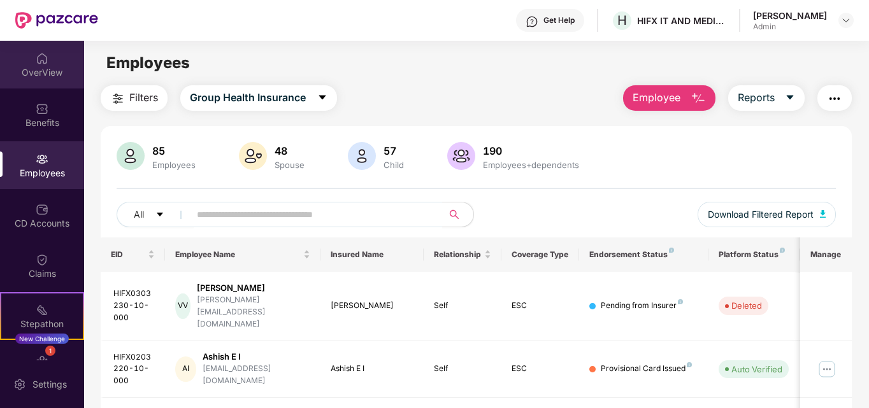
click at [36, 63] on img at bounding box center [42, 58] width 13 height 13
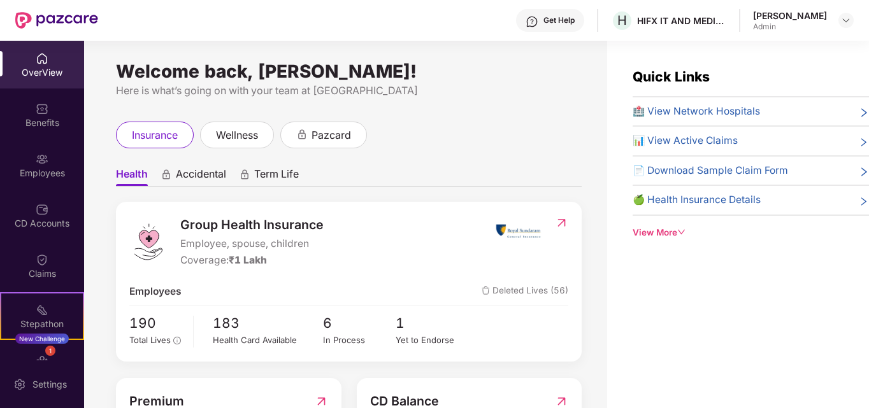
click at [511, 294] on span "Deleted Lives (56)" at bounding box center [525, 291] width 87 height 15
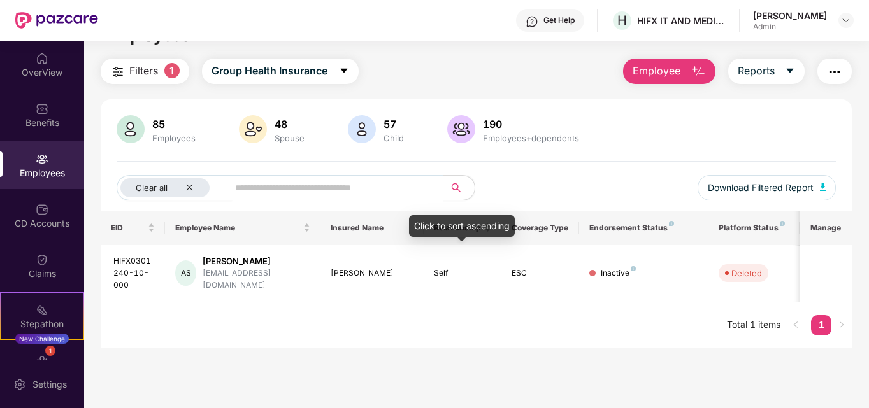
scroll to position [41, 0]
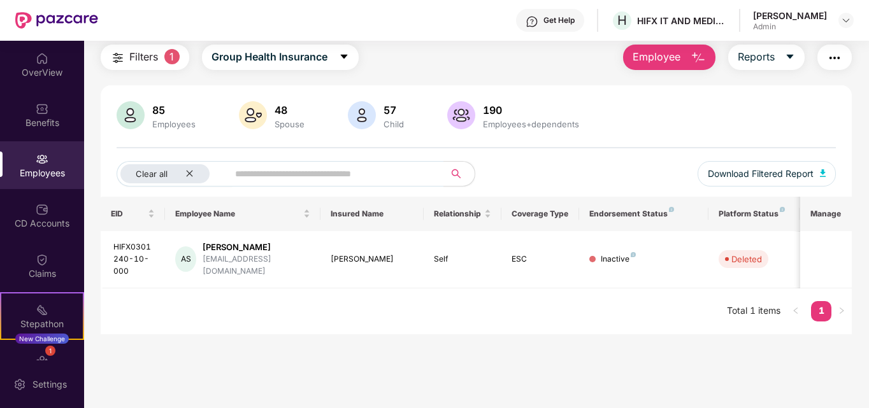
click at [173, 129] on div "Employees" at bounding box center [174, 124] width 48 height 10
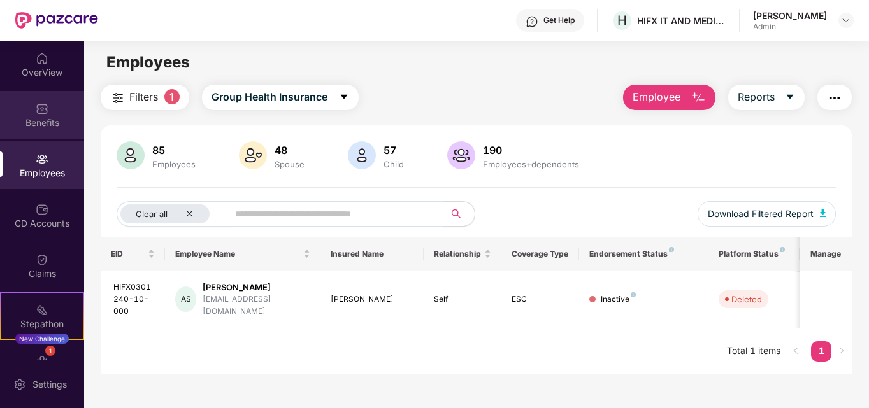
scroll to position [0, 0]
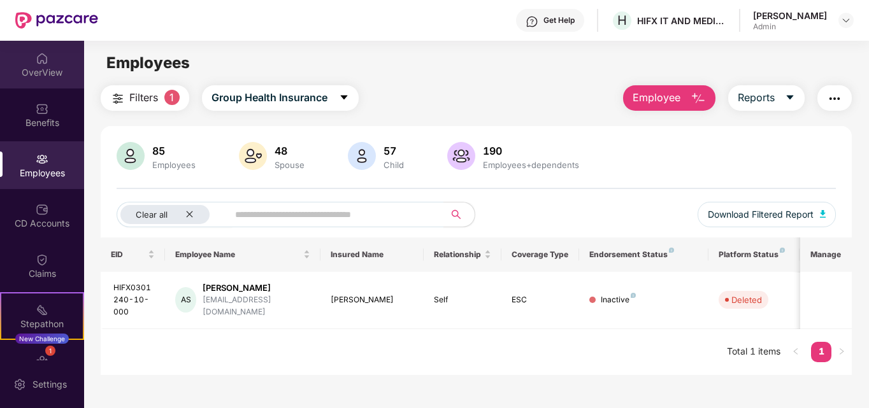
click at [41, 65] on div "OverView" at bounding box center [42, 65] width 84 height 48
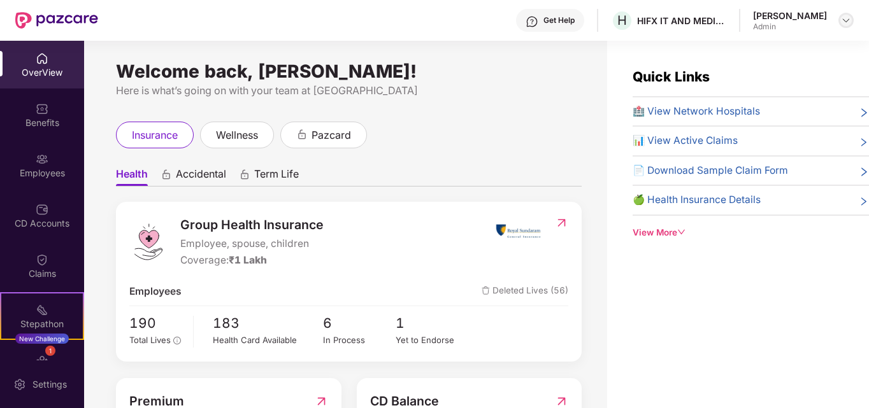
click at [846, 16] on img at bounding box center [846, 20] width 10 height 10
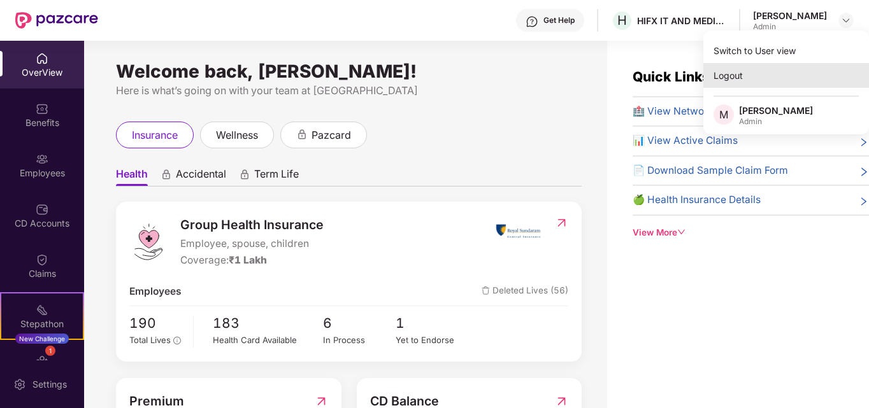
click at [737, 76] on div "Logout" at bounding box center [787, 75] width 166 height 25
